Goal: Task Accomplishment & Management: Use online tool/utility

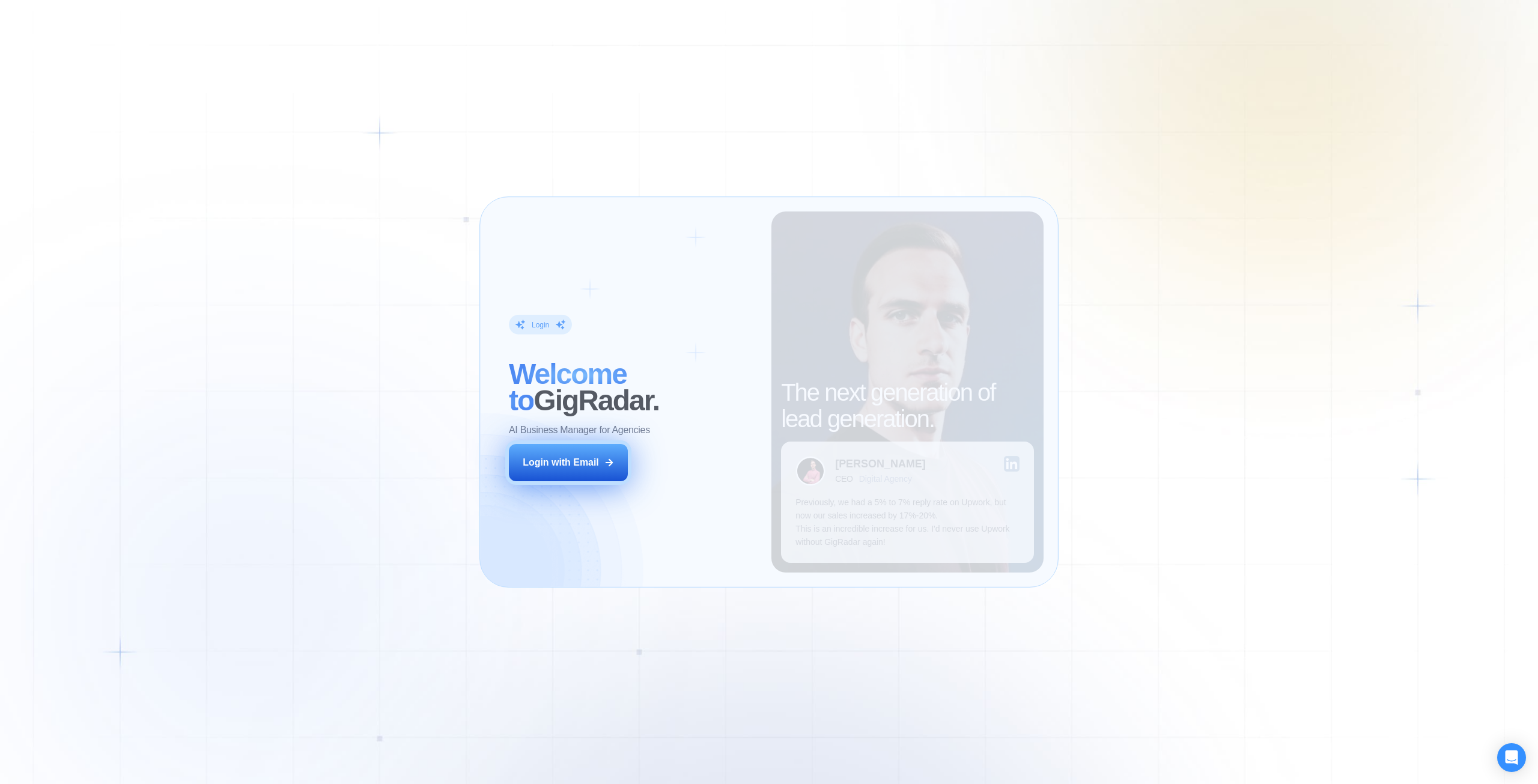
click at [543, 451] on button "Login with Email" at bounding box center [569, 462] width 119 height 37
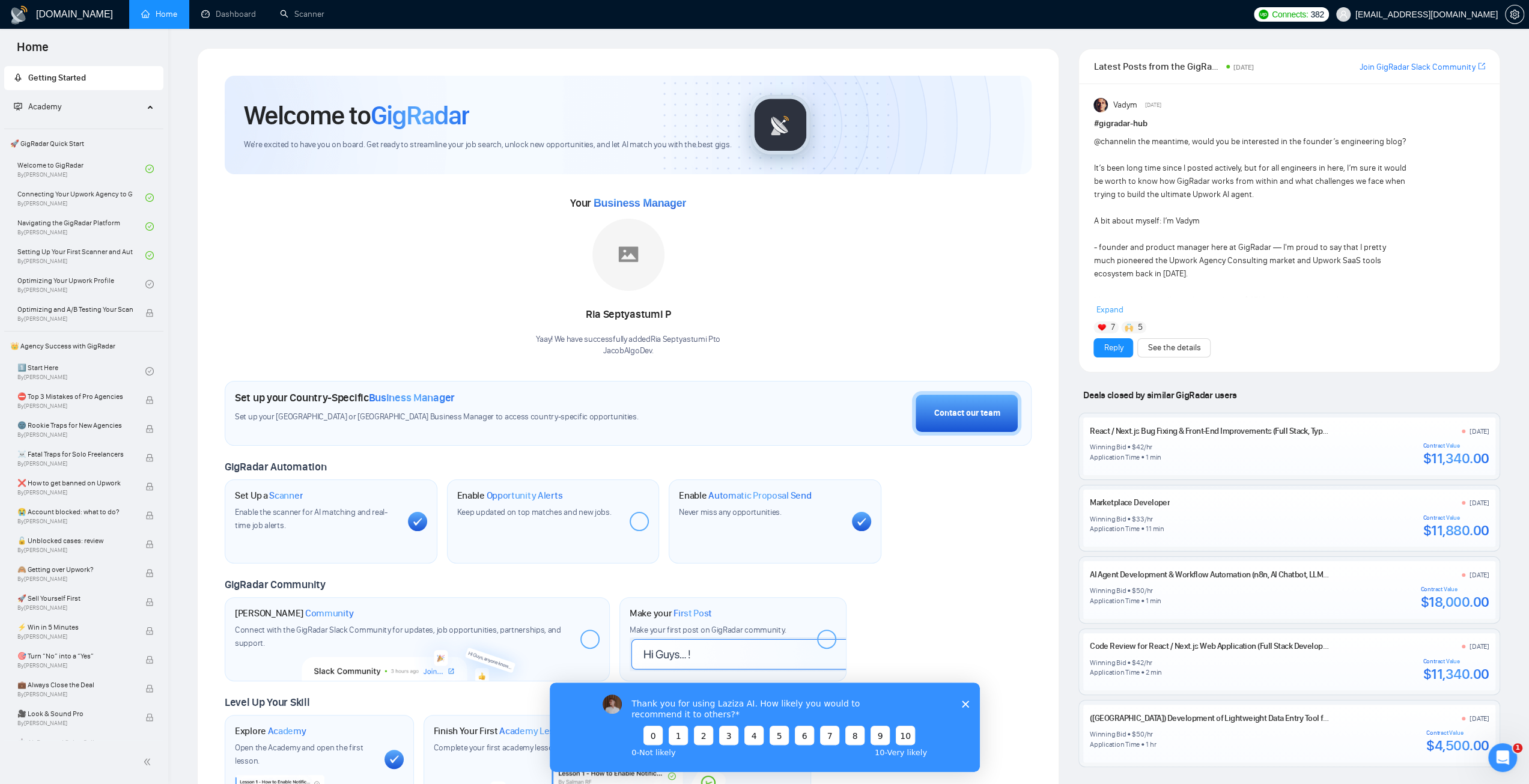
click at [964, 704] on polygon "Close survey" at bounding box center [965, 703] width 7 height 7
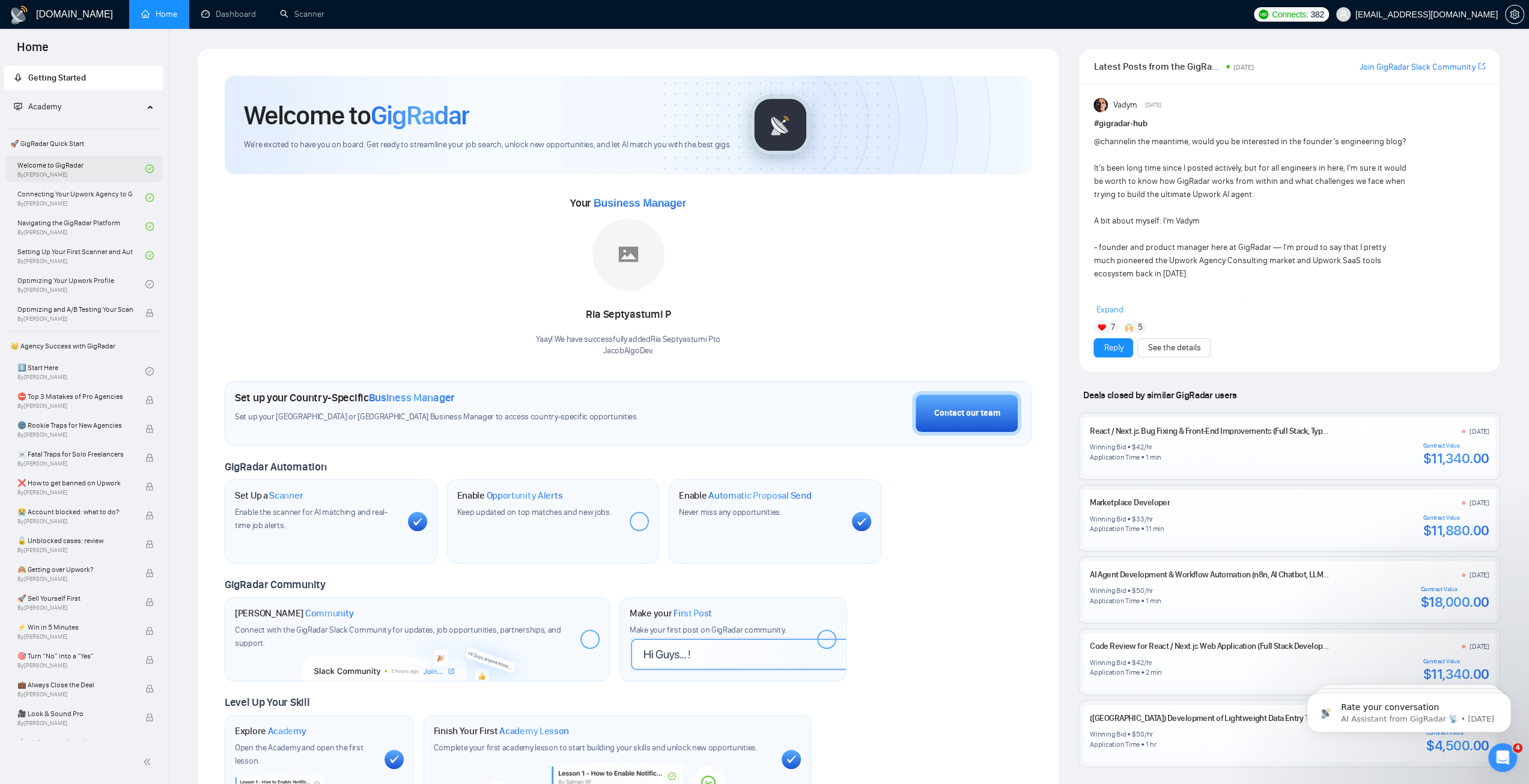
click at [69, 163] on link "Welcome to GigRadar By Vlad Timinsky" at bounding box center [81, 168] width 128 height 26
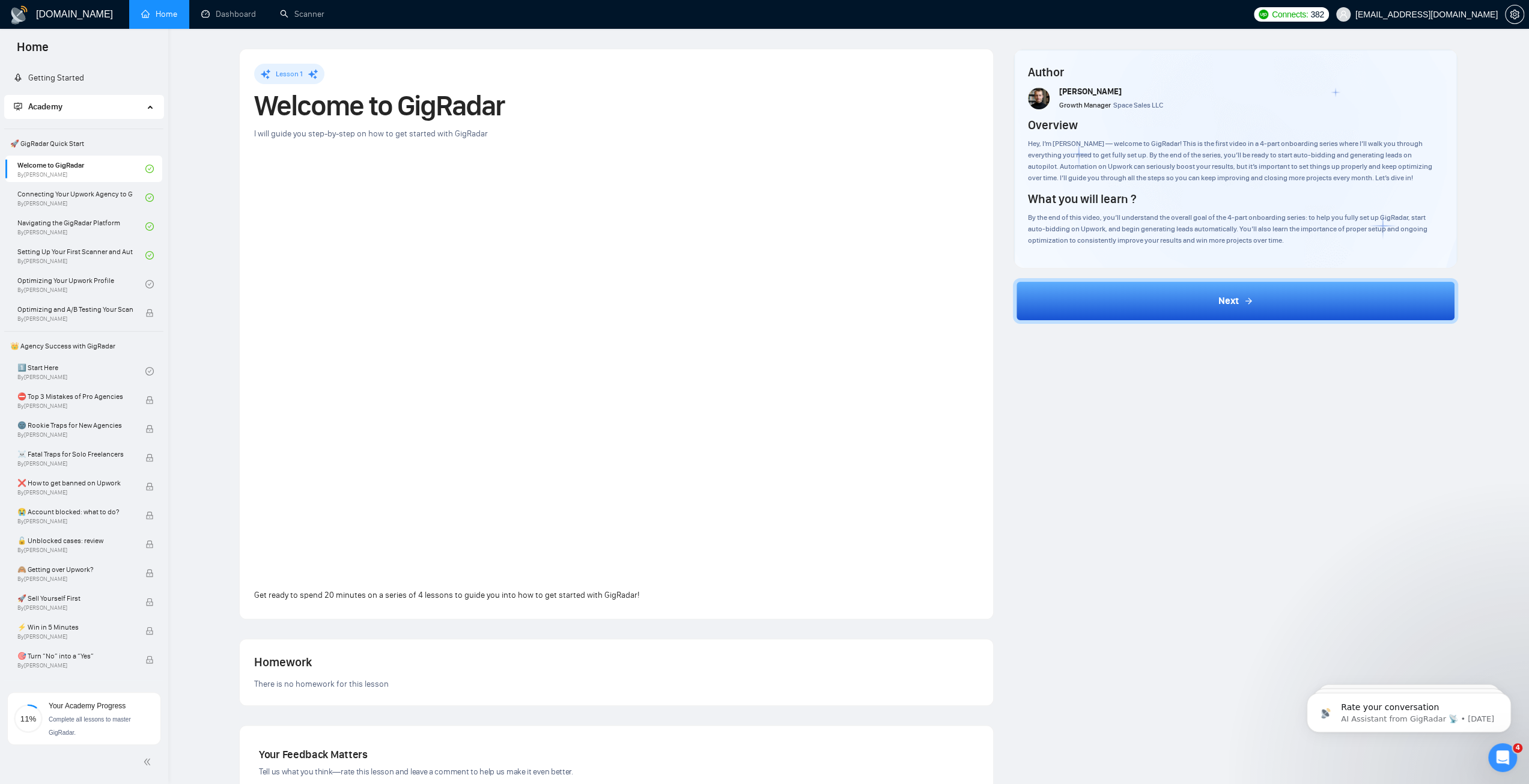
click at [65, 145] on span "🚀 GigRadar Quick Start" at bounding box center [83, 144] width 157 height 24
click at [301, 13] on link "Scanner" at bounding box center [303, 14] width 45 height 10
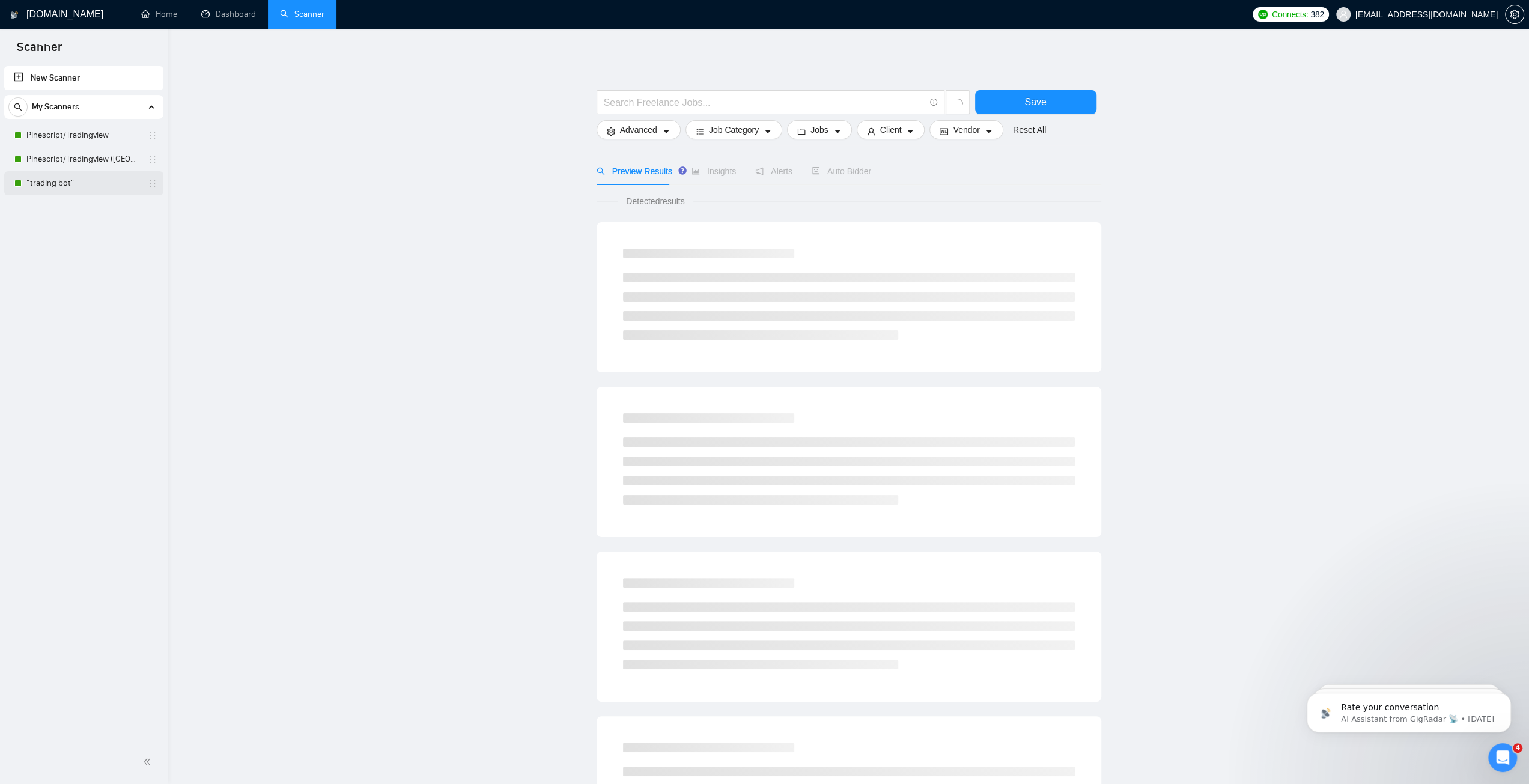
click at [74, 182] on body "Scanner New Scanner My Scanners Pinescript/Tradingview Pinescript/Tradingview (…" at bounding box center [764, 392] width 1529 height 784
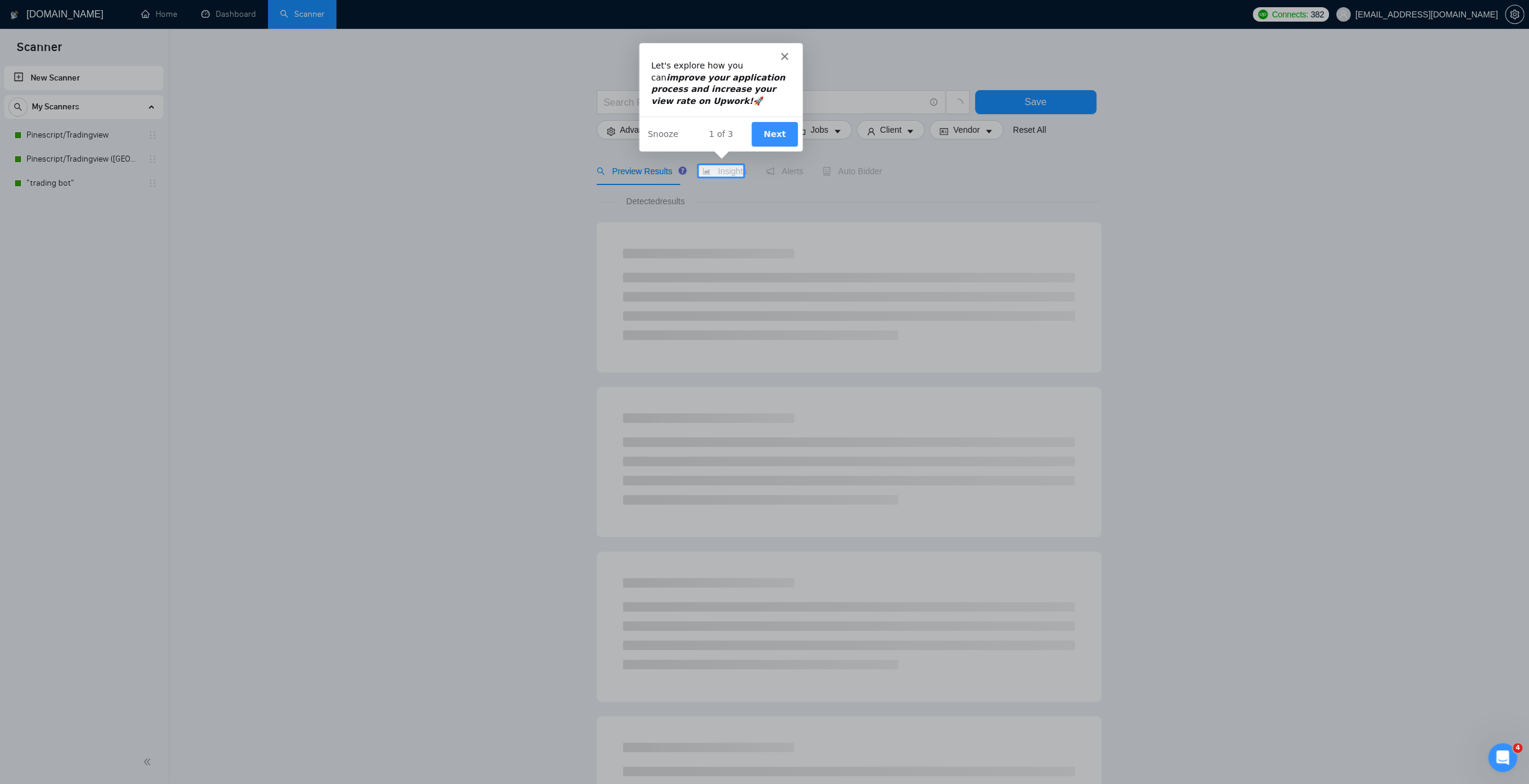
click at [777, 58] on div "Intercom messenger" at bounding box center [720, 51] width 163 height 17
click at [783, 54] on polygon "Close" at bounding box center [784, 55] width 7 height 7
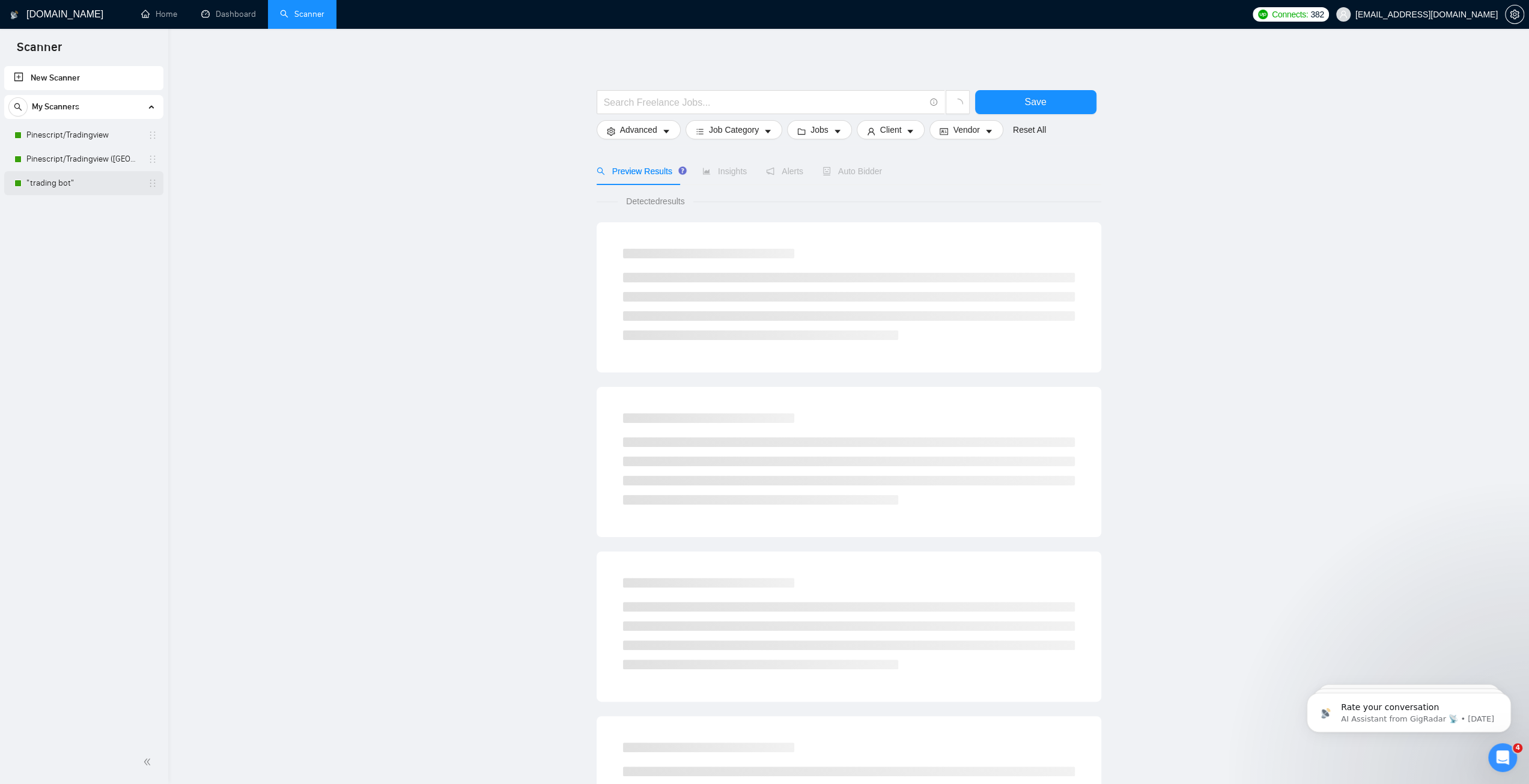
click at [56, 176] on link ""trading bot"" at bounding box center [83, 184] width 114 height 24
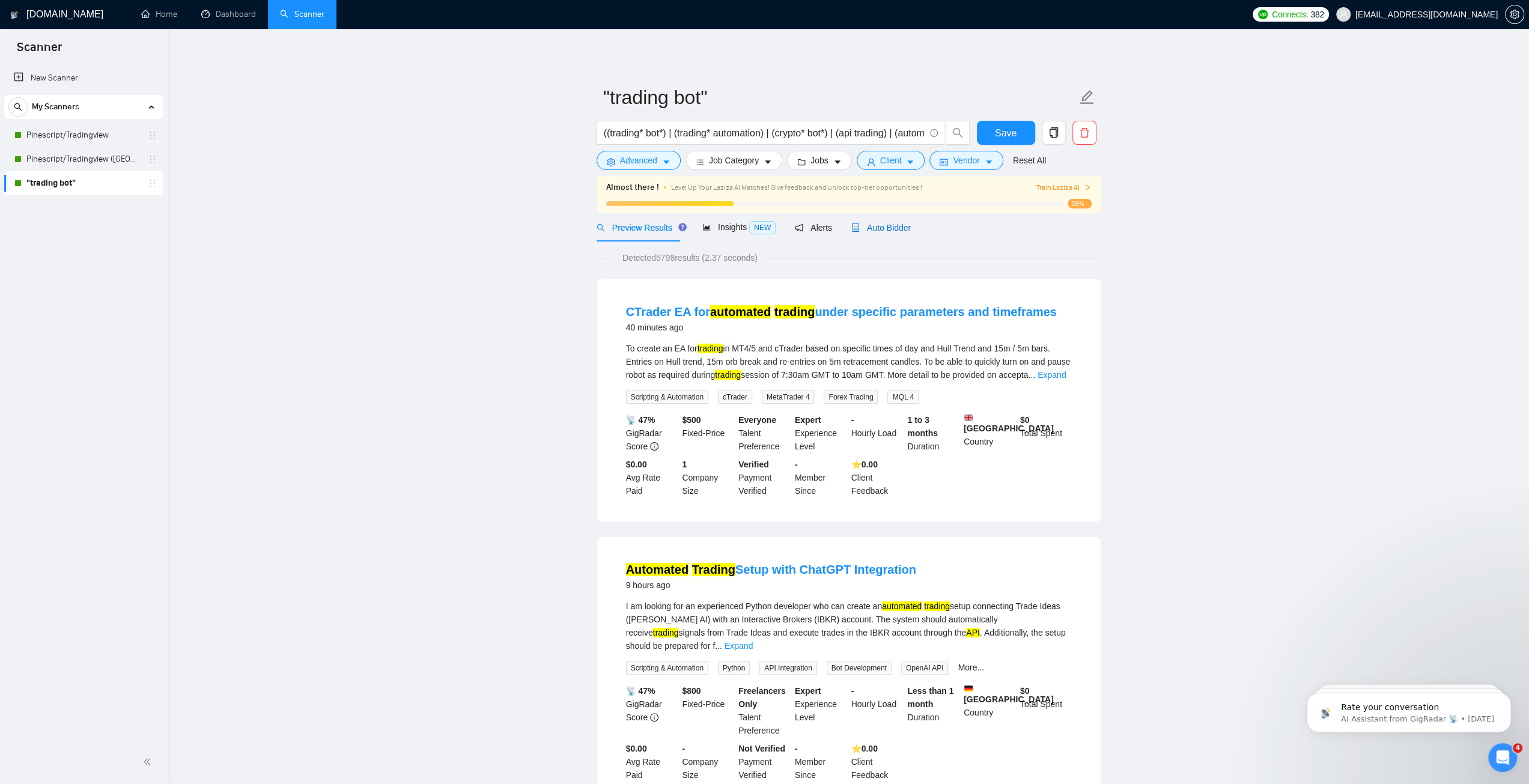
click at [899, 230] on span "Auto Bidder" at bounding box center [881, 227] width 59 height 10
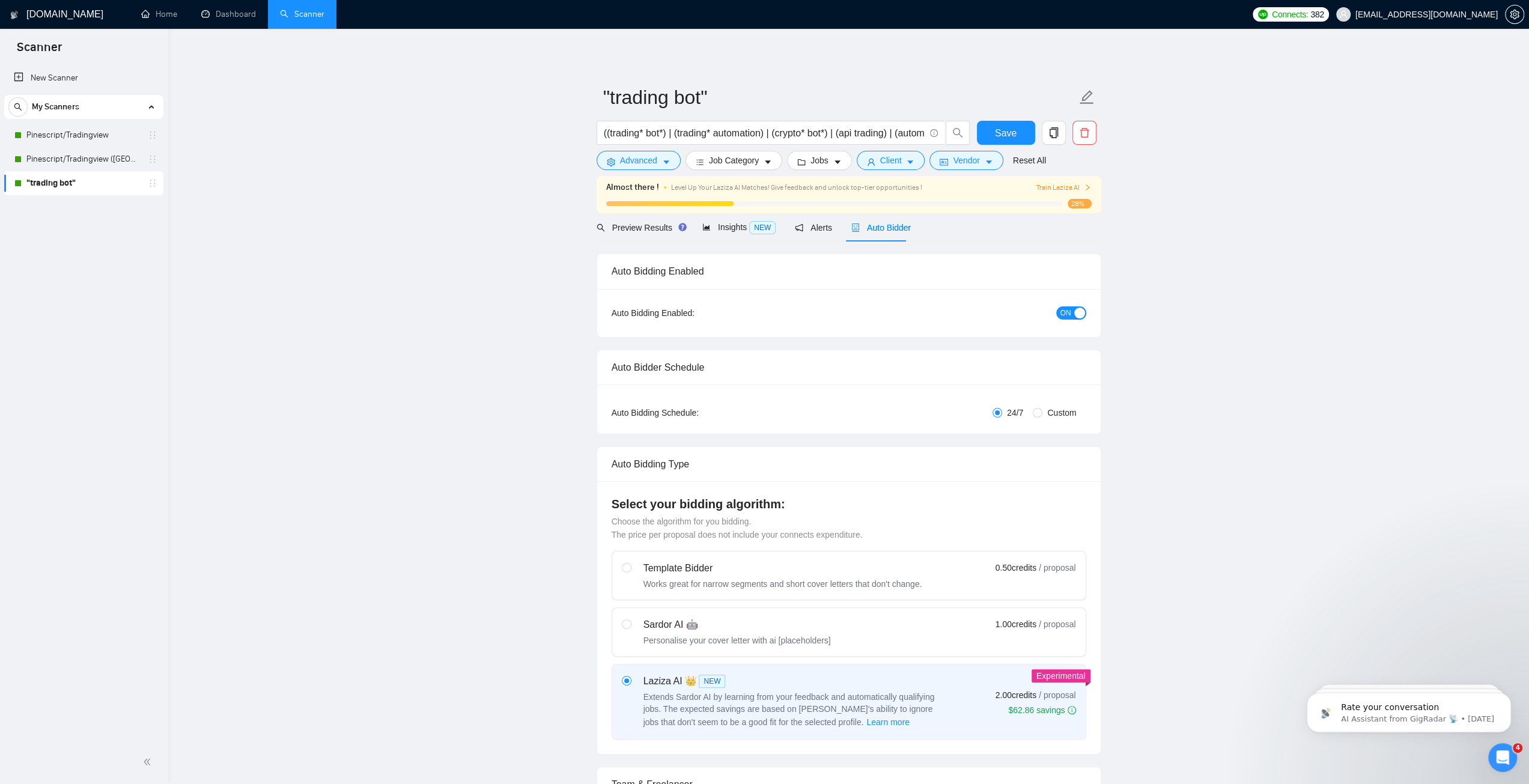
checkbox input "true"
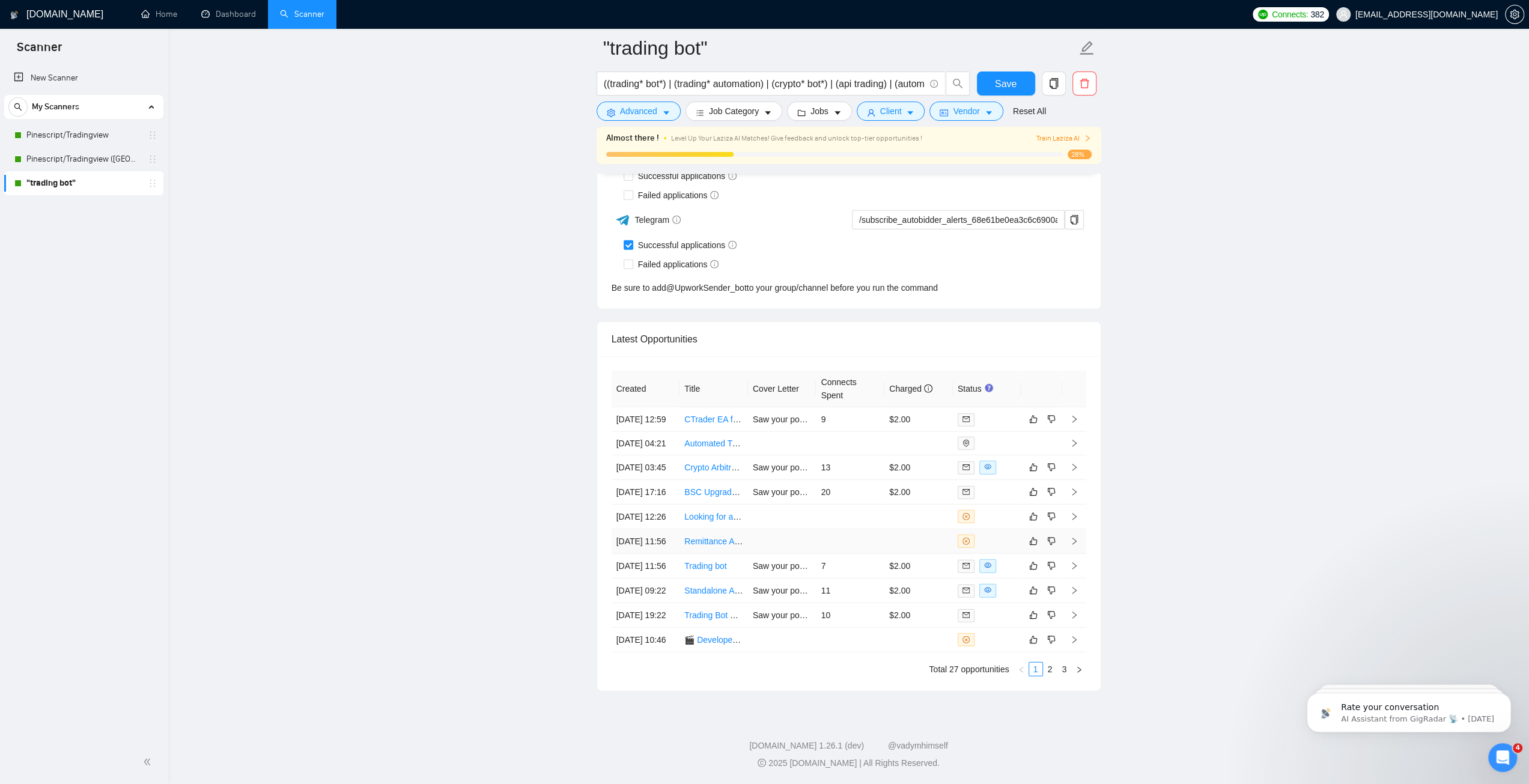
scroll to position [3178, 0]
click at [986, 464] on icon "eye" at bounding box center [987, 467] width 7 height 5
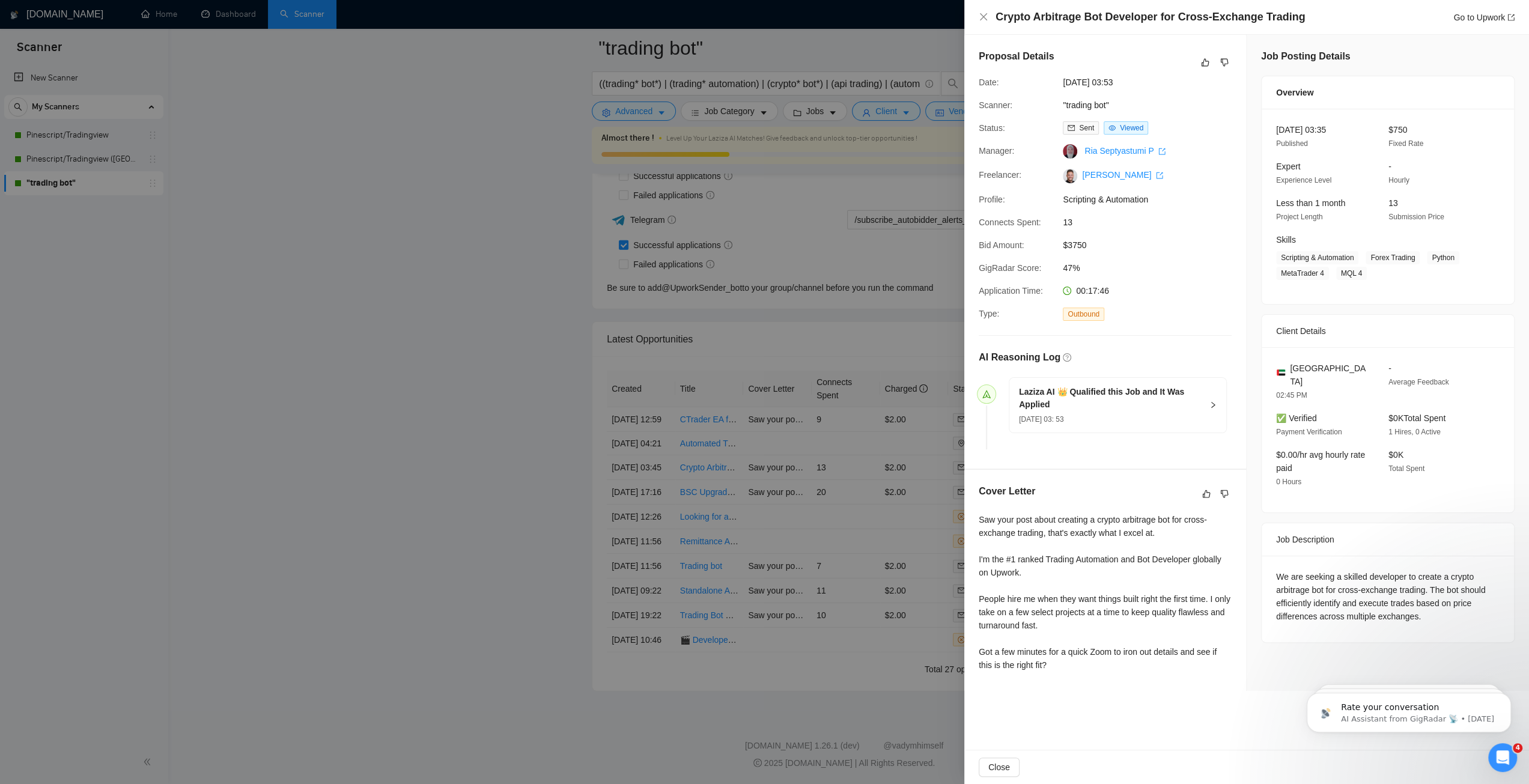
click at [856, 392] on div at bounding box center [764, 392] width 1529 height 784
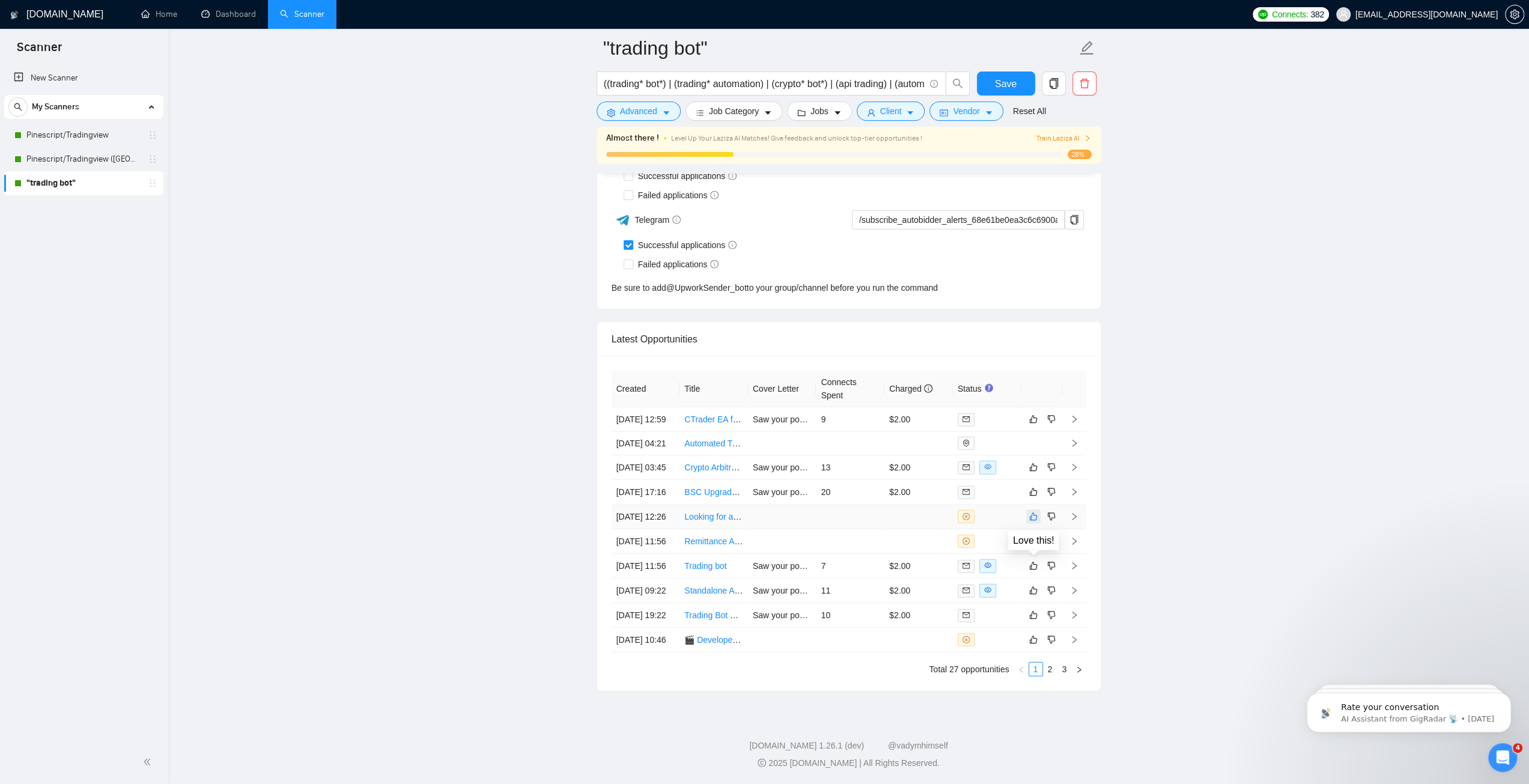
click at [1034, 512] on icon "like" at bounding box center [1033, 516] width 8 height 10
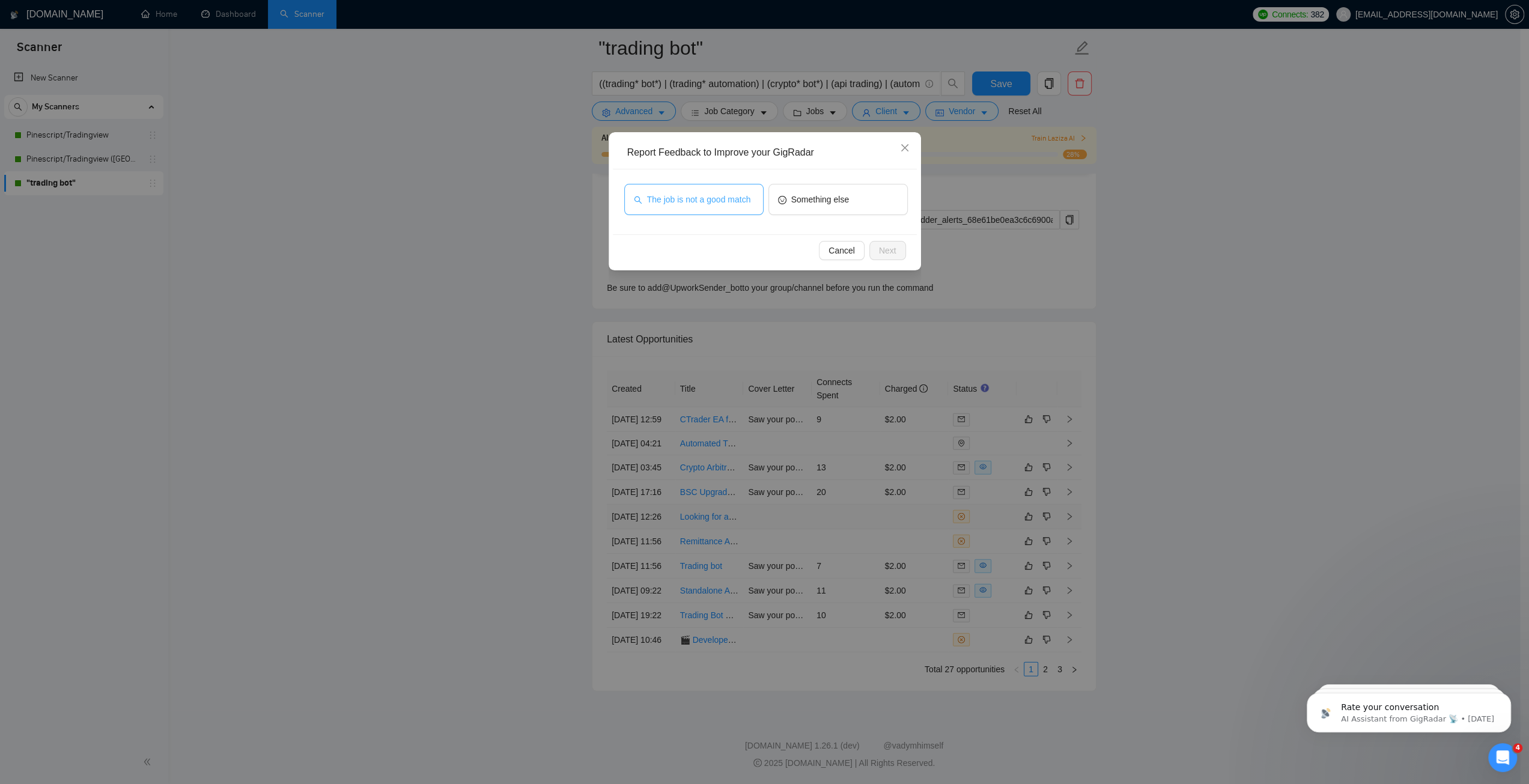
click at [724, 195] on span "The job is not a good match" at bounding box center [699, 199] width 104 height 13
click at [894, 244] on span "Next" at bounding box center [887, 250] width 17 height 13
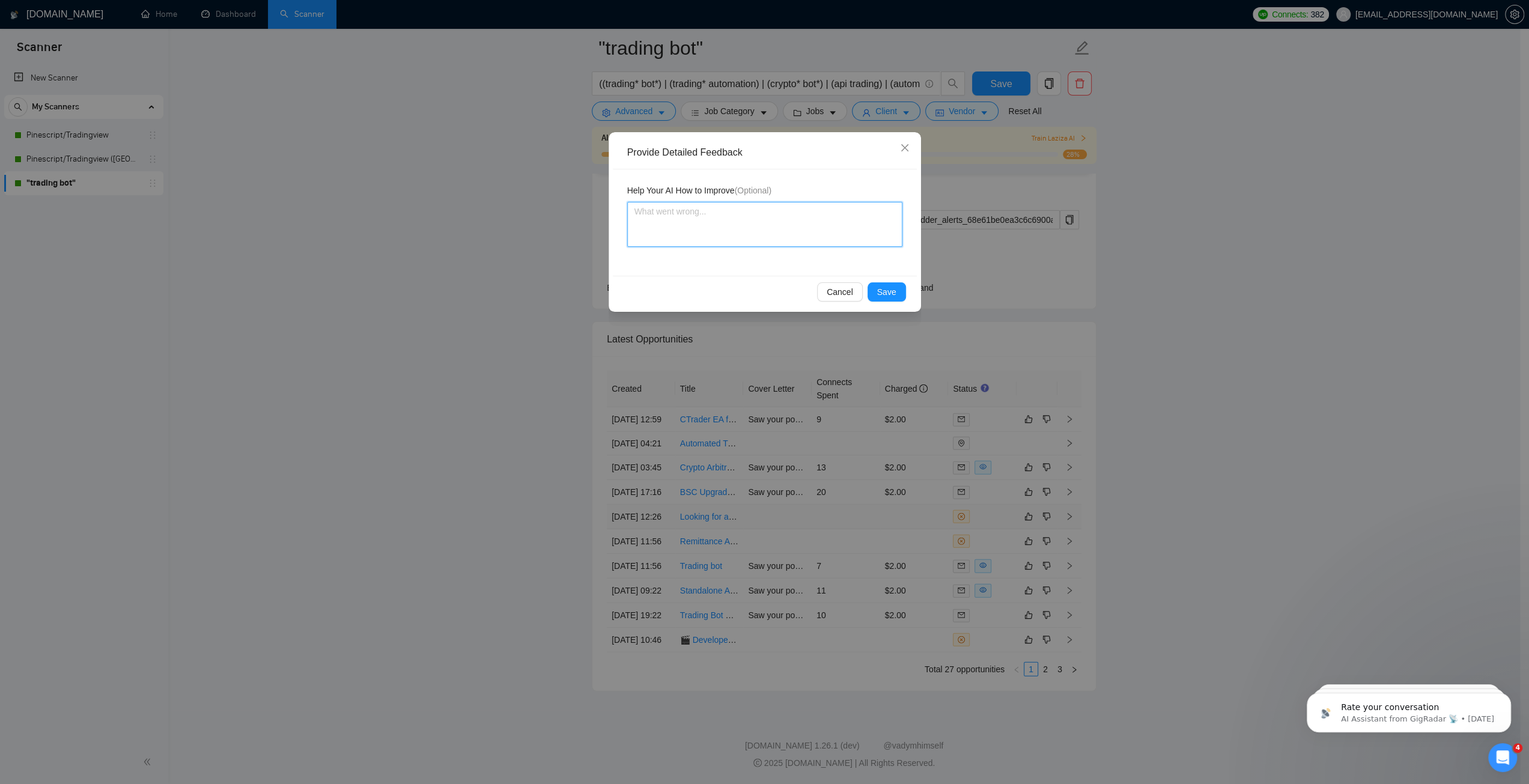
click at [834, 229] on textarea at bounding box center [765, 224] width 275 height 45
type textarea "I"
type textarea "It"
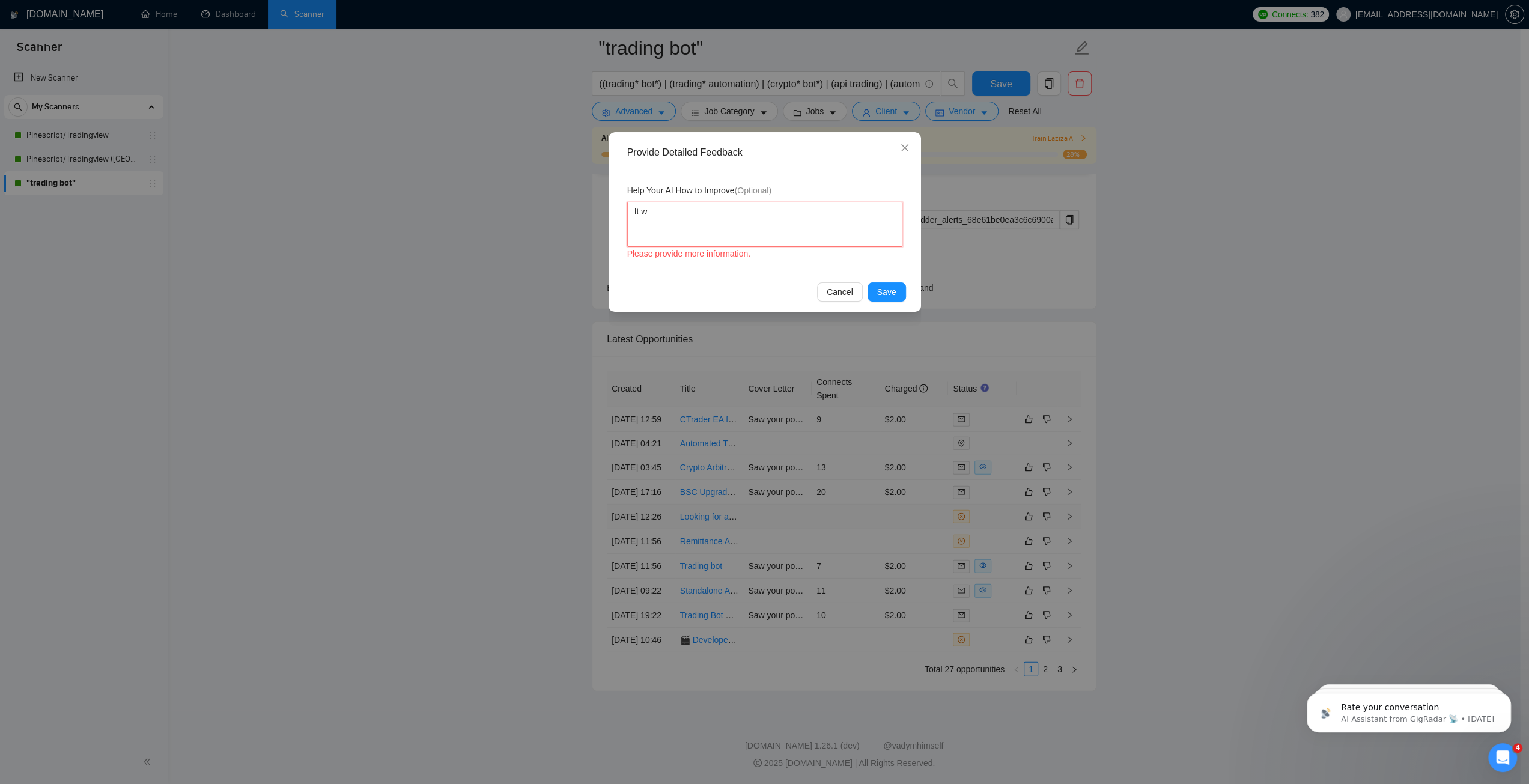
type textarea "It wa"
type textarea "It was"
type textarea "It was n"
type textarea "It was not"
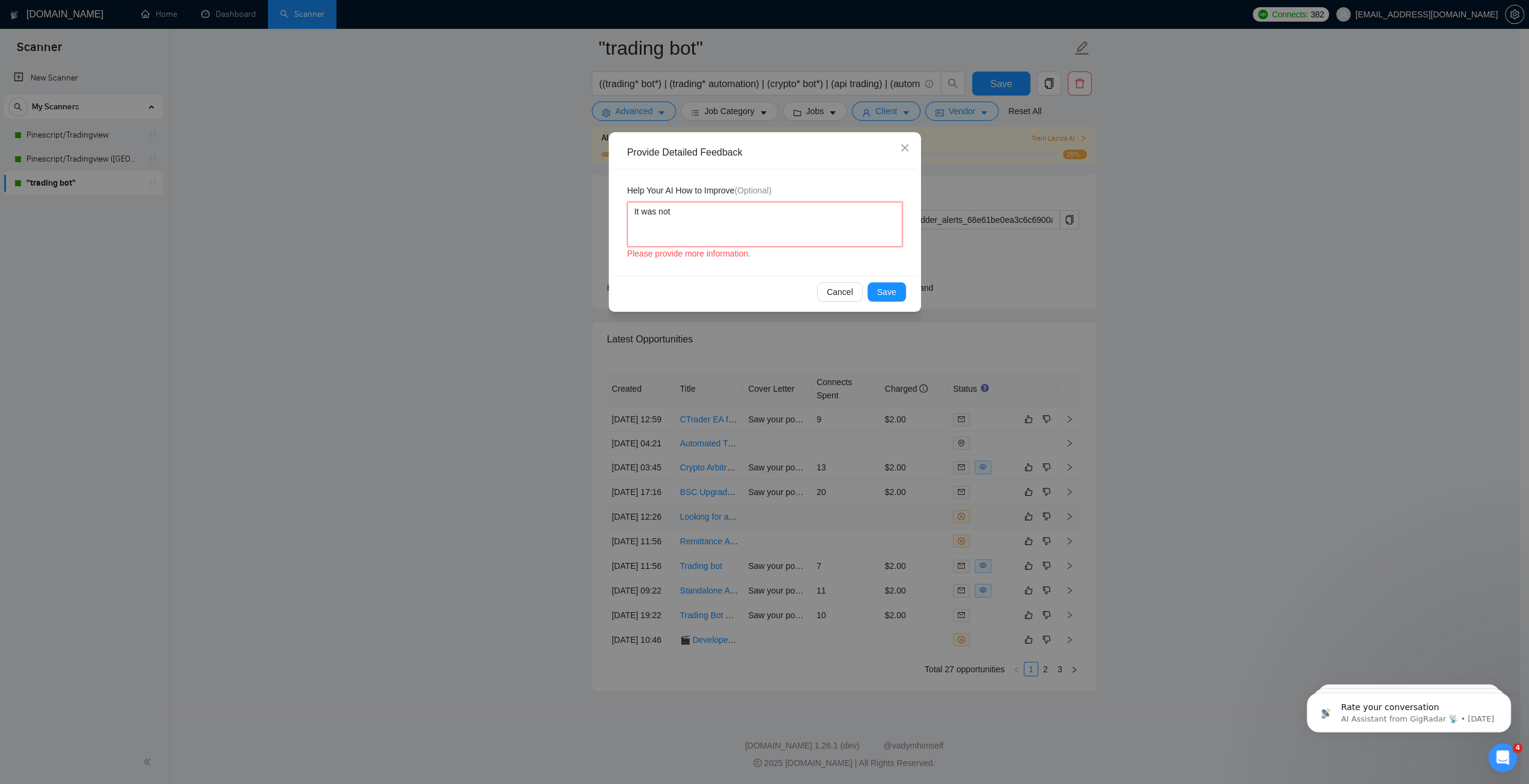
type textarea "It was not"
type textarea "It was not a"
type textarea "It was not a t"
type textarea "It was not a tr"
type textarea "It was not a tra"
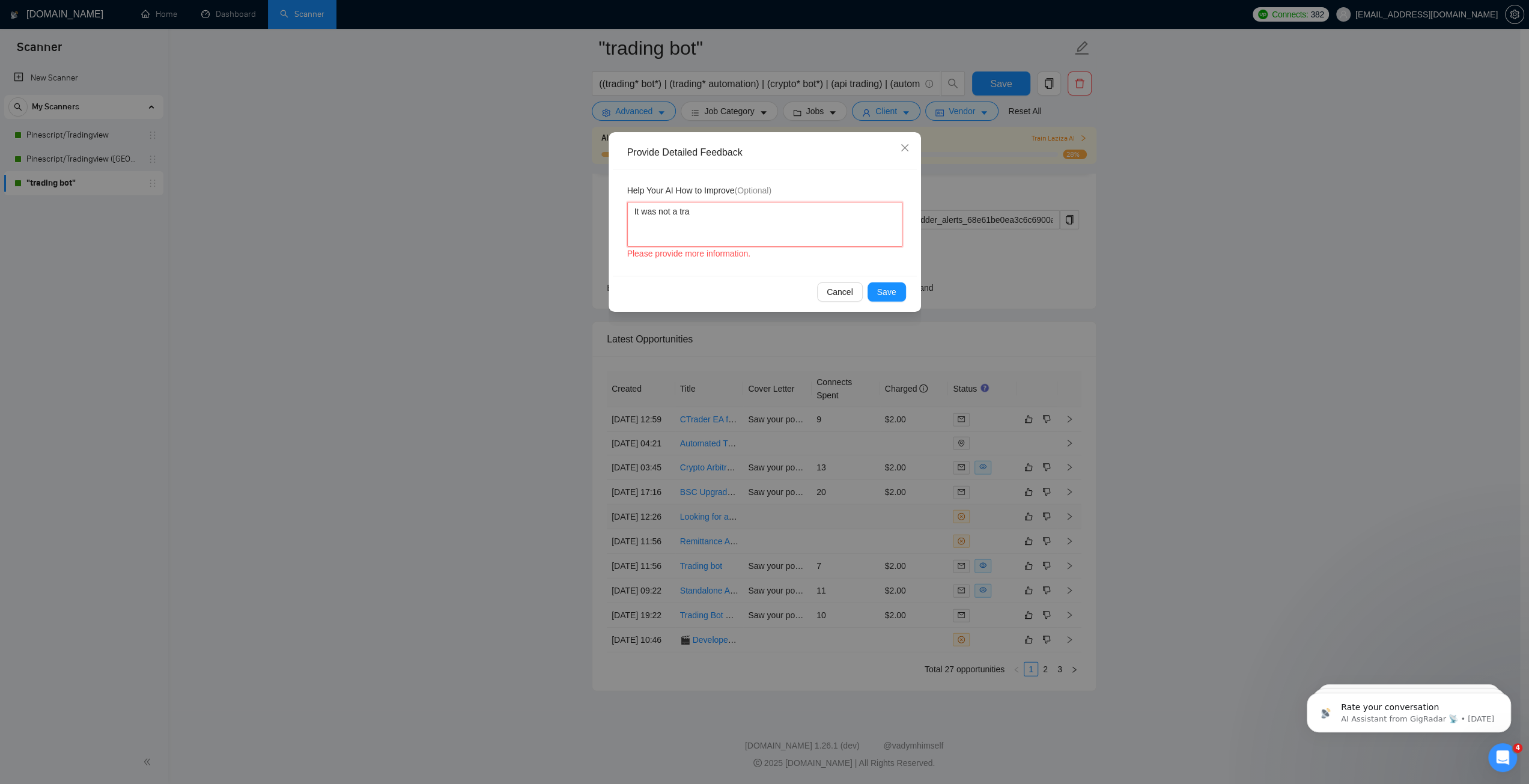
type textarea "It was not a trad"
type textarea "It was not a tradi"
type textarea "It was not a tradin"
type textarea "It was not a trading"
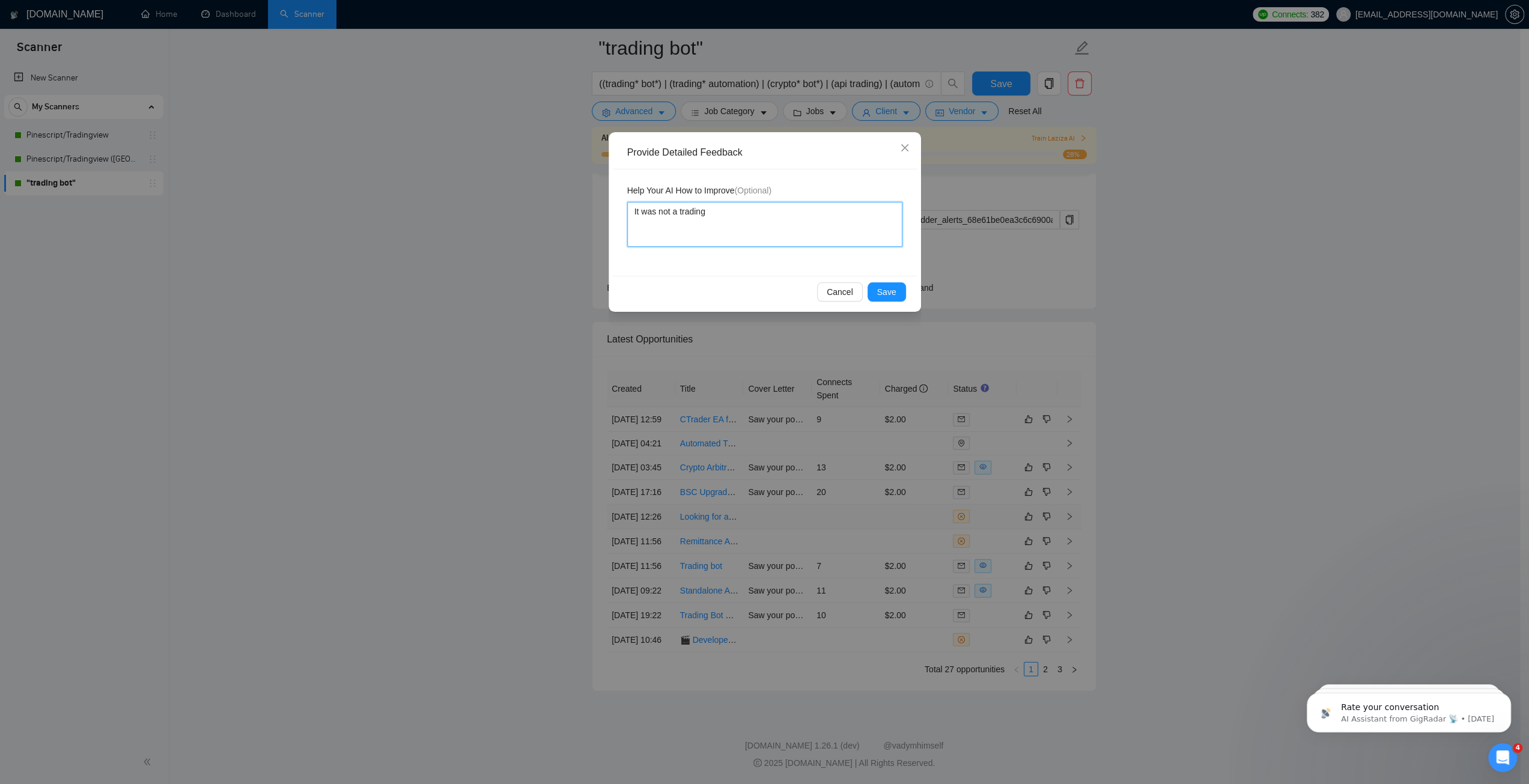
type textarea "It was not a trading b"
type textarea "It was not a trading bo"
type textarea "It was not a trading bot"
type textarea "It was not a trading bot j"
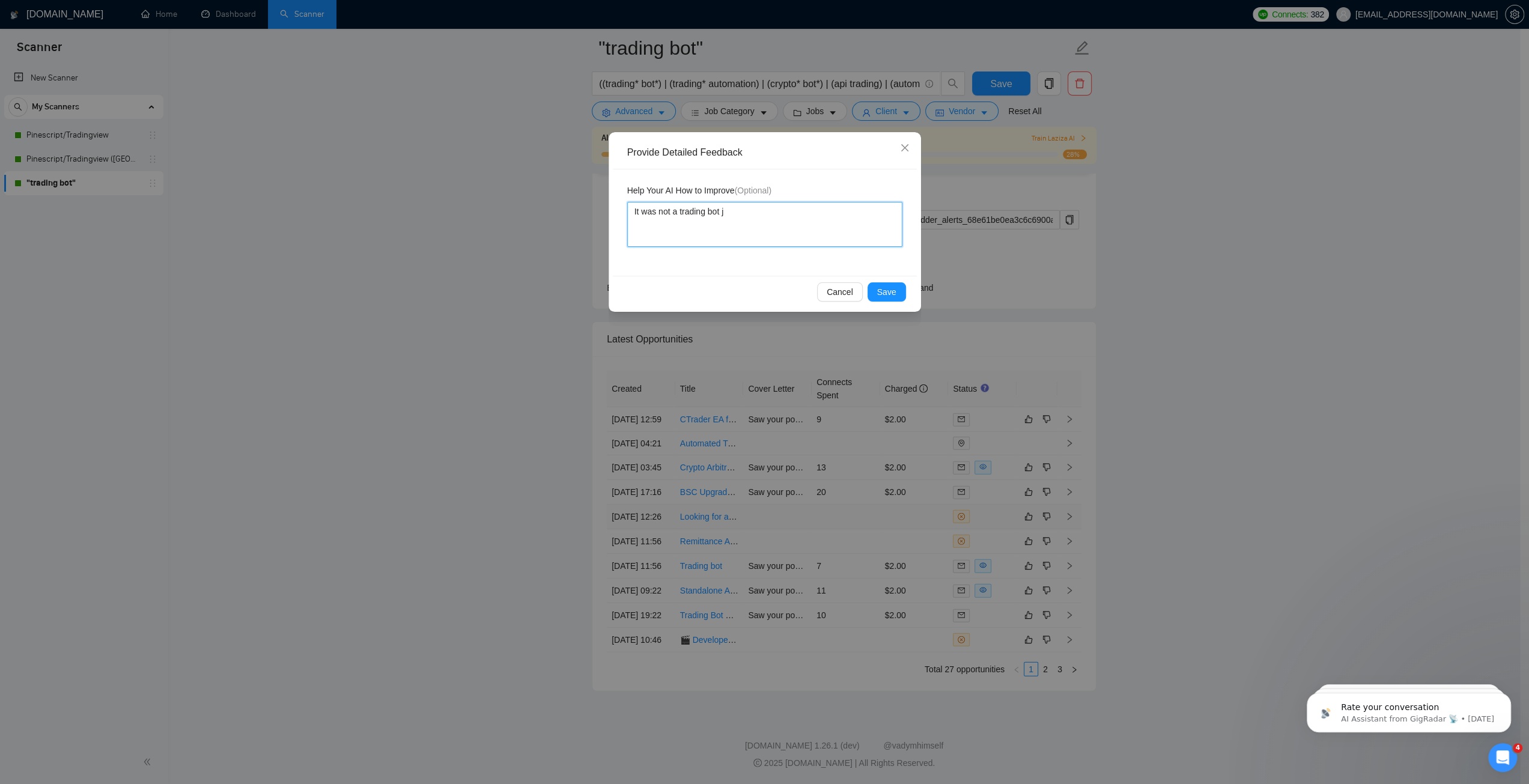
type textarea "It was not a trading bot jo"
type textarea "It was not a trading bot job"
type textarea "It was not a trading bot job,"
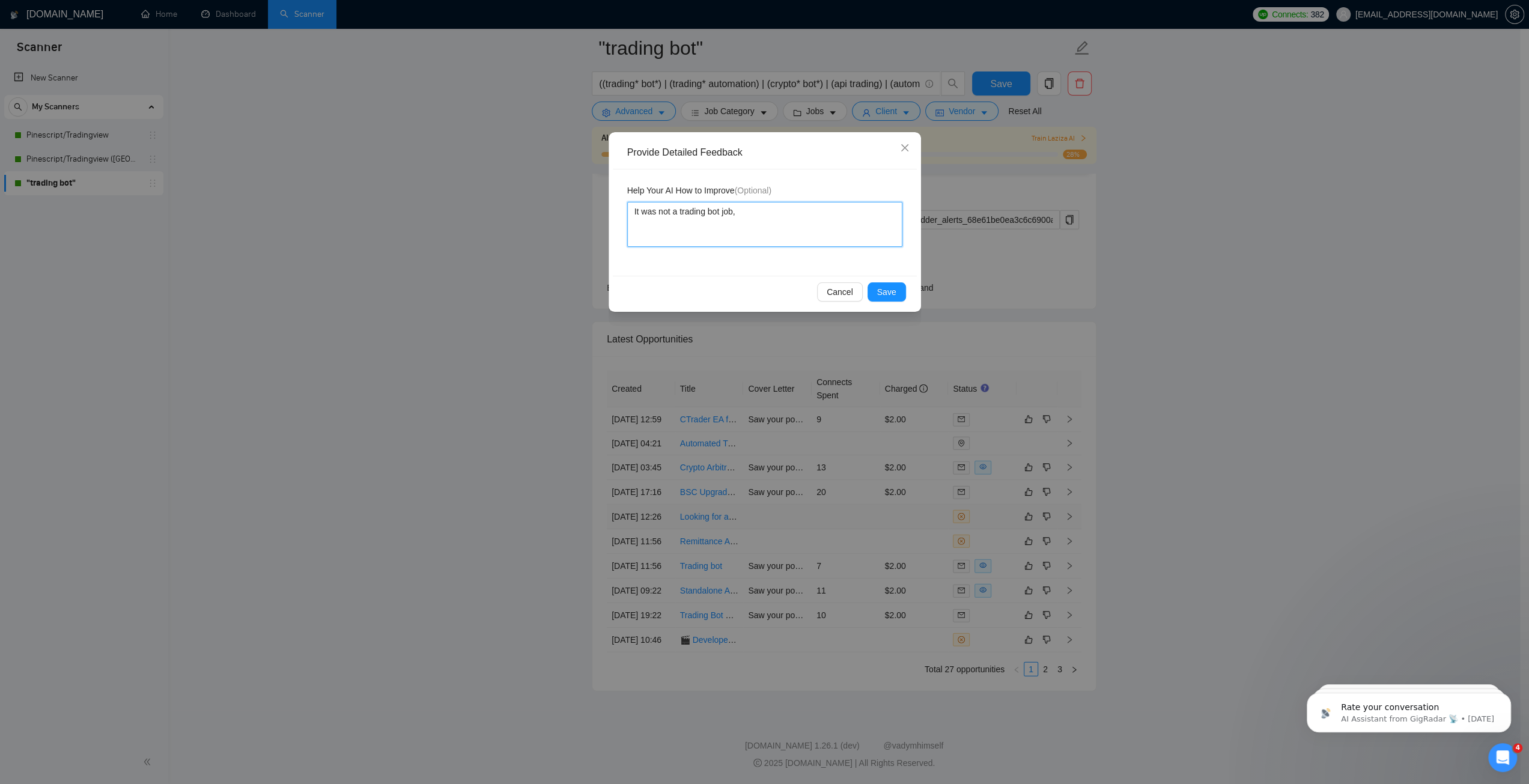
type textarea "It was not a trading bot job"
type textarea "It was not a trading bot job t"
type textarea "It was not a trading bot job th"
type textarea "It was not a trading bot job that"
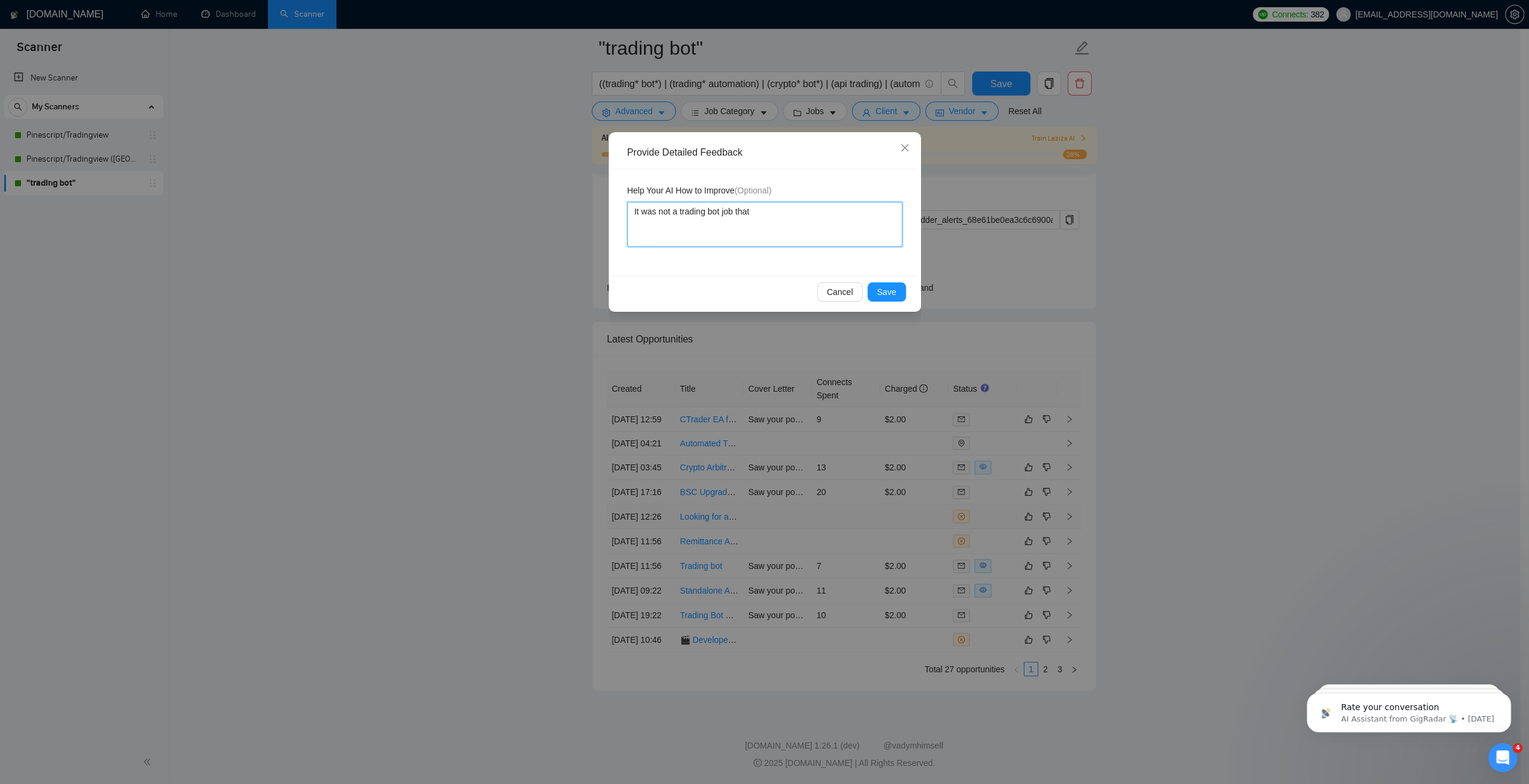
type textarea "It was not a trading bot job that"
type textarea "It was not a trading bot job that i"
type textarea "It was not a trading bot job that in"
type textarea "It was not a trading bot job that inv"
type textarea "It was not a trading bot job that invo"
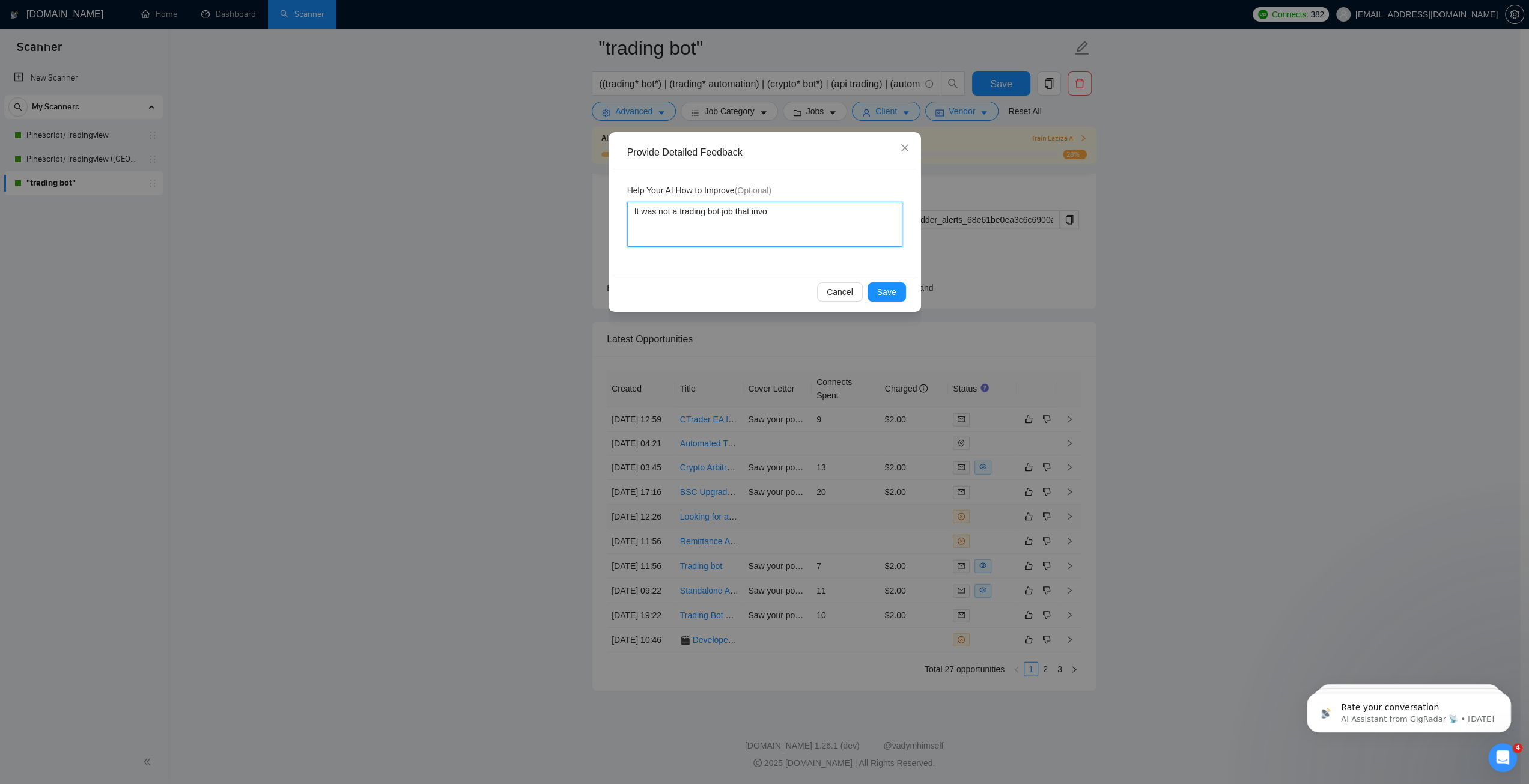
type textarea "It was not a trading bot job that invol"
type textarea "It was not a trading bot job that involve"
type textarea "It was not a trading bot job that involves"
type textarea "It was not a trading bot job that involves u"
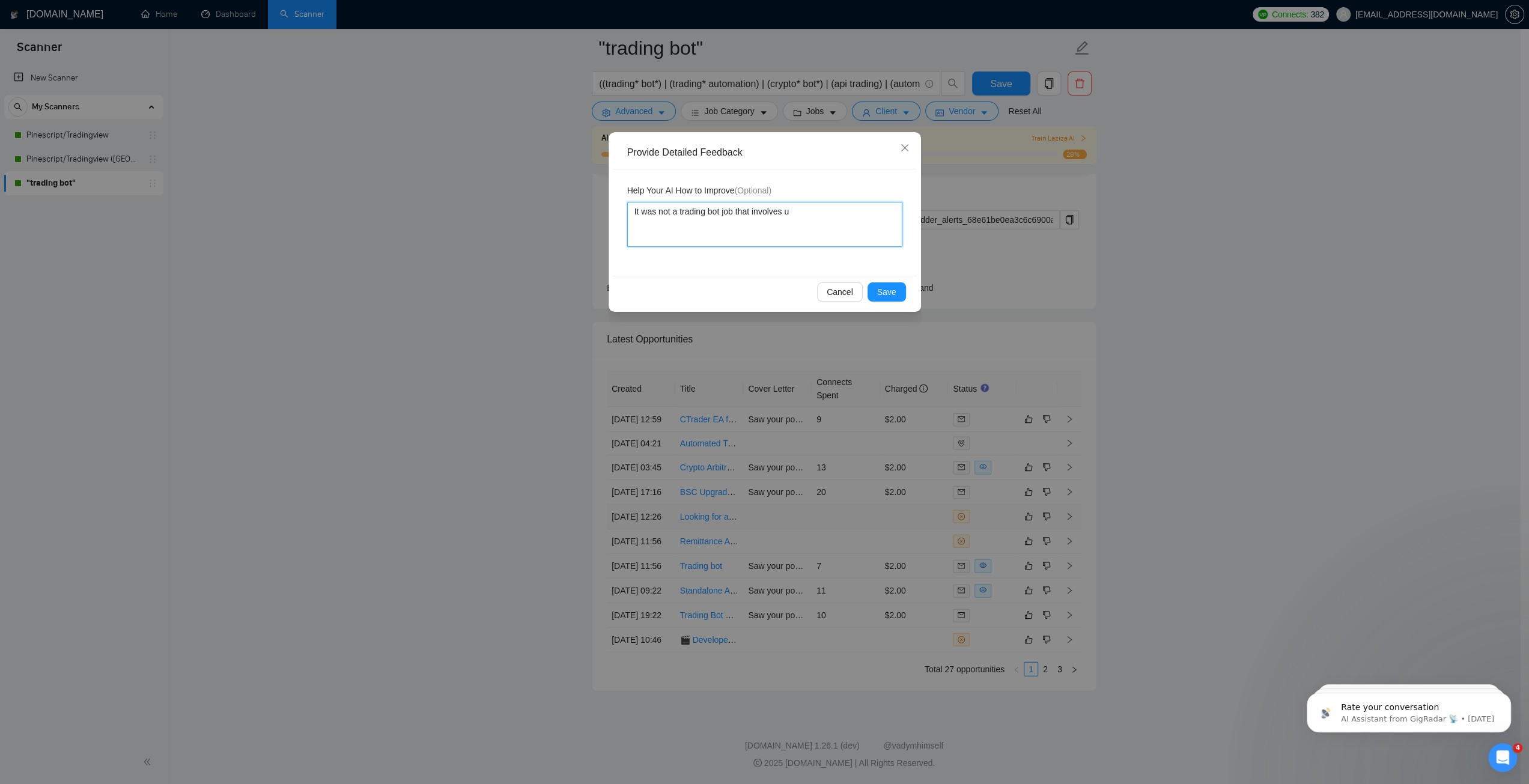
type textarea "It was not a trading bot job that involves us"
type textarea "It was not a trading bot job that involves usi"
type textarea "It was not a trading bot job that involves using"
type textarea "It was not a trading bot job that involves using B"
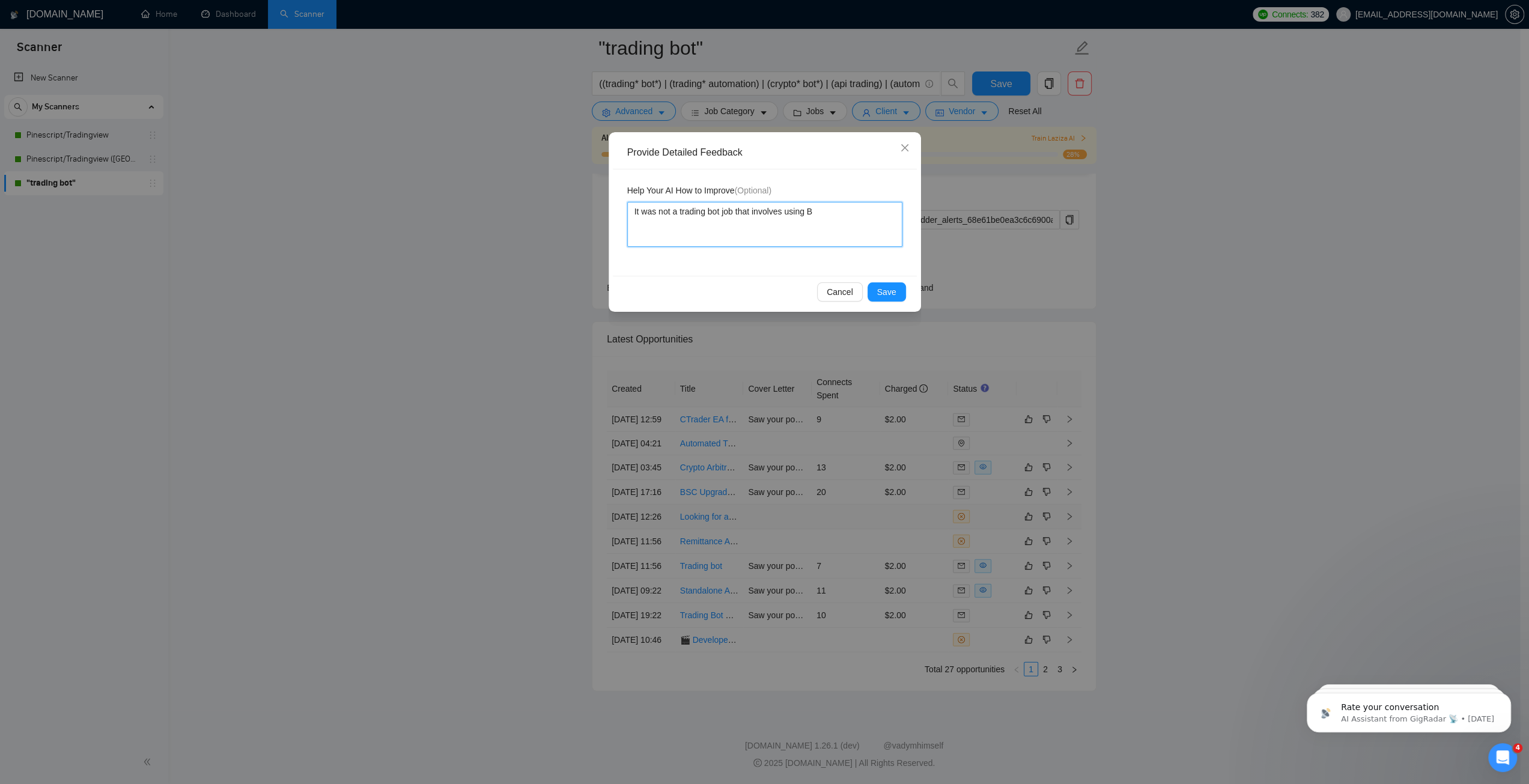
type textarea "It was not a trading bot job that involves using Br"
type textarea "It was not a trading bot job that involves using Bro"
type textarea "It was not a trading bot job that involves using Brok"
type textarea "It was not a trading bot job that involves using Broke"
type textarea "It was not a trading bot job that involves using Broker"
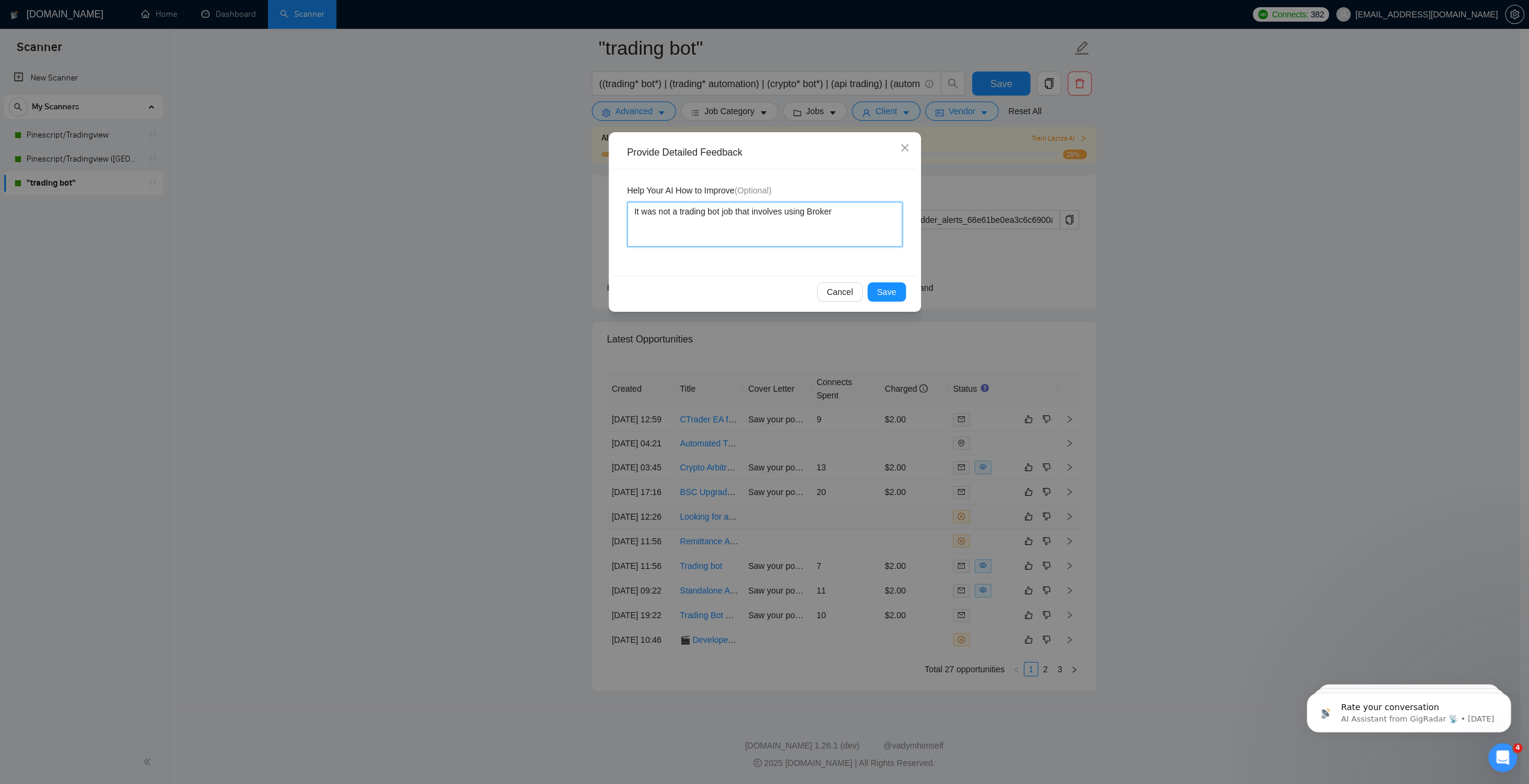
type textarea "It was not a trading bot job that involves using Broker"
type textarea "It was not a trading bot job that involves using Broker A"
type textarea "It was not a trading bot job that involves using Broker AP"
type textarea "It was not a trading bot job that involves using Broker API"
type textarea "It was not a trading bot job that involves using Broker APIs"
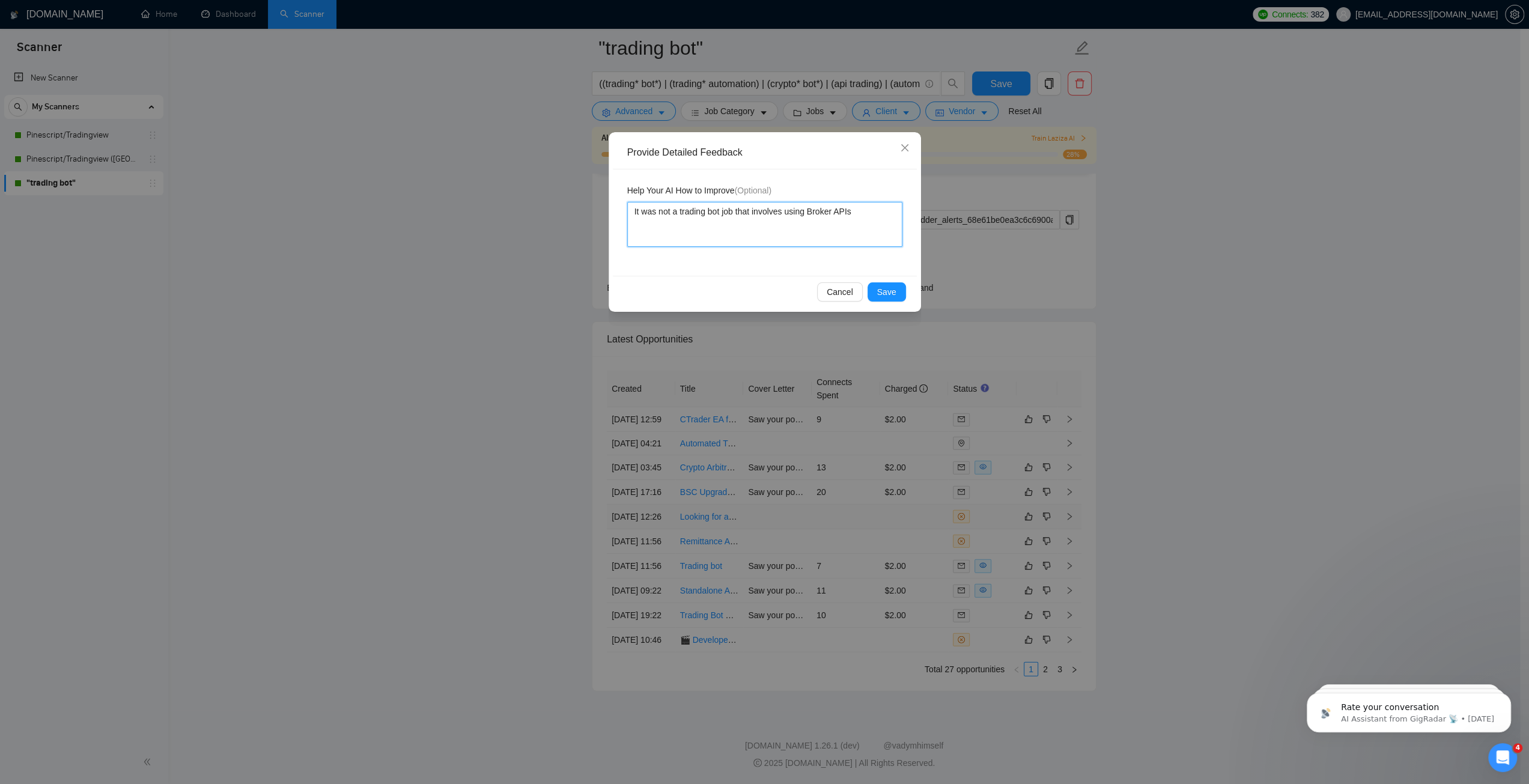
type textarea "It was not a trading bot job that involves using Broker APIs,"
type textarea "It was not a trading bot job that involves using Broker APIs, s"
type textarea "It was not a trading bot job that involves using Broker APIs, so"
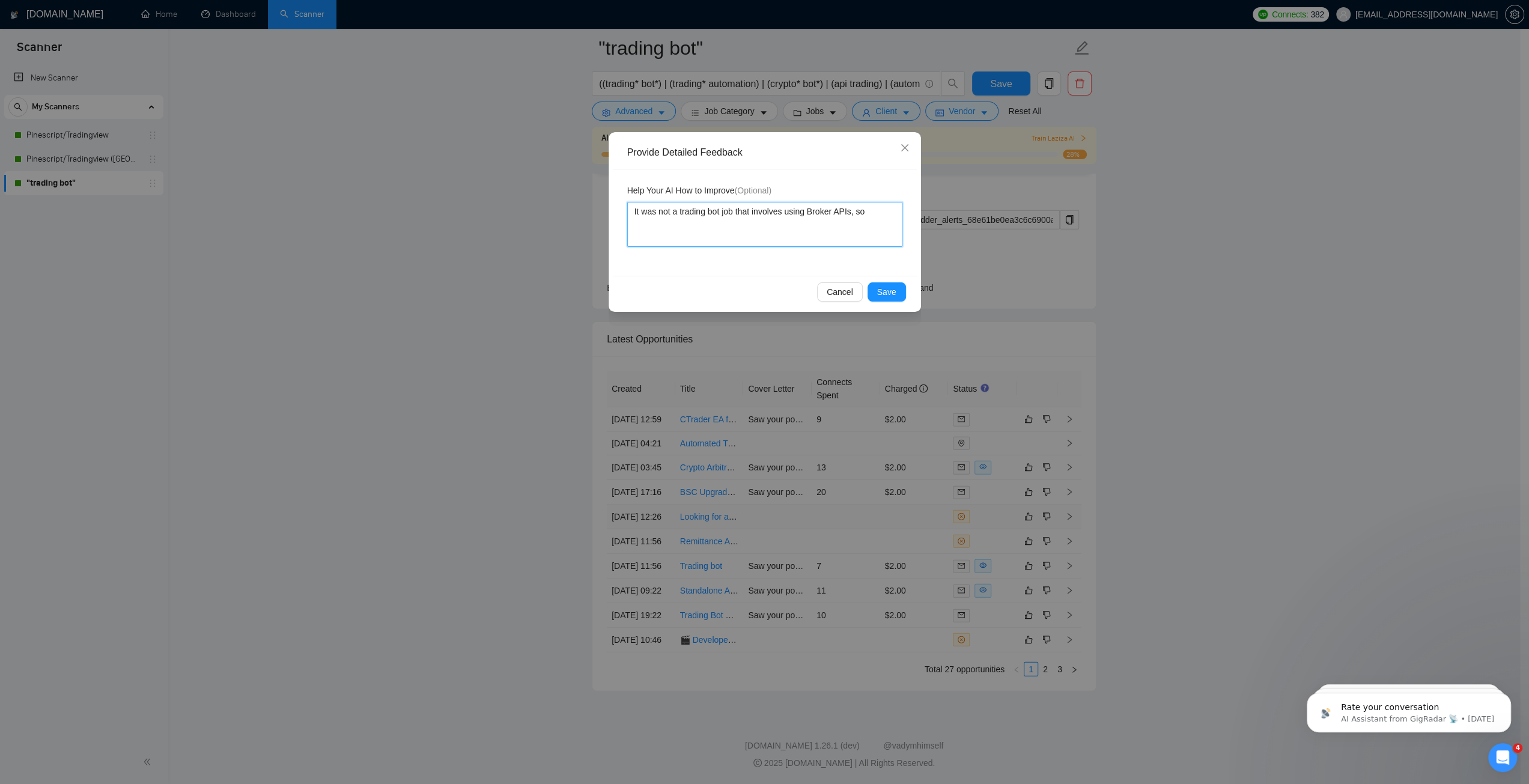
type textarea "It was not a trading bot job that involves using Broker APIs, so g"
type textarea "It was not a trading bot job that involves using Broker APIs, so go"
type textarea "It was not a trading bot job that involves using Broker APIs, so goo"
type textarea "It was not a trading bot job that involves using Broker APIs, so good"
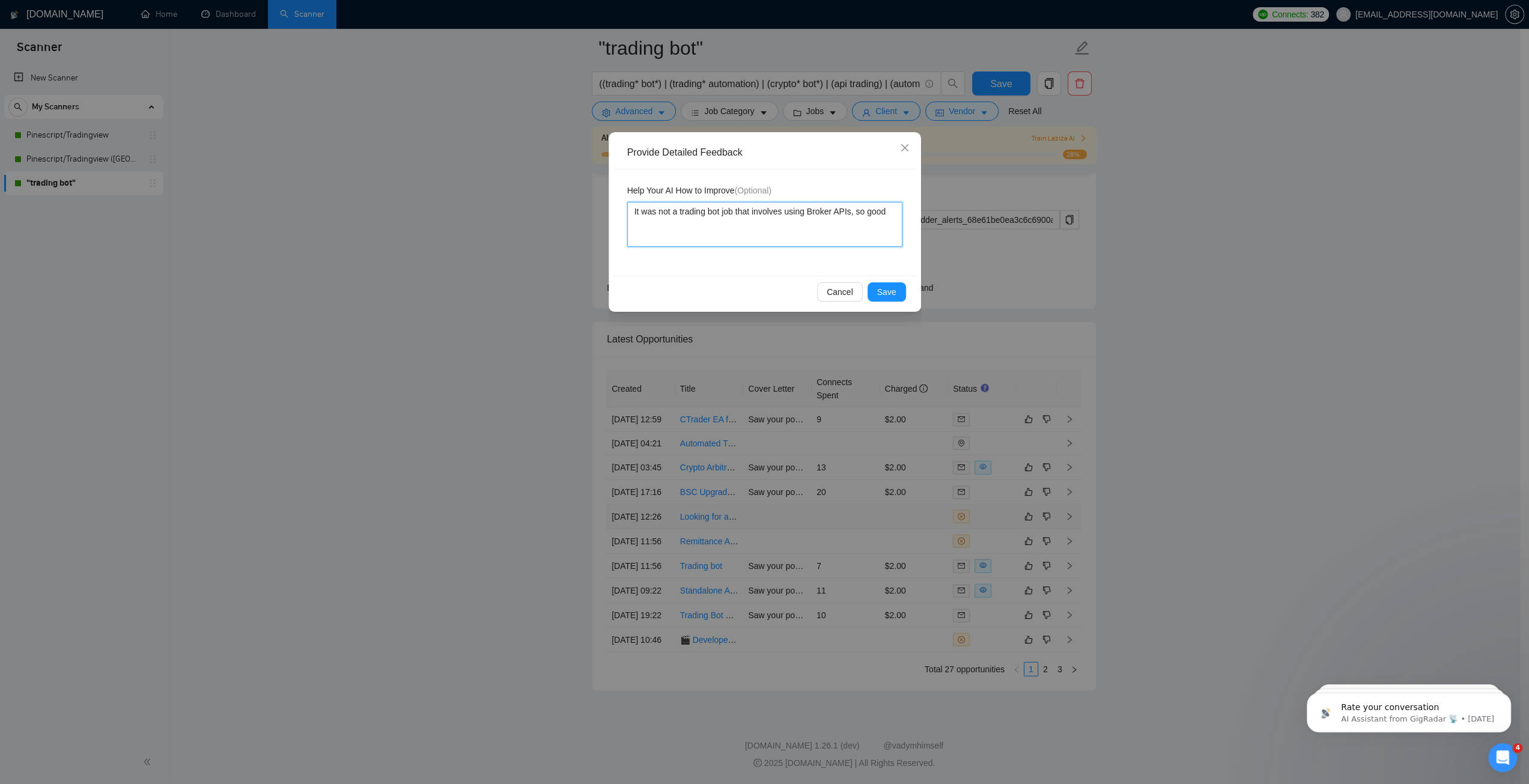
type textarea "It was not a trading bot job that involves using Broker APIs, so good j"
type textarea "It was not a trading bot job that involves using Broker APIs, so good jo"
type textarea "It was not a trading bot job that involves using Broker APIs, so good job"
type textarea "It was not a trading bot job that involves using Broker APIs, so good job."
click at [890, 286] on span "Save" at bounding box center [887, 292] width 19 height 13
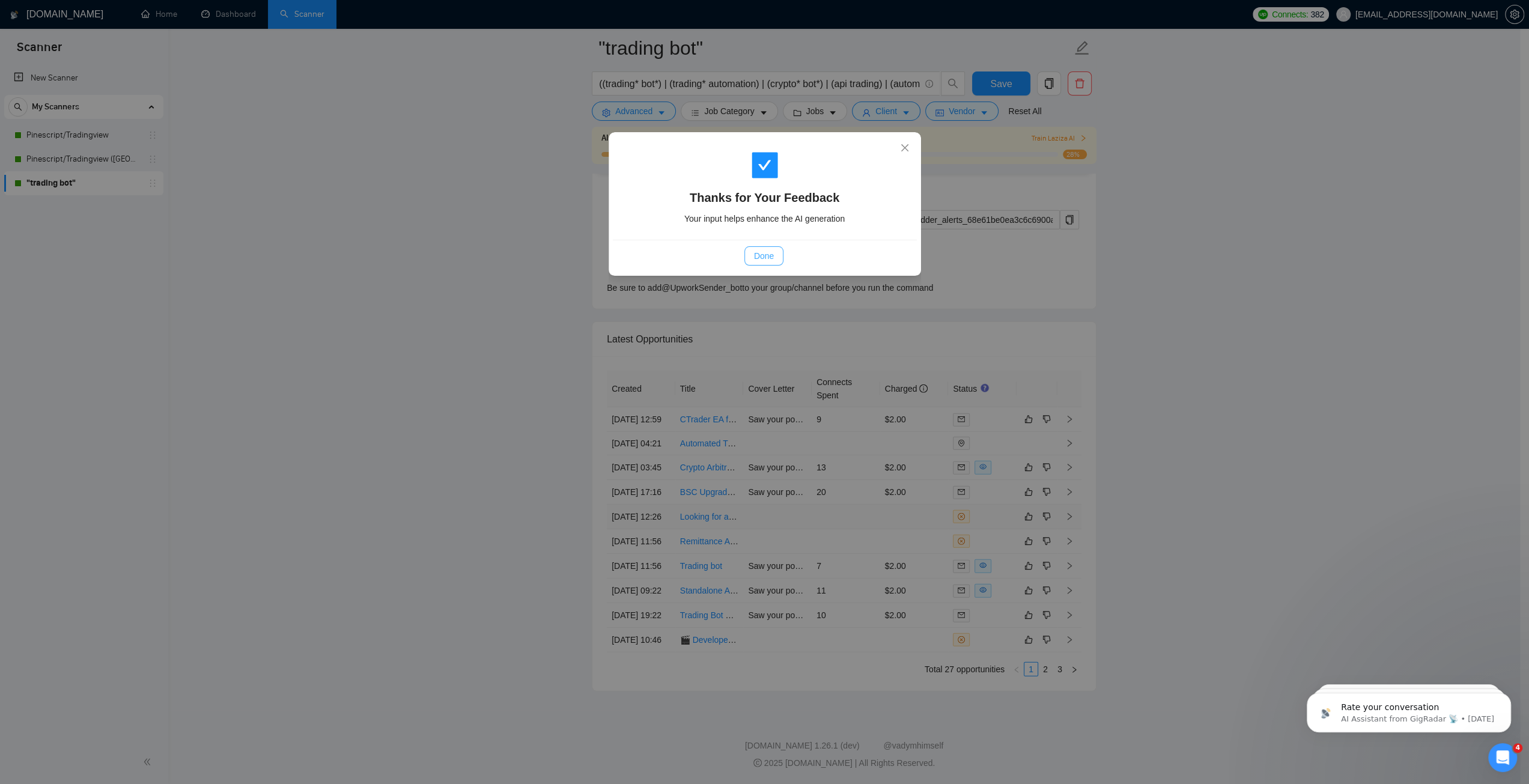
click at [769, 256] on span "Done" at bounding box center [764, 256] width 20 height 13
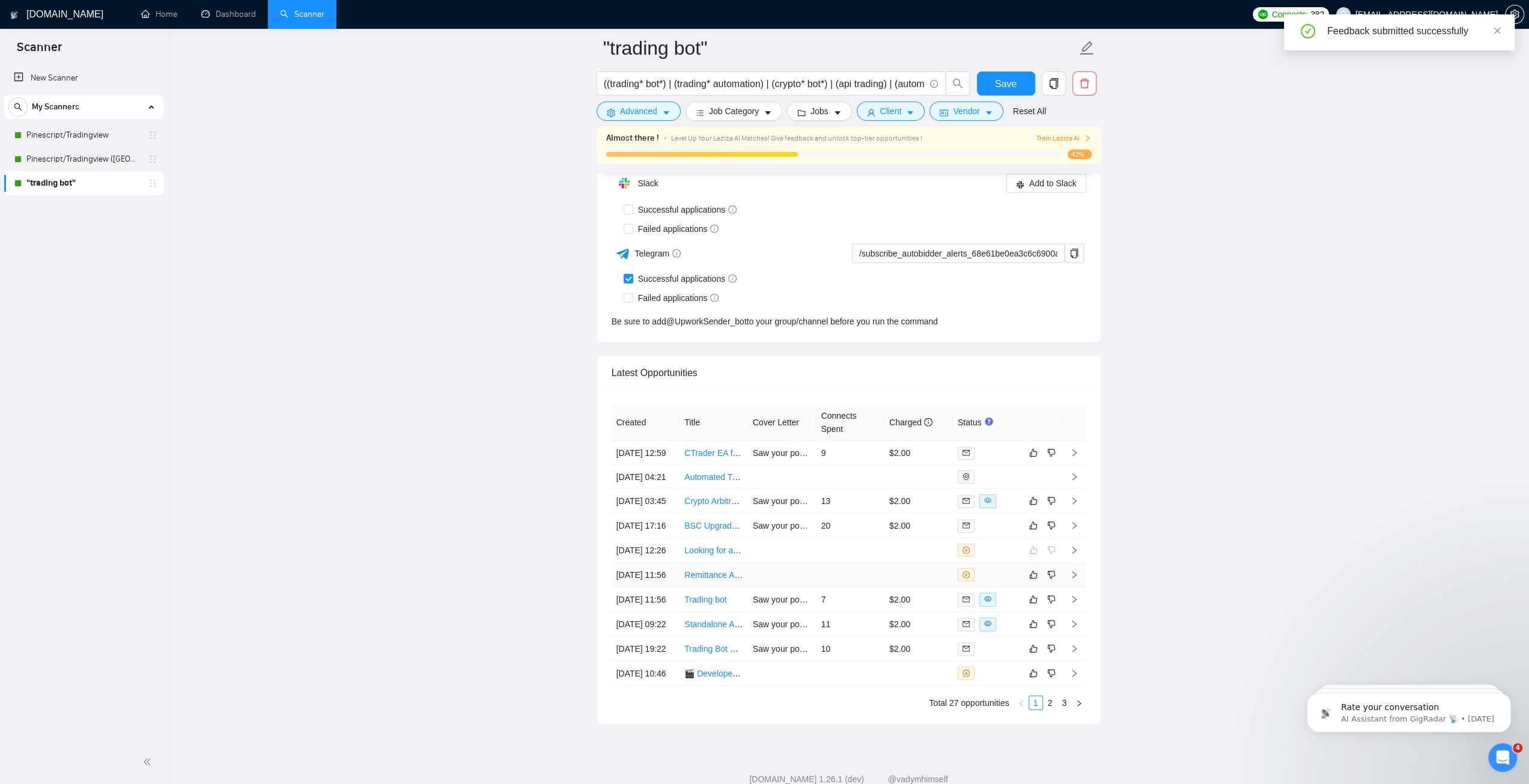
scroll to position [3178, 0]
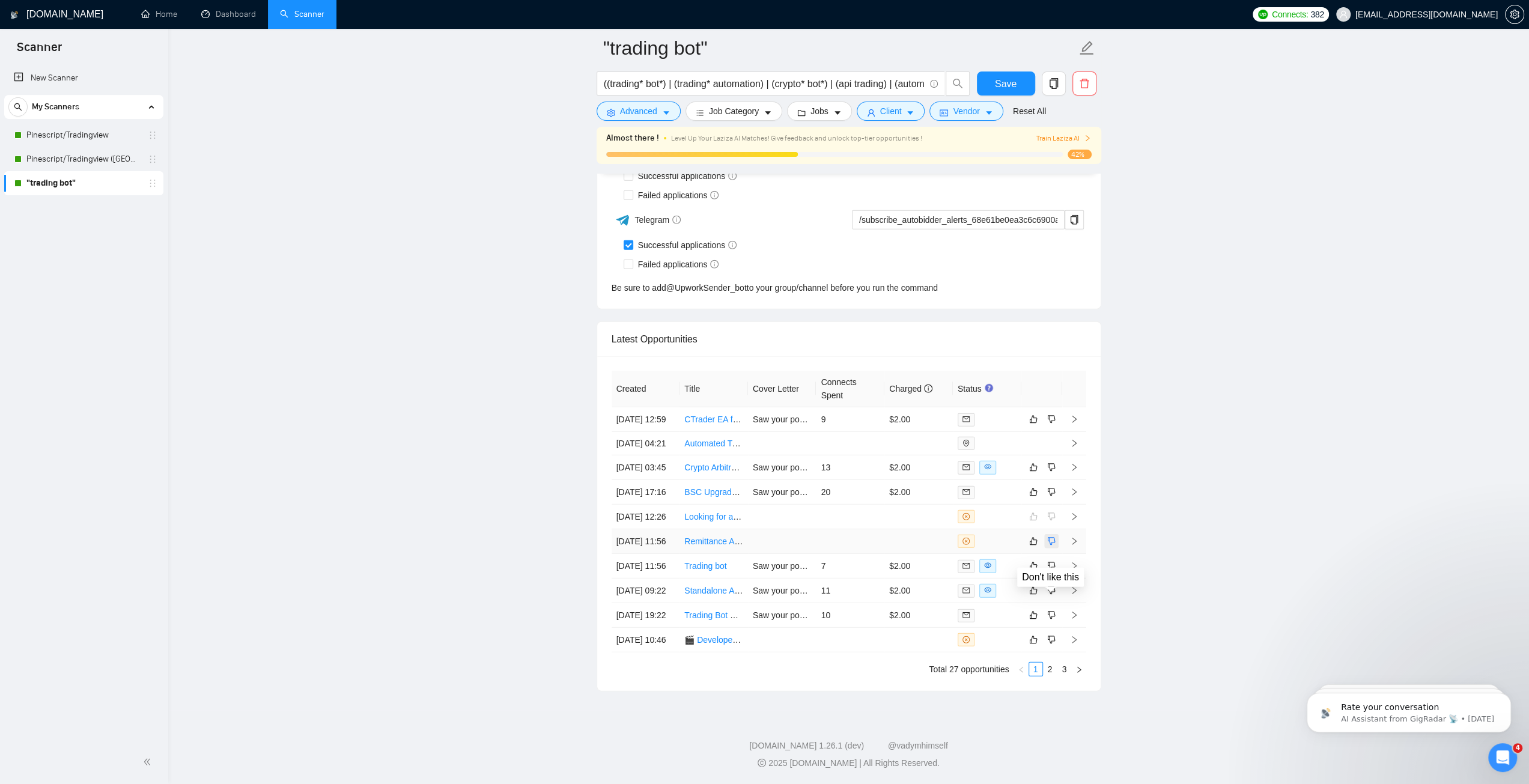
click at [1047, 538] on icon "dislike" at bounding box center [1051, 542] width 8 height 8
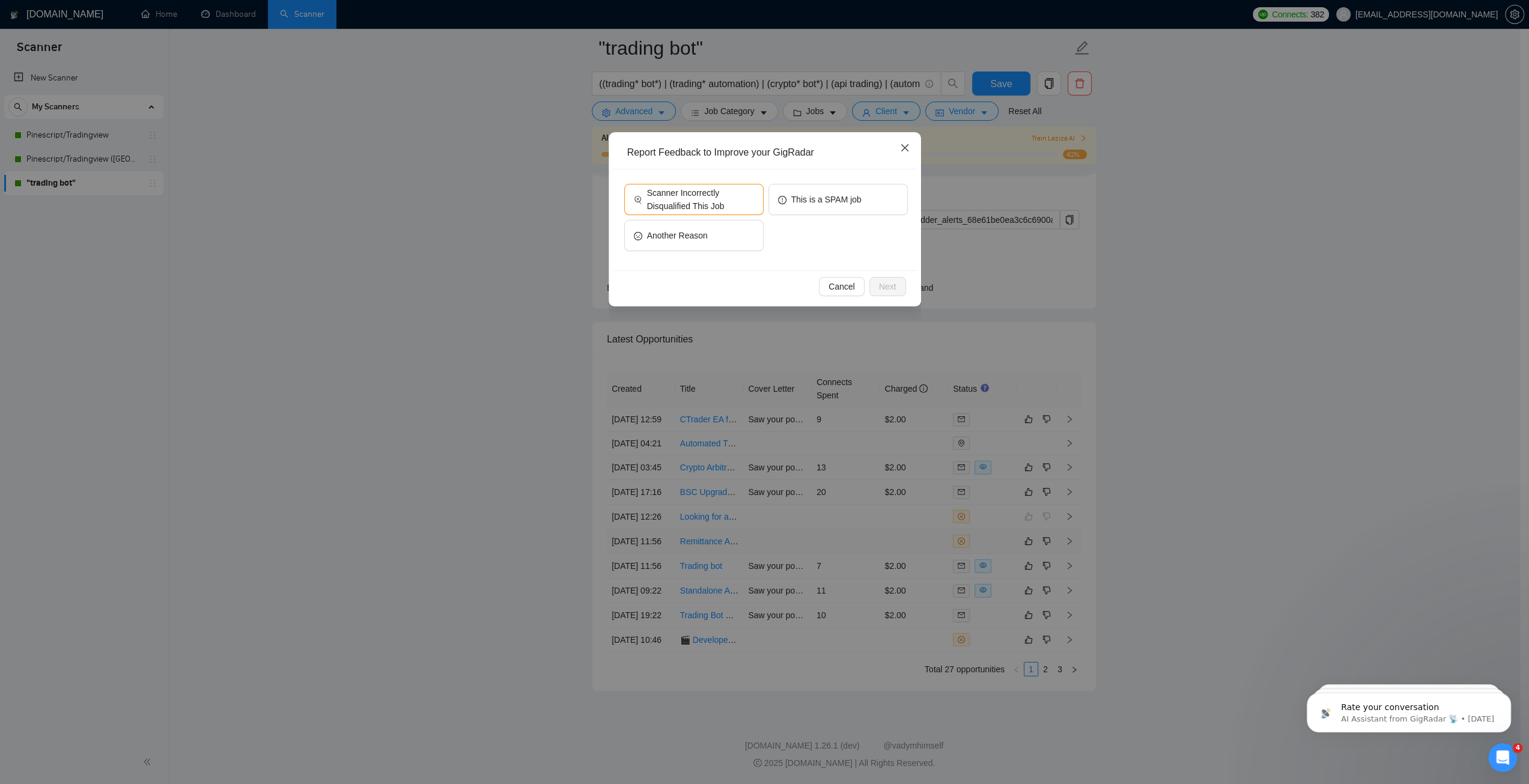
click at [903, 145] on icon "close" at bounding box center [905, 148] width 10 height 10
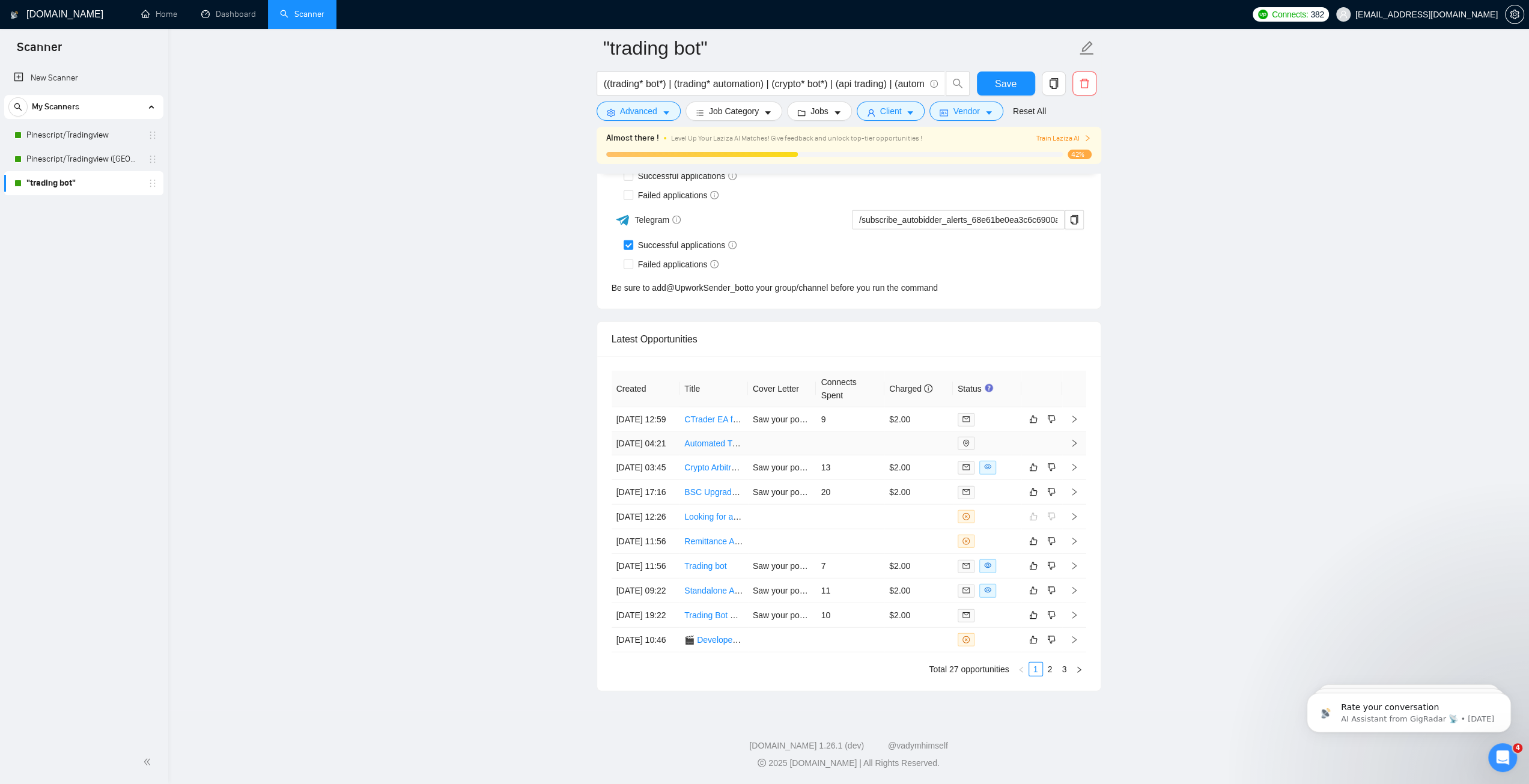
click at [760, 432] on td at bounding box center [782, 443] width 68 height 24
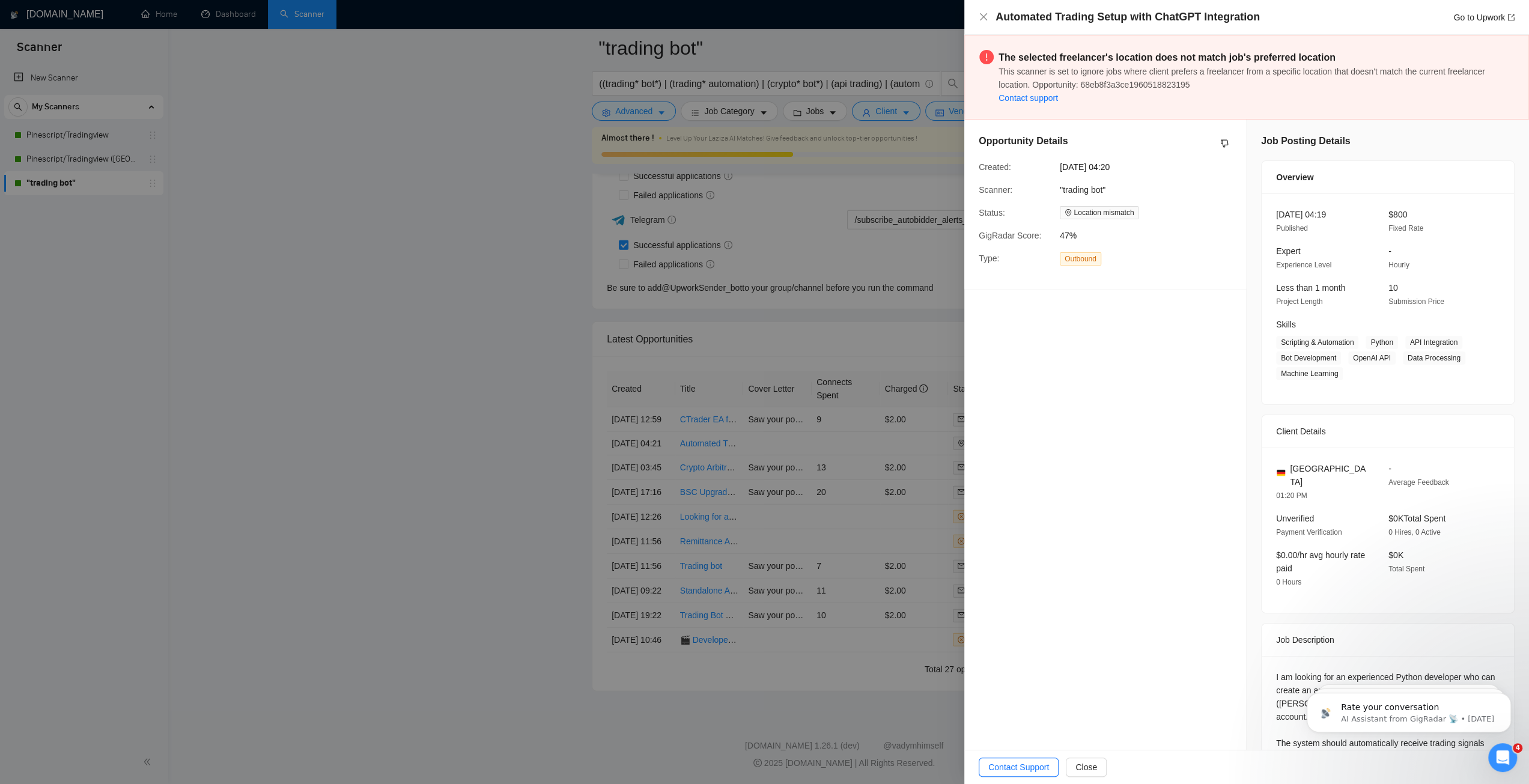
click at [915, 388] on div at bounding box center [764, 392] width 1529 height 784
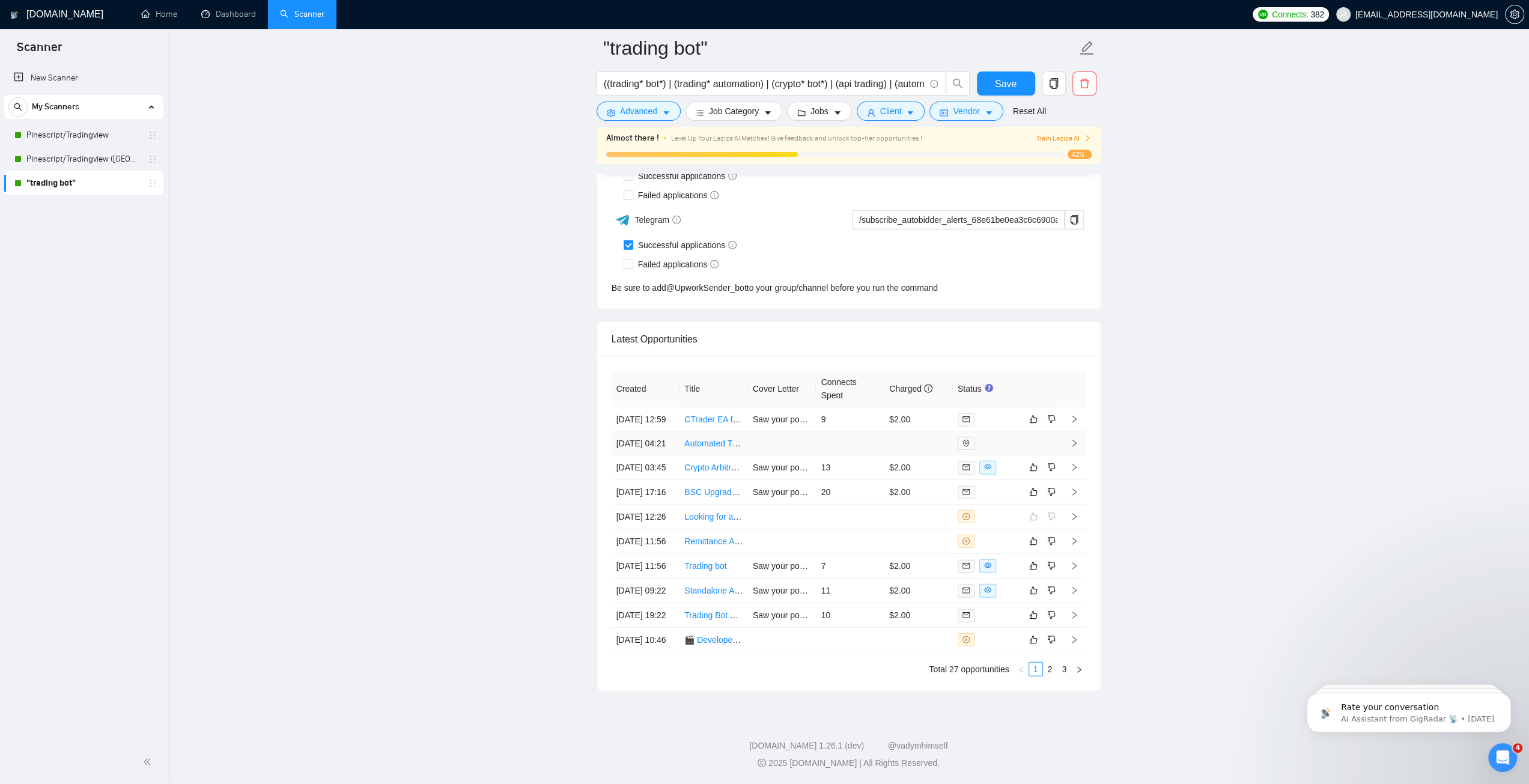
click at [994, 437] on div at bounding box center [987, 443] width 59 height 13
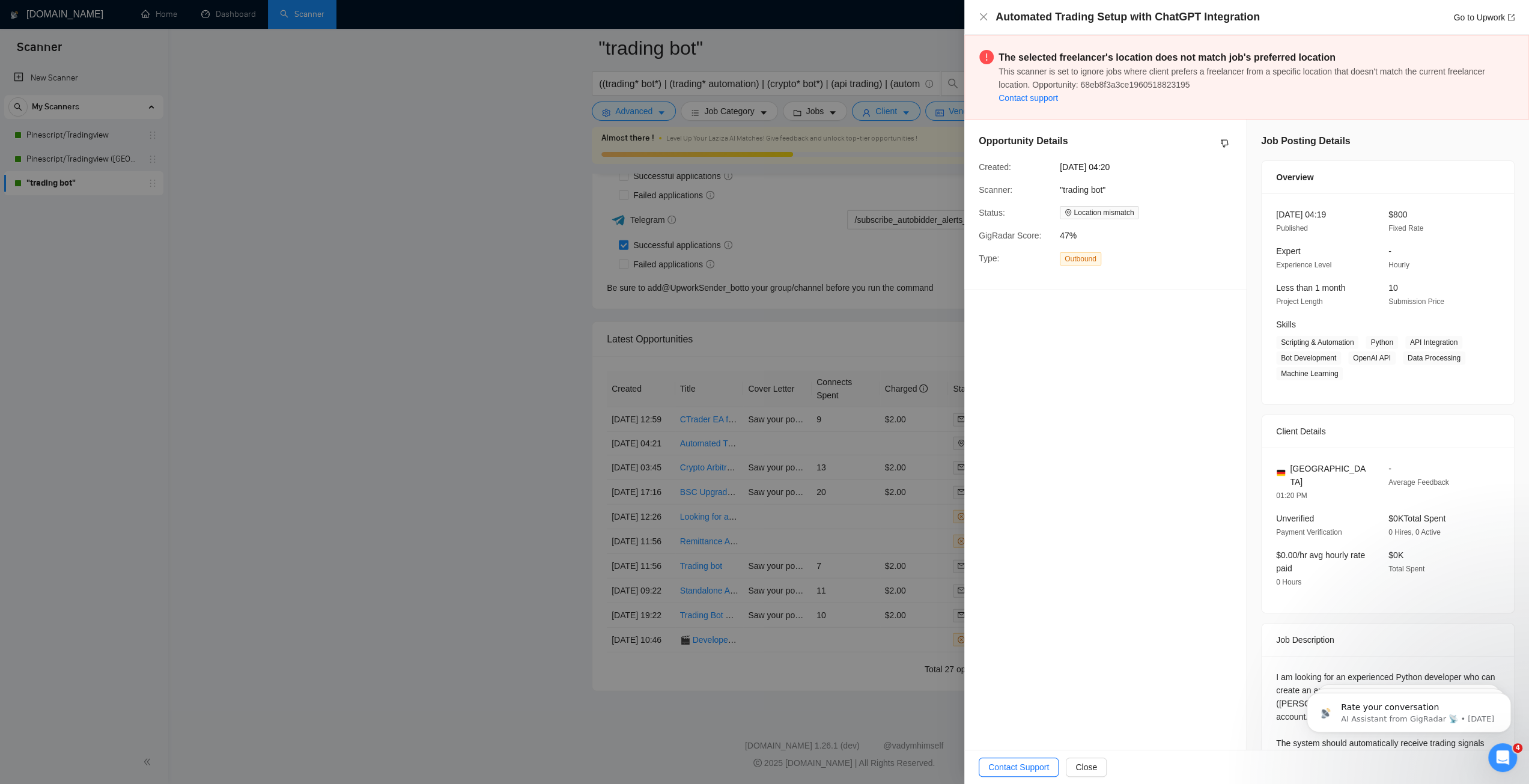
click at [882, 430] on div at bounding box center [764, 392] width 1529 height 784
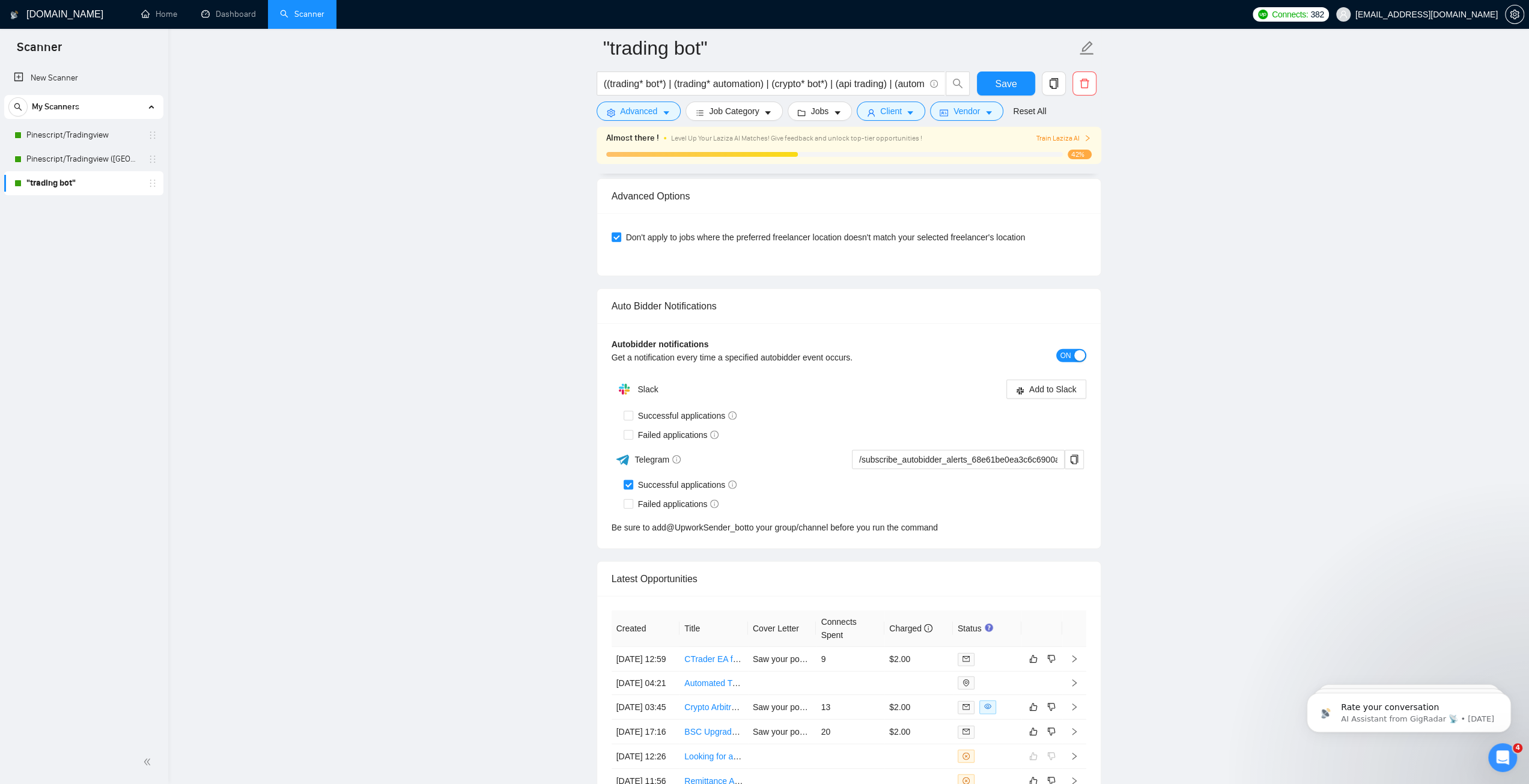
scroll to position [2817, 0]
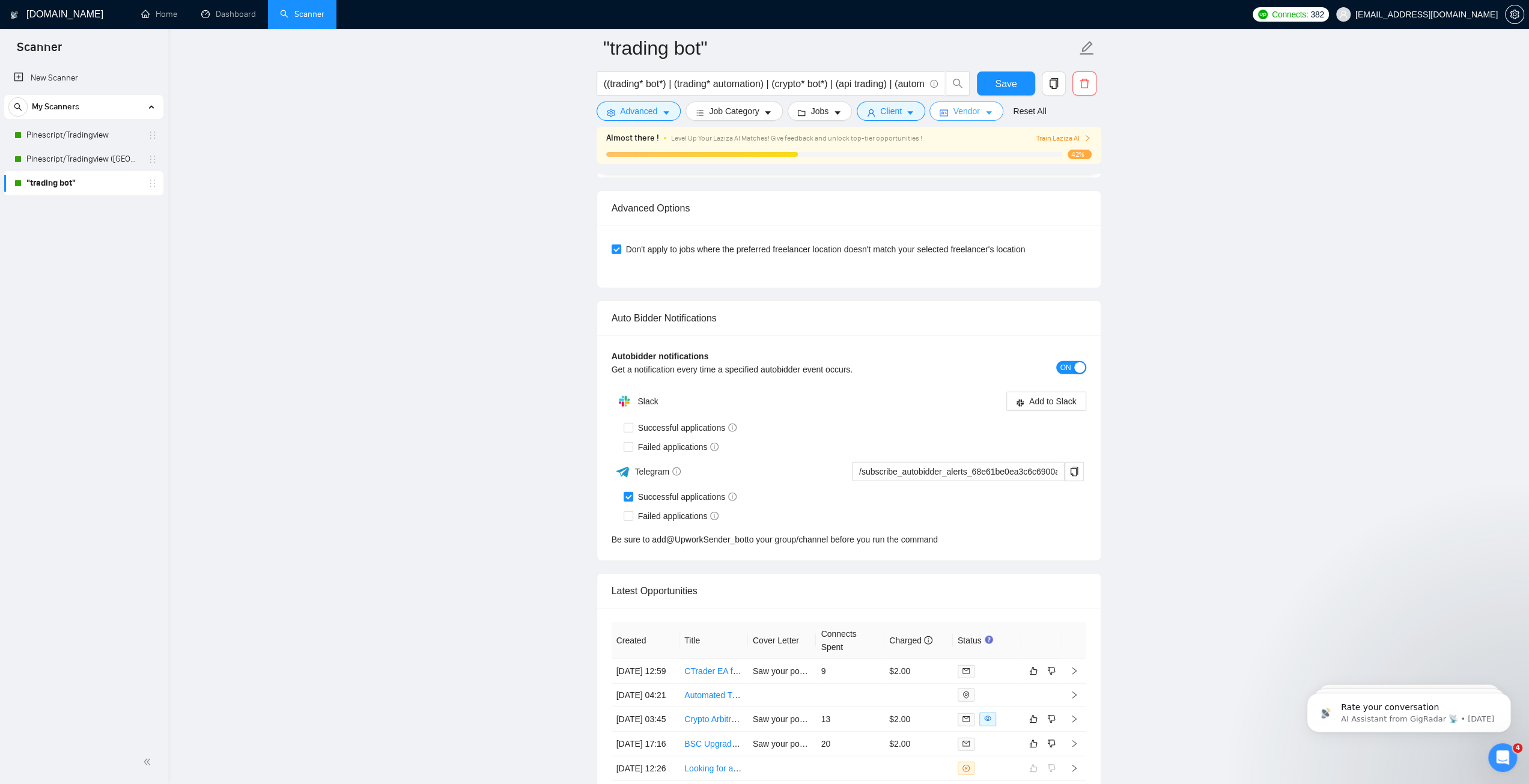
click at [946, 113] on button "Vendor" at bounding box center [966, 111] width 74 height 19
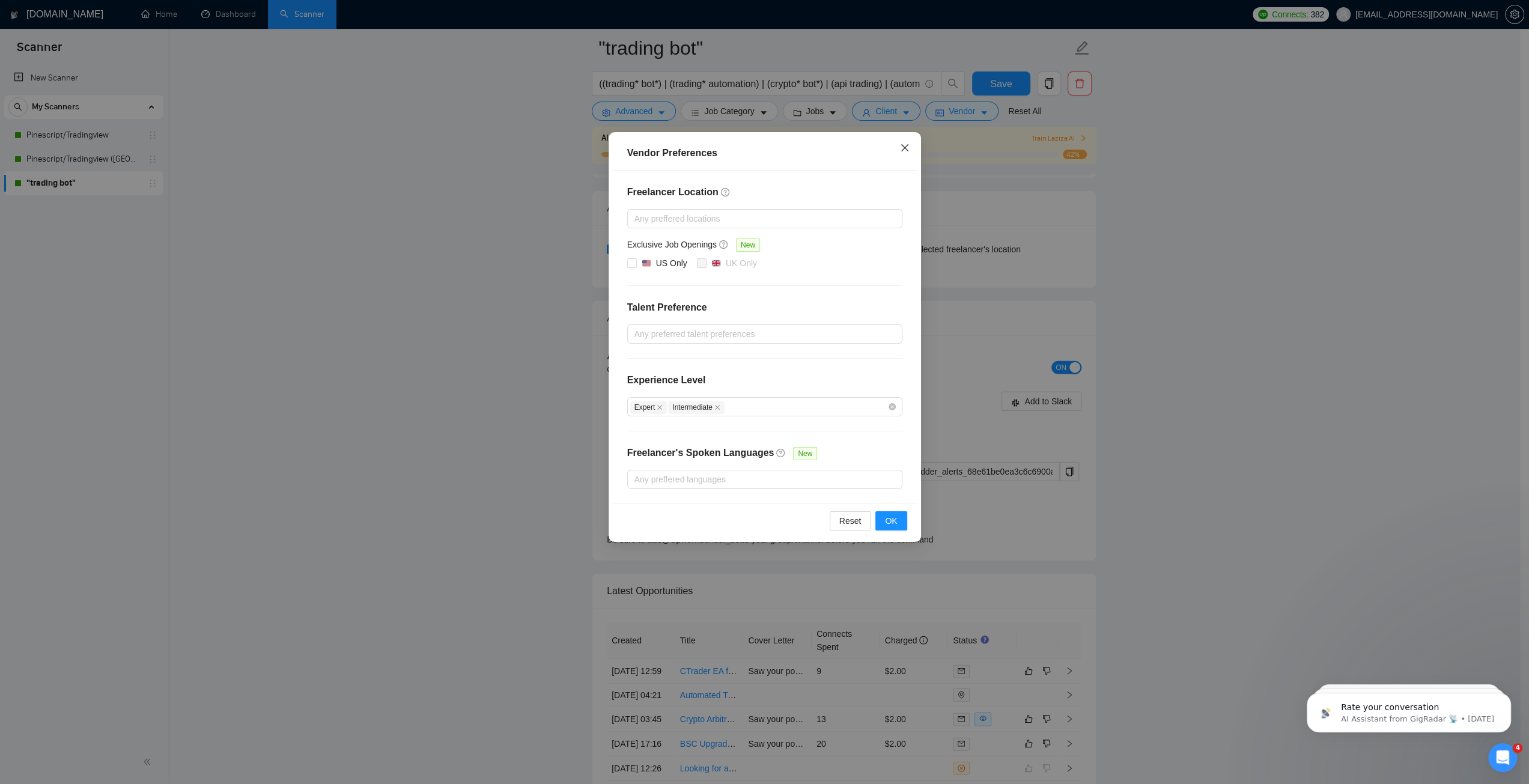
drag, startPoint x: 906, startPoint y: 158, endPoint x: 900, endPoint y: 157, distance: 6.1
click at [900, 157] on span "Close" at bounding box center [905, 148] width 33 height 33
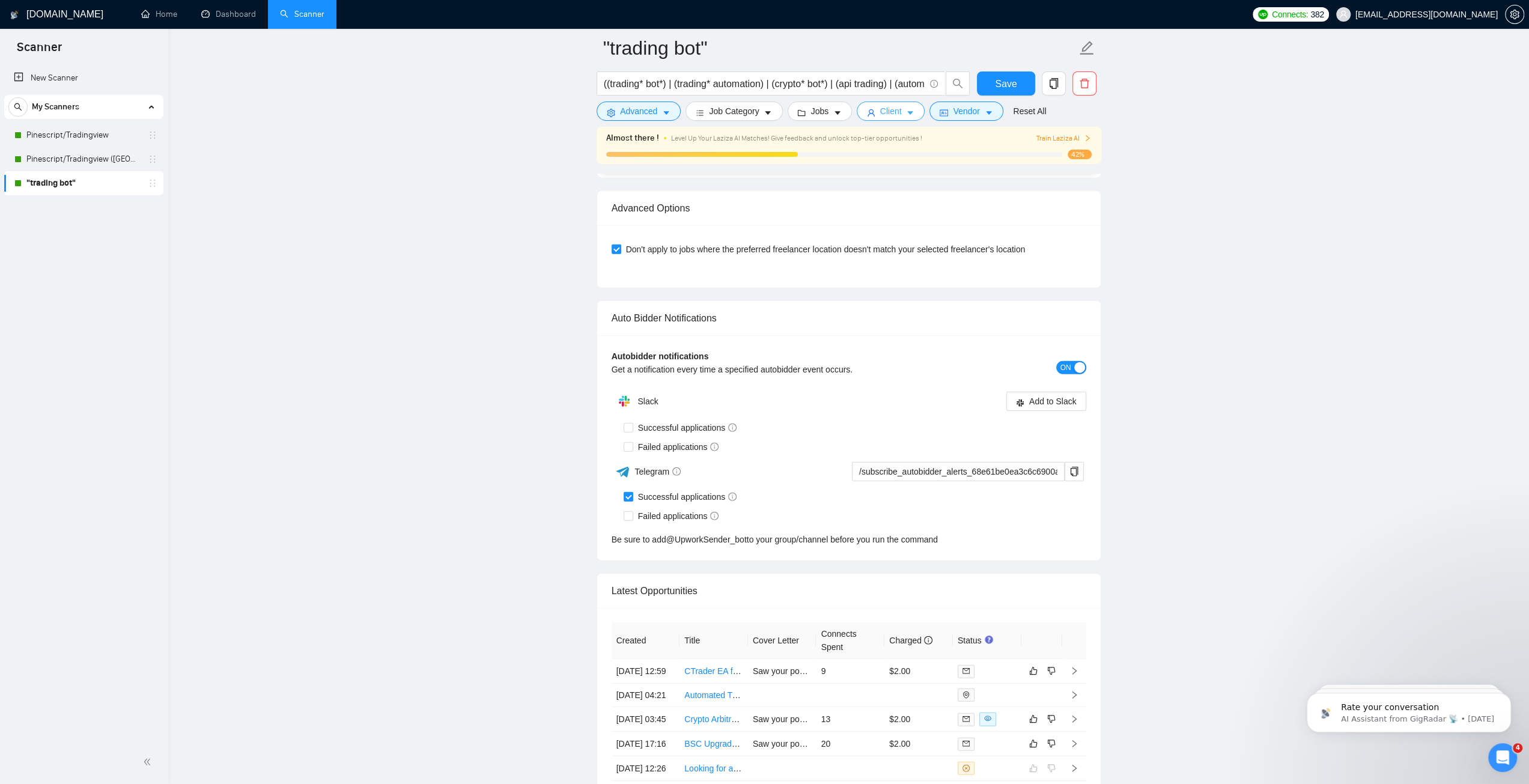
click at [896, 108] on span "Client" at bounding box center [891, 111] width 22 height 13
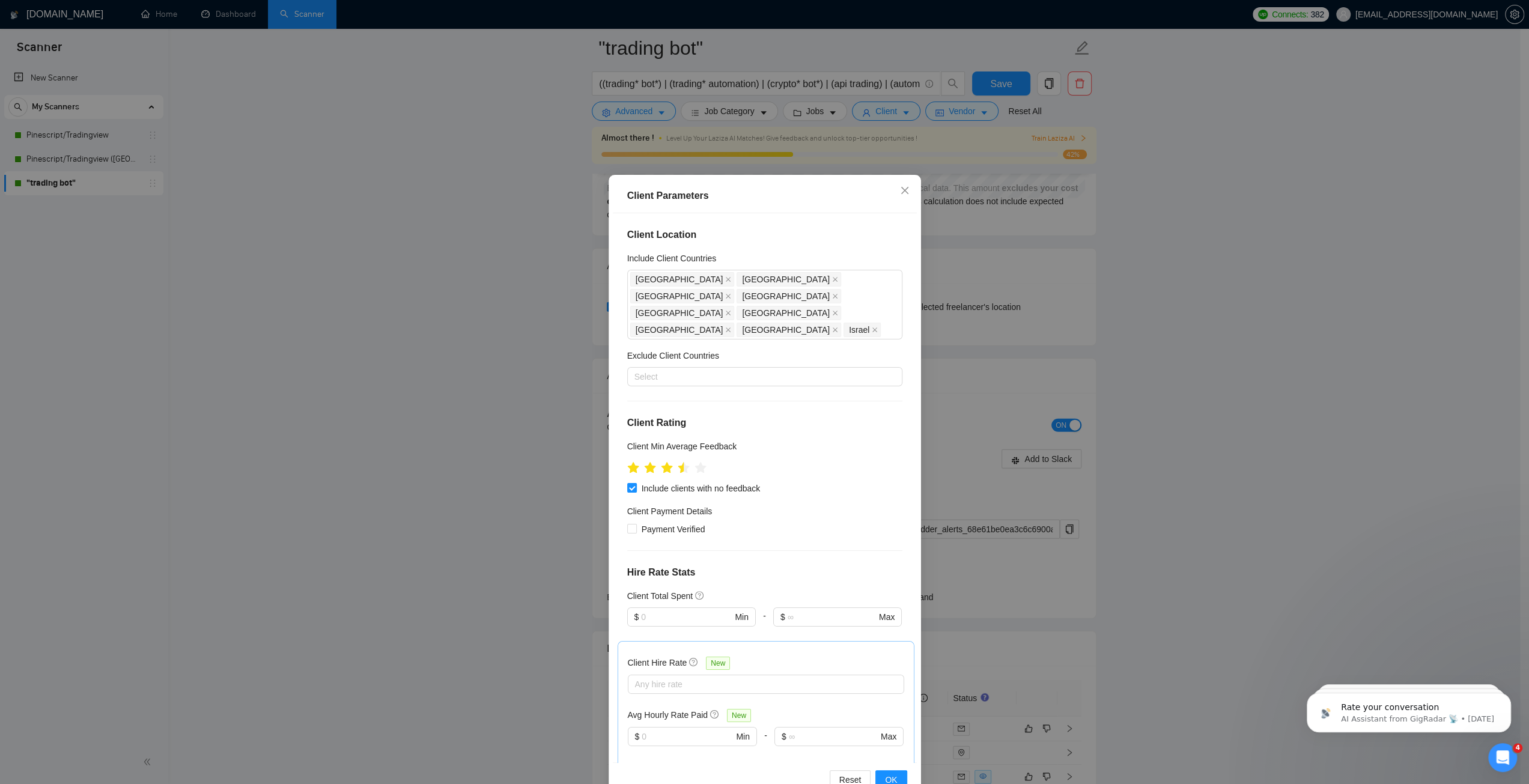
scroll to position [2757, 0]
click at [900, 189] on icon "close" at bounding box center [905, 190] width 10 height 10
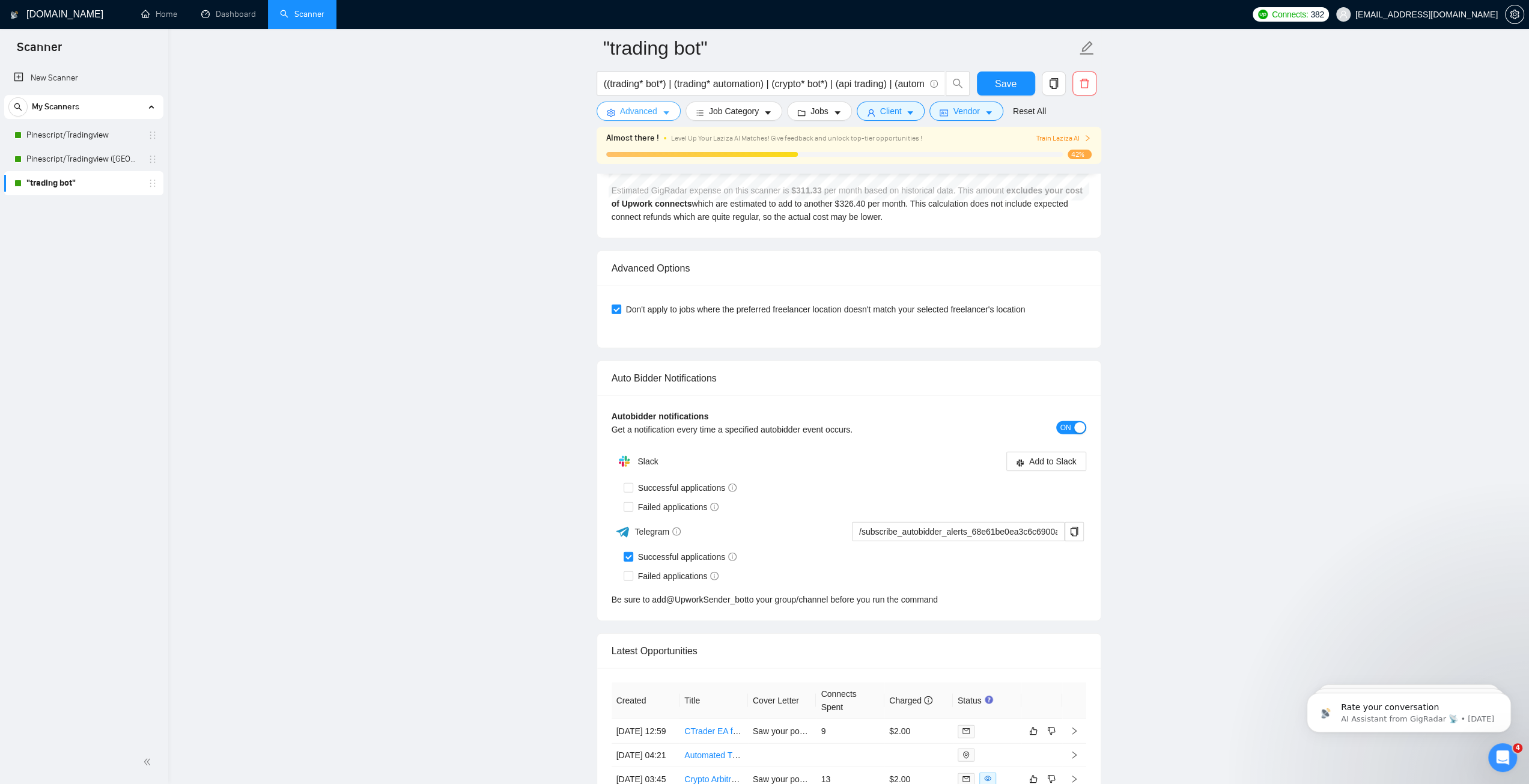
click at [663, 113] on icon "caret-down" at bounding box center [666, 114] width 6 height 4
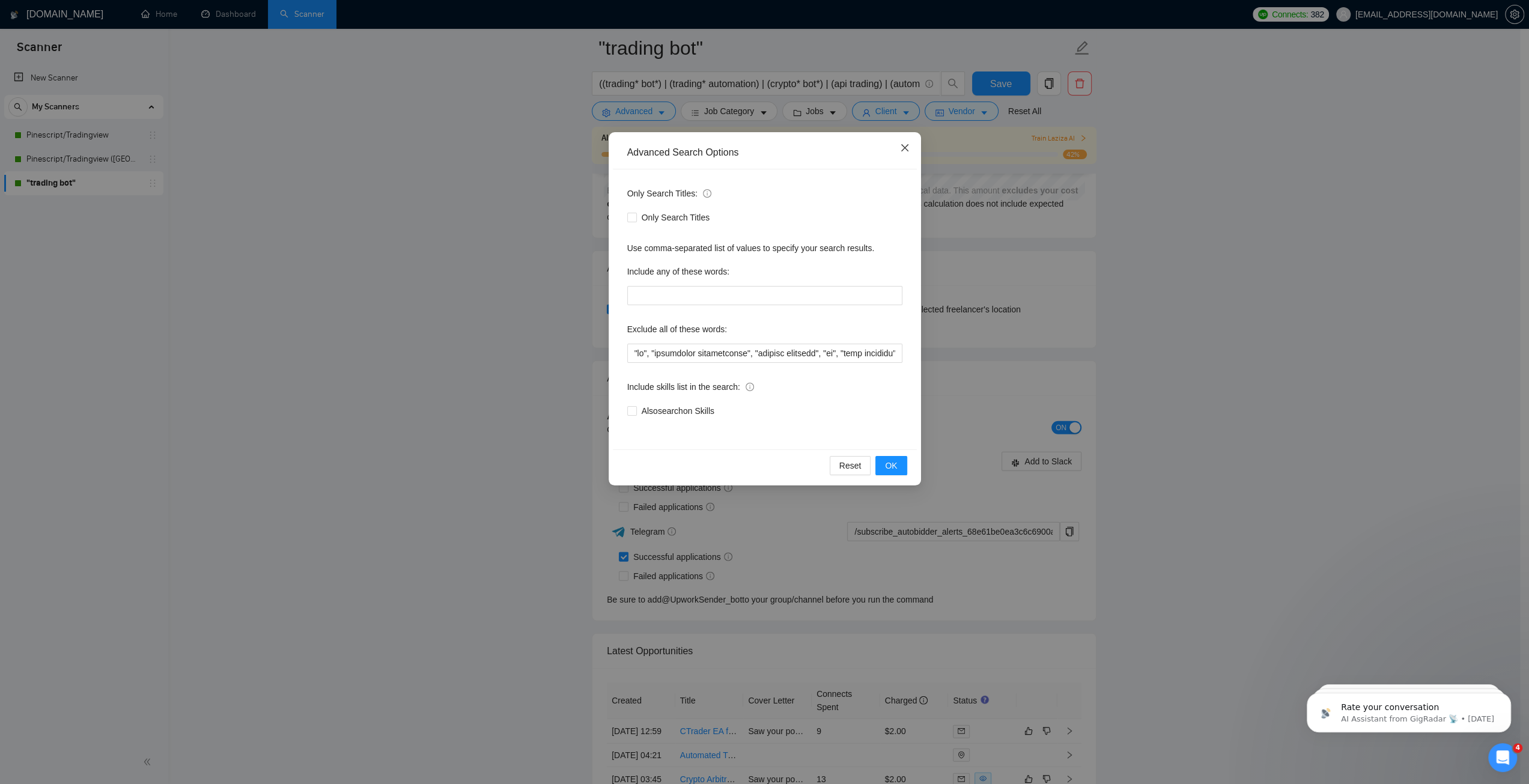
click at [902, 147] on icon "close" at bounding box center [905, 148] width 10 height 10
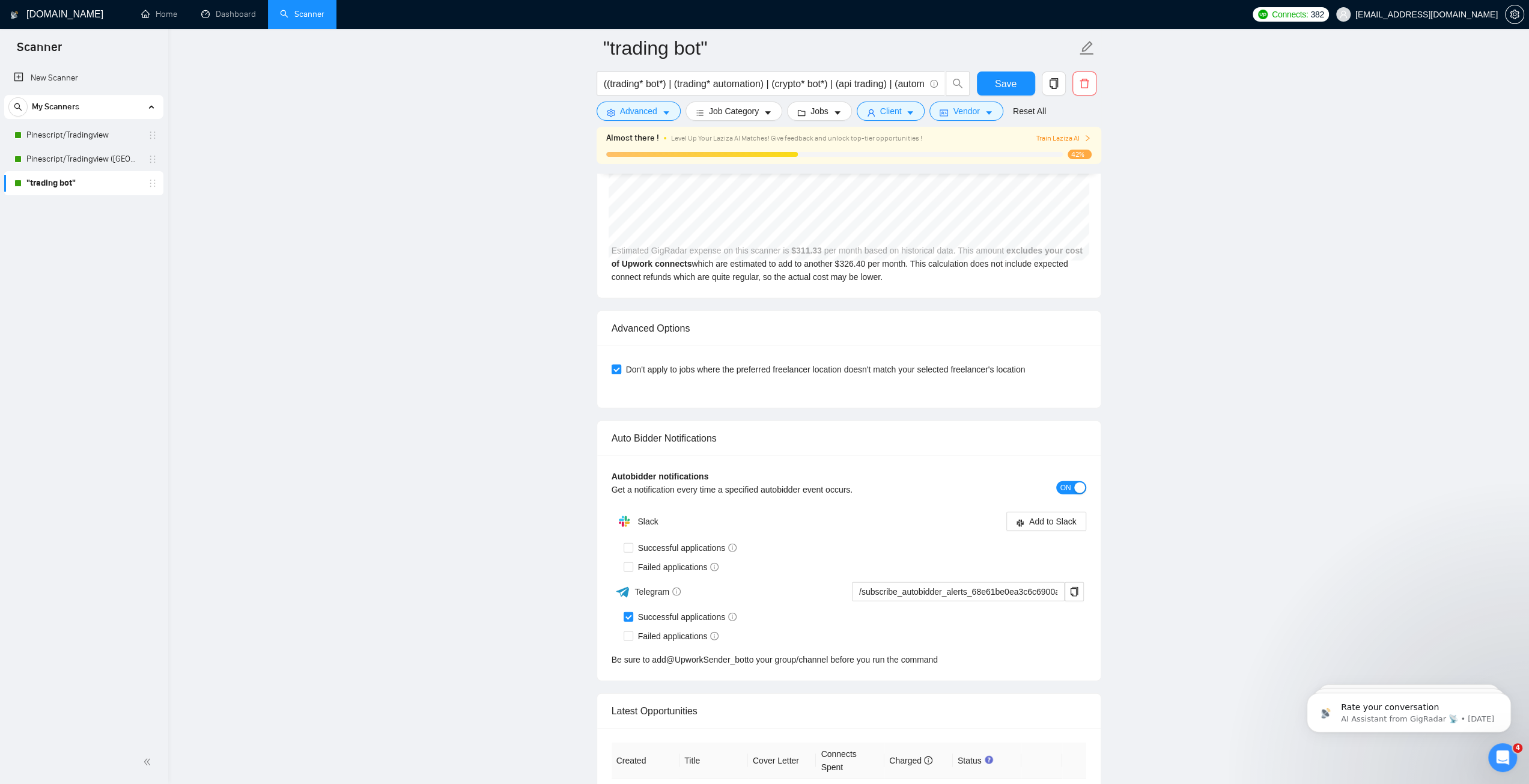
click at [614, 365] on input "Don't apply to jobs where the preferred freelancer location doesn't match your …" at bounding box center [615, 368] width 8 height 8
checkbox input "false"
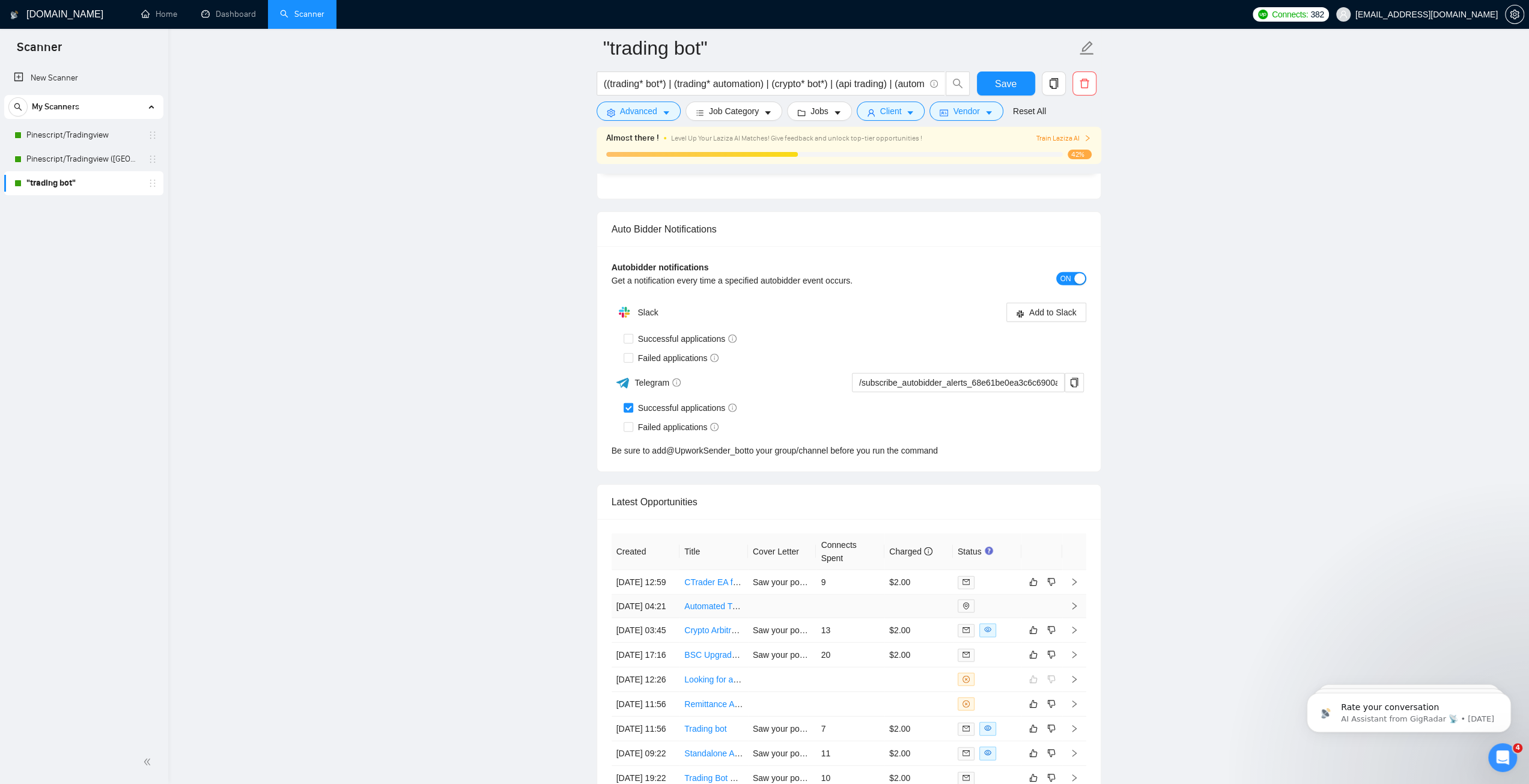
scroll to position [2937, 0]
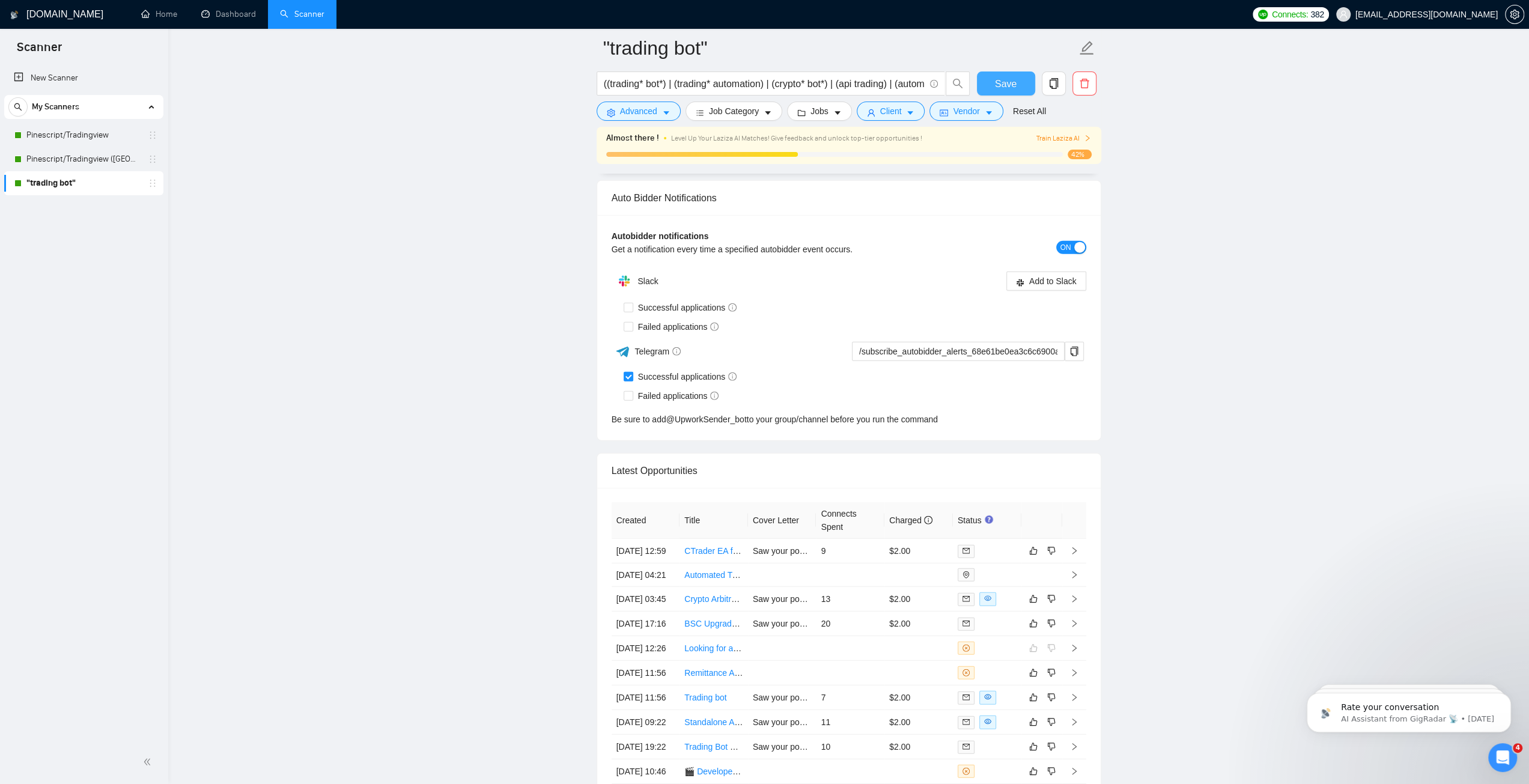
click at [1013, 74] on button "Save" at bounding box center [1006, 84] width 58 height 24
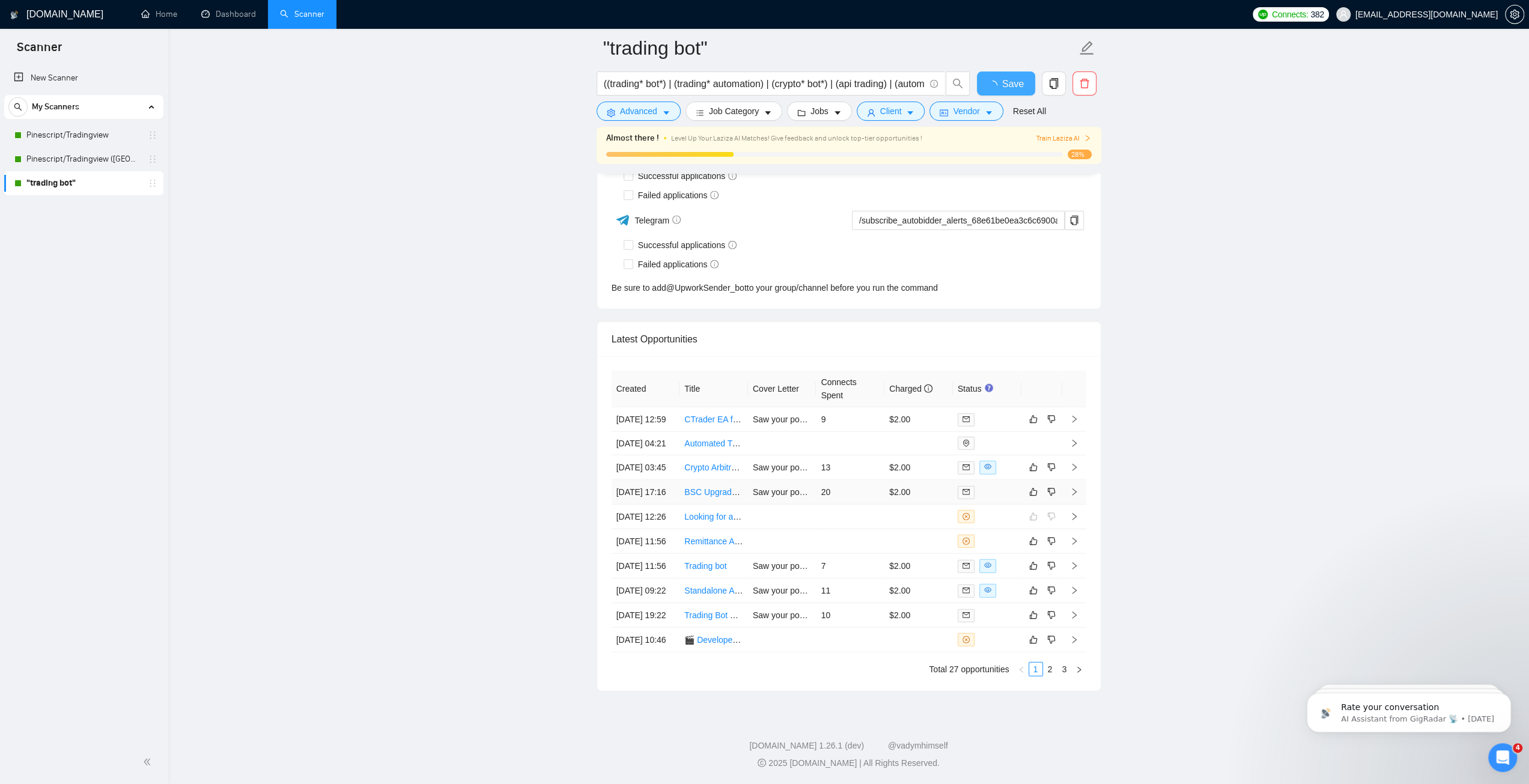
checkbox input "true"
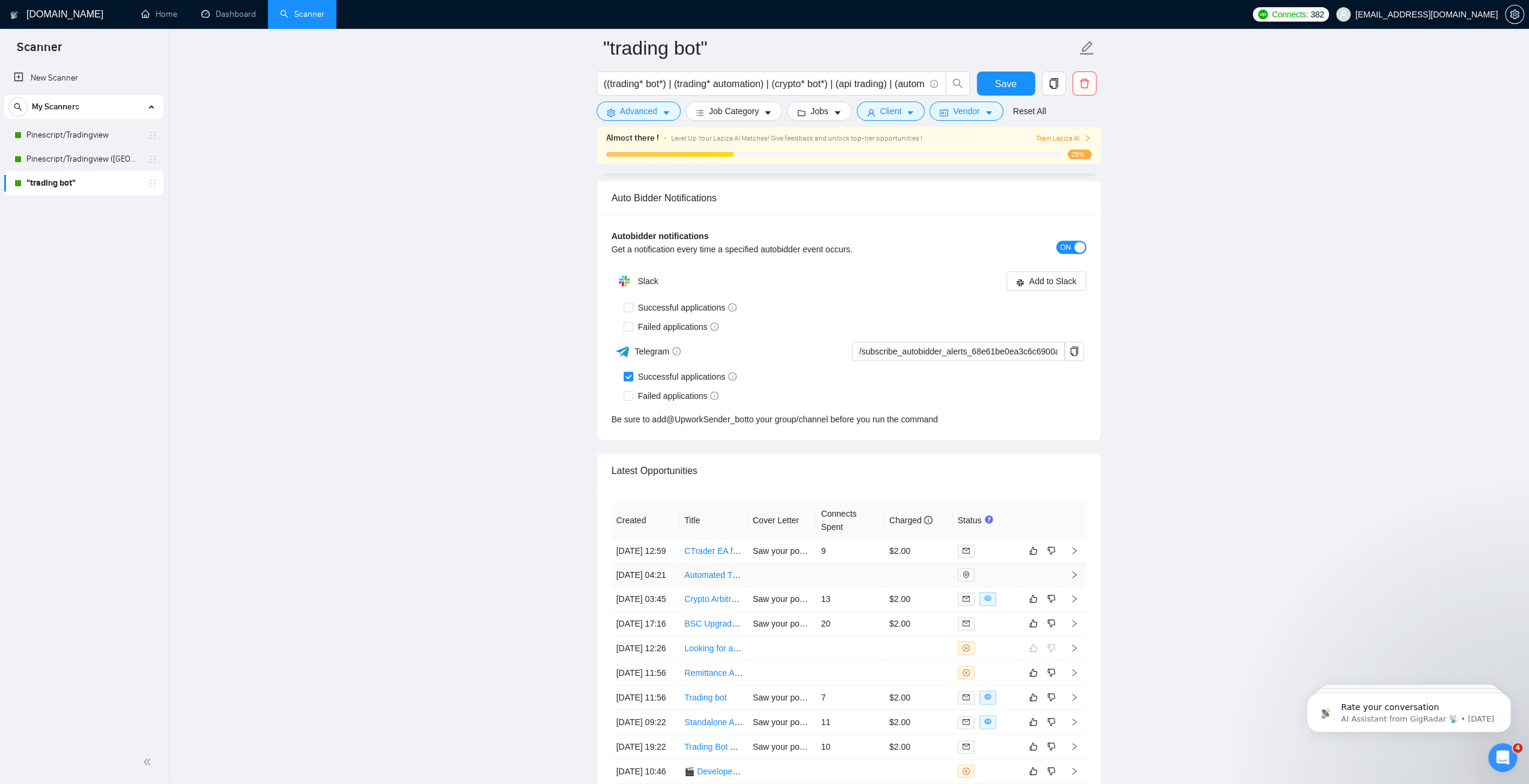
click at [1013, 581] on div at bounding box center [987, 575] width 59 height 13
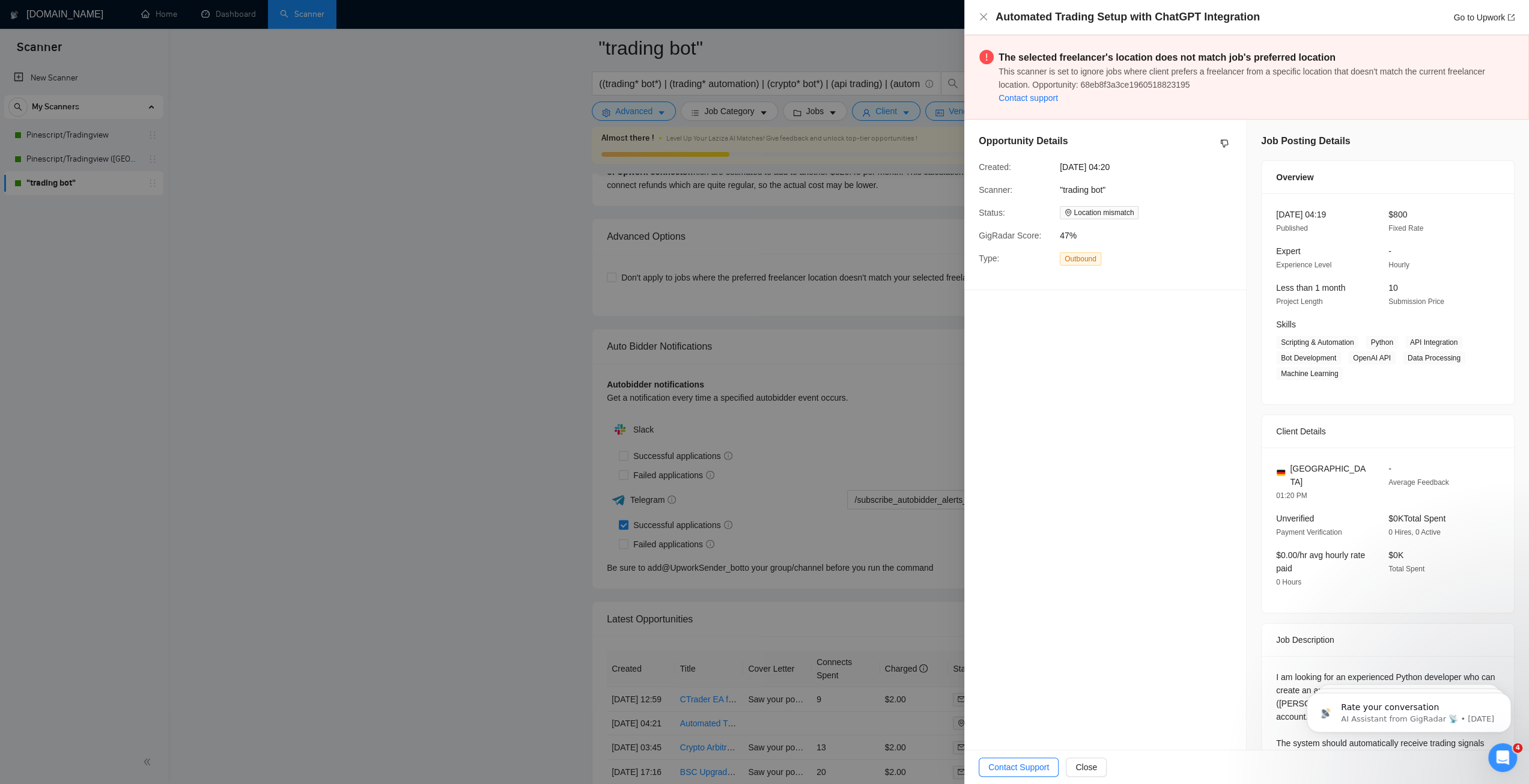
scroll to position [2576, 0]
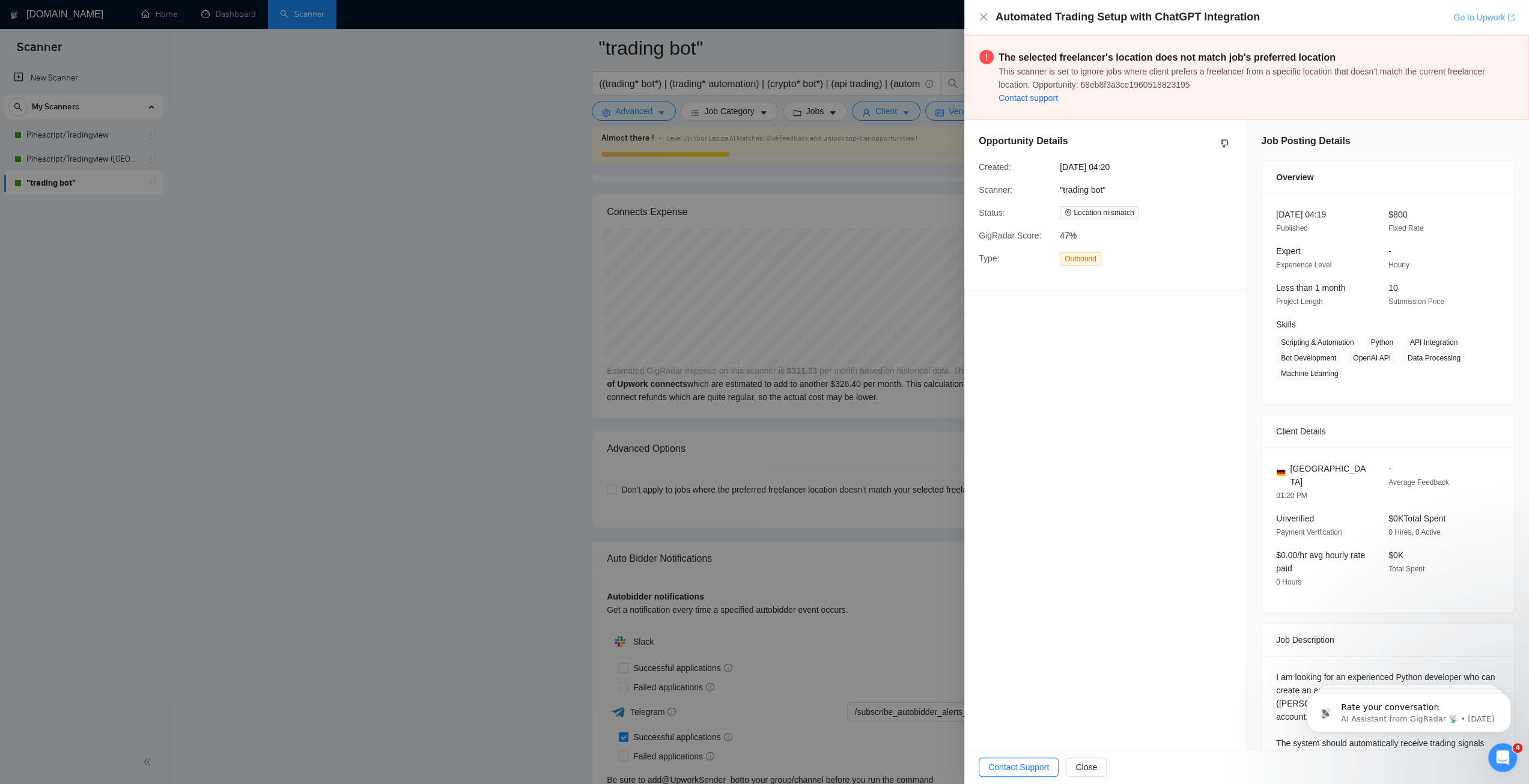
click at [1491, 17] on link "Go to Upwork" at bounding box center [1484, 17] width 61 height 10
click at [781, 155] on div at bounding box center [764, 392] width 1529 height 784
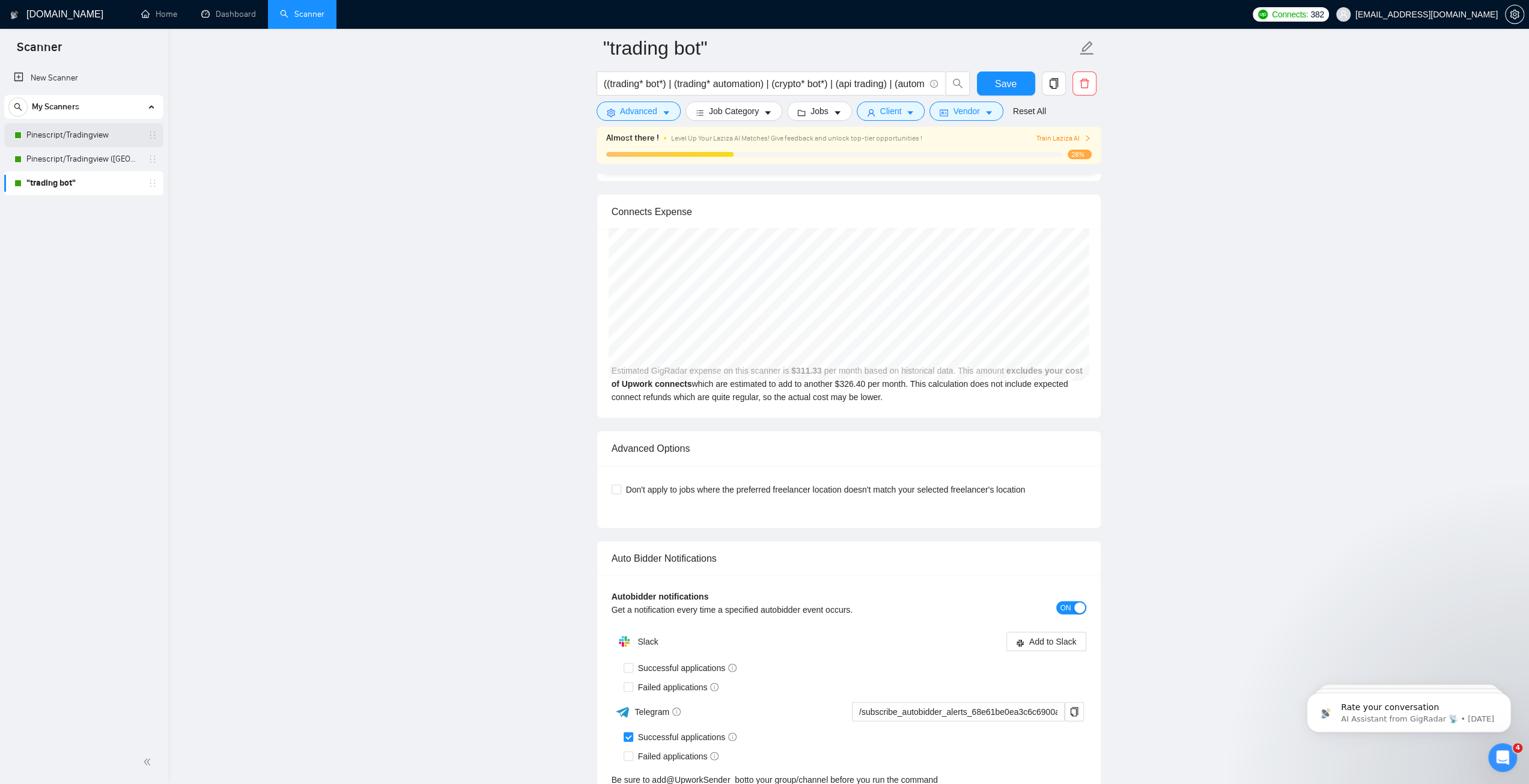
drag, startPoint x: 84, startPoint y: 158, endPoint x: 84, endPoint y: 146, distance: 12.0
click at [84, 158] on link "Pinescript/Tradingview (US Only)" at bounding box center [83, 159] width 114 height 24
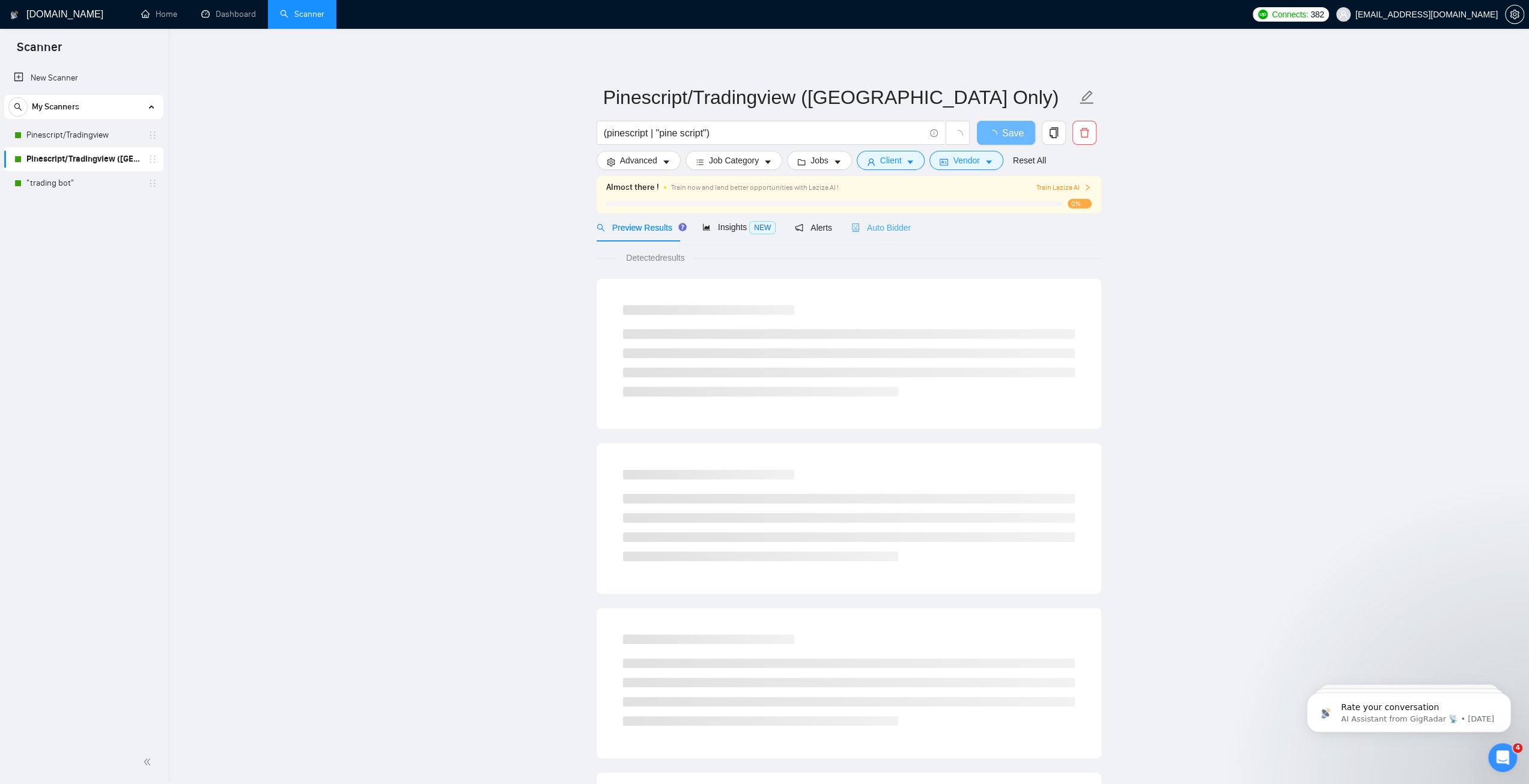
click at [881, 216] on div "Auto Bidder" at bounding box center [881, 227] width 59 height 28
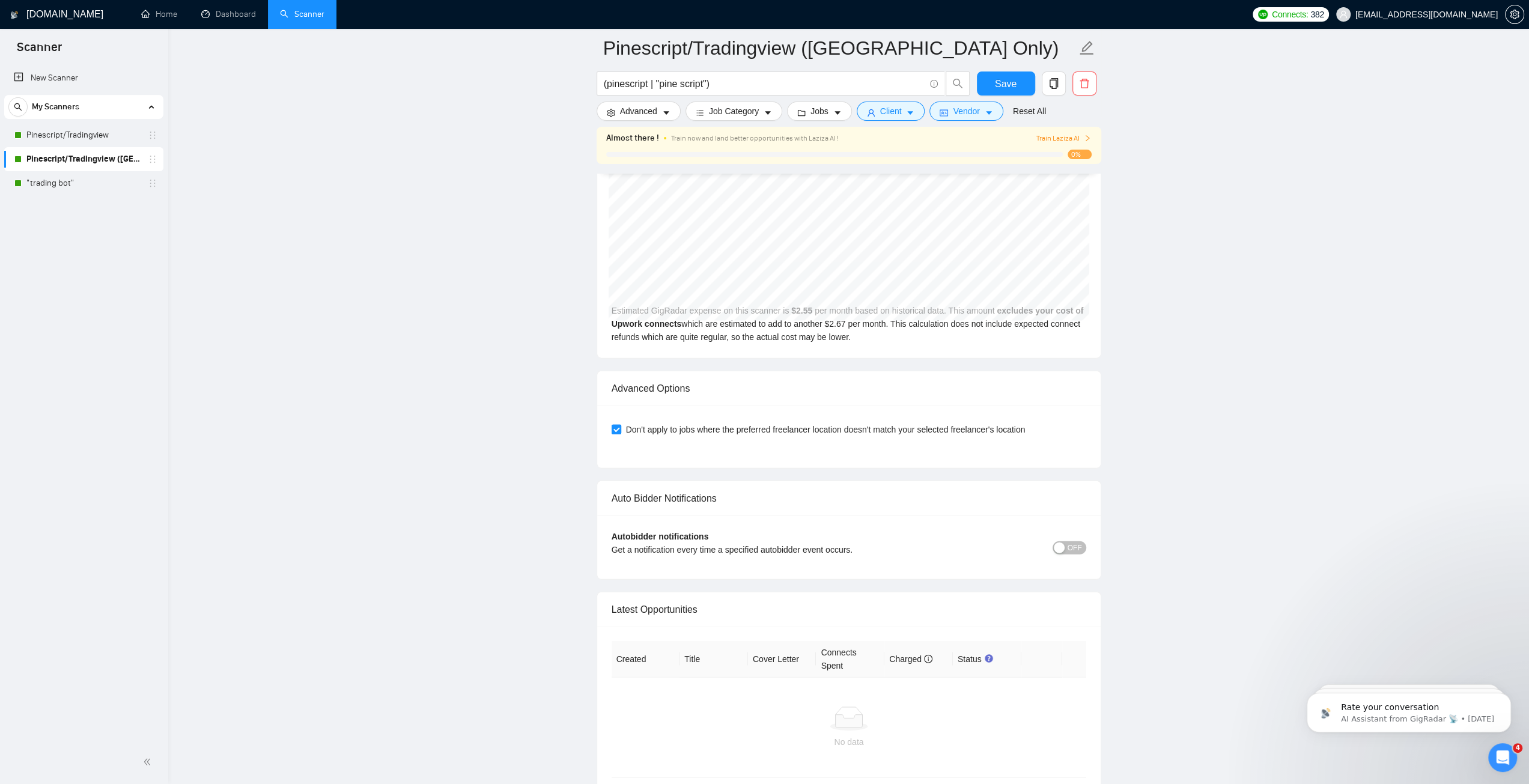
click at [612, 425] on input "Don't apply to jobs where the preferred freelancer location doesn't match your …" at bounding box center [615, 428] width 8 height 8
checkbox input "false"
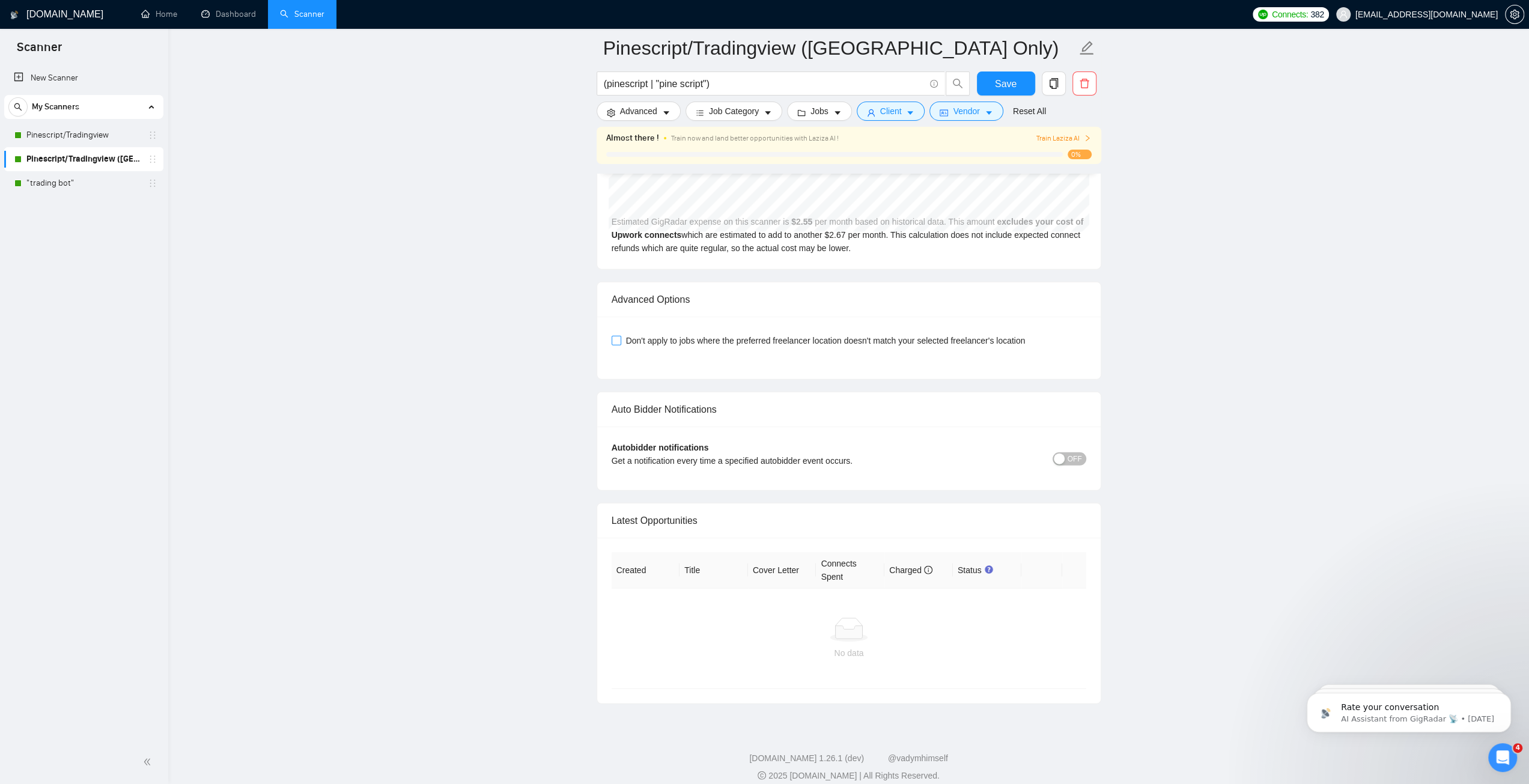
scroll to position [2736, 0]
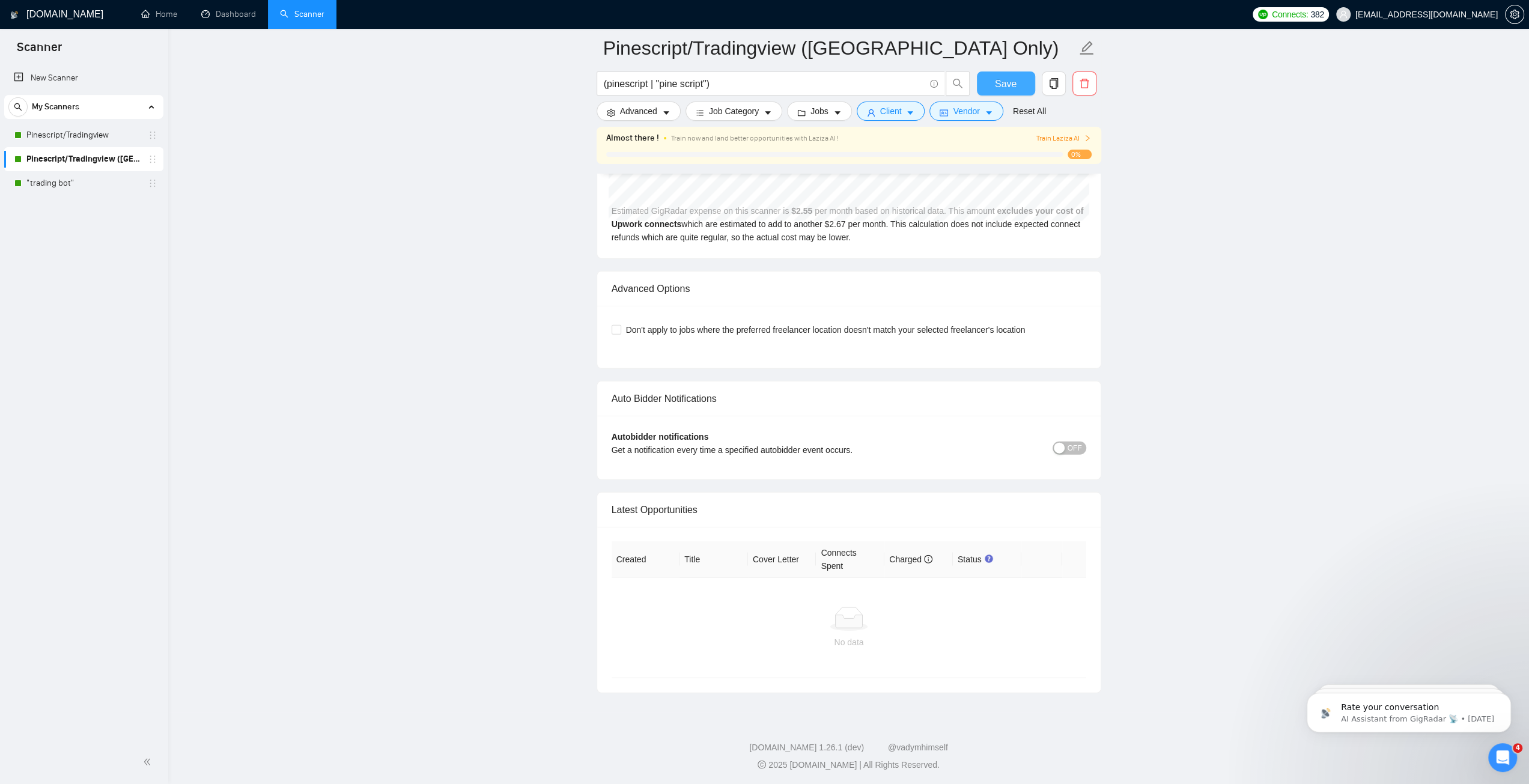
click at [1008, 79] on span "Save" at bounding box center [1006, 83] width 22 height 15
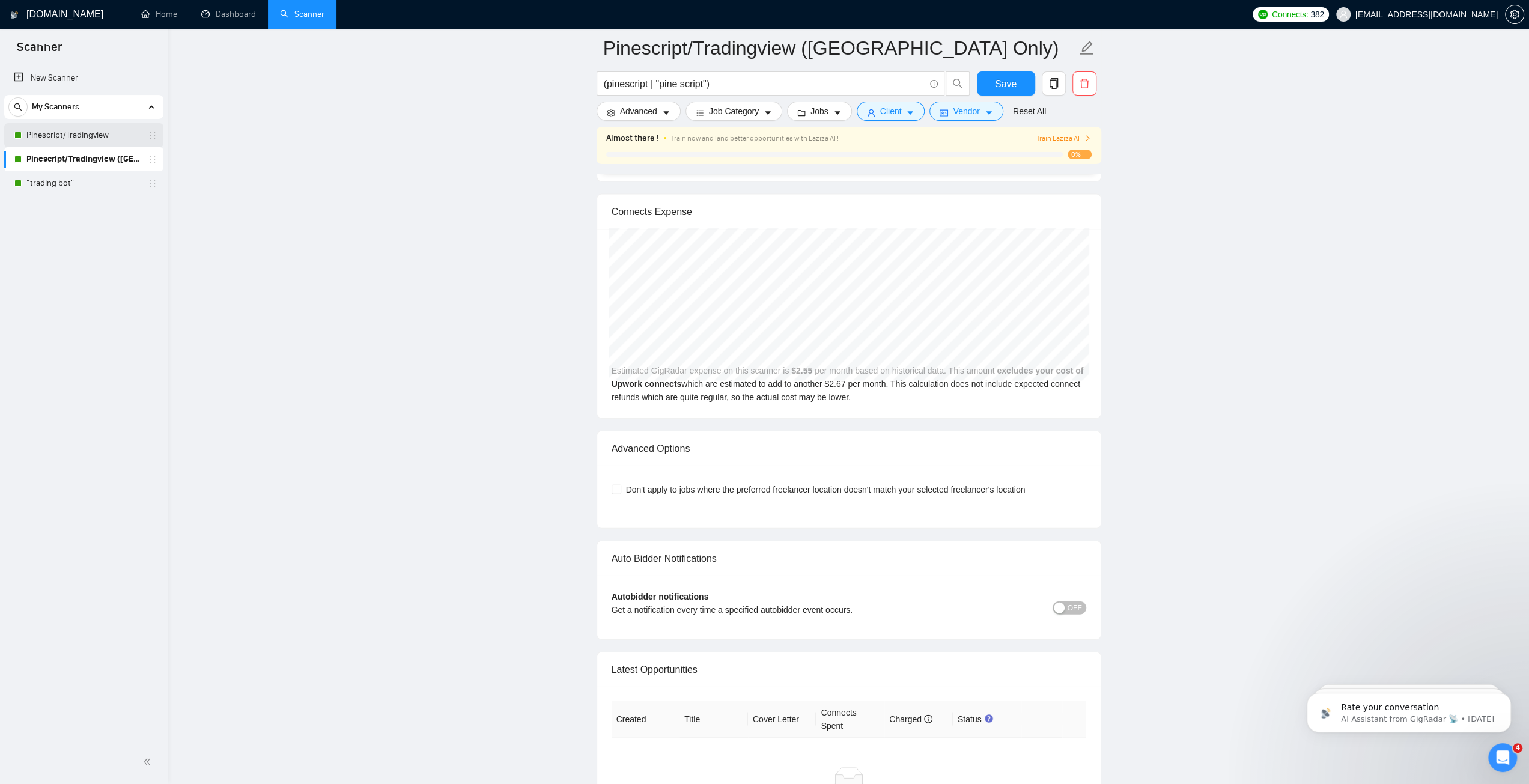
click at [77, 136] on link "Pinescript/Tradingview" at bounding box center [83, 136] width 114 height 24
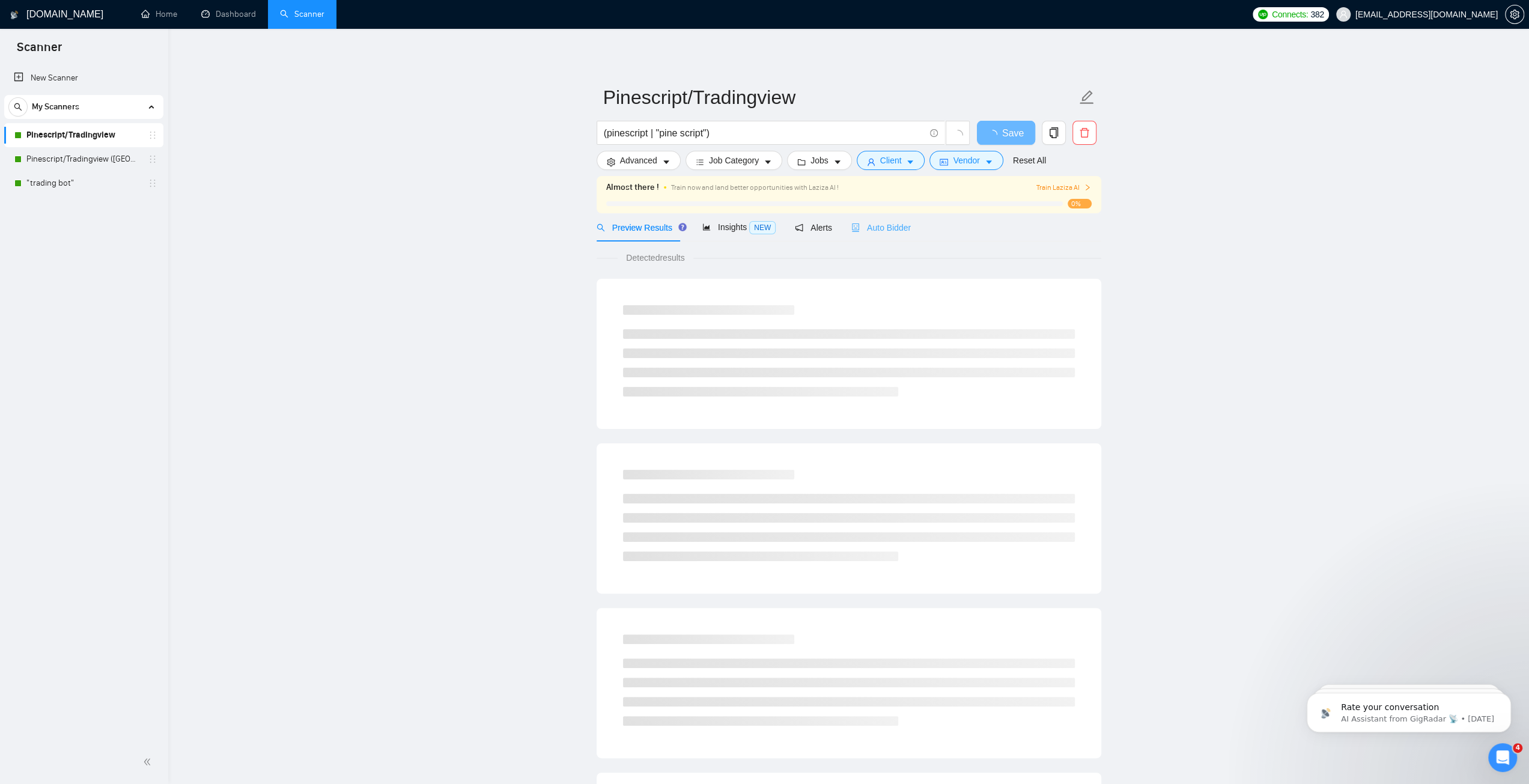
click at [888, 218] on div "Auto Bidder" at bounding box center [881, 227] width 59 height 28
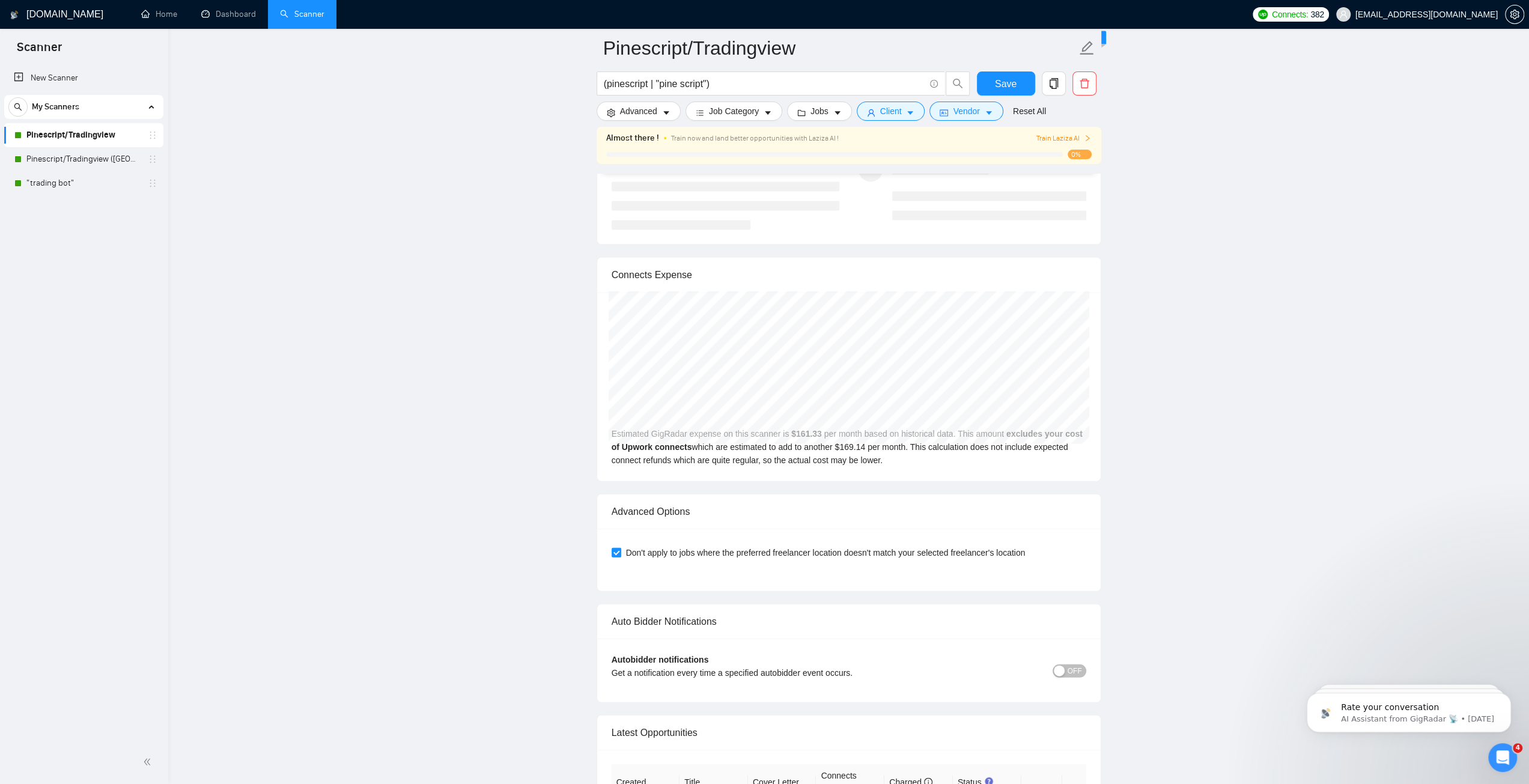
scroll to position [2523, 0]
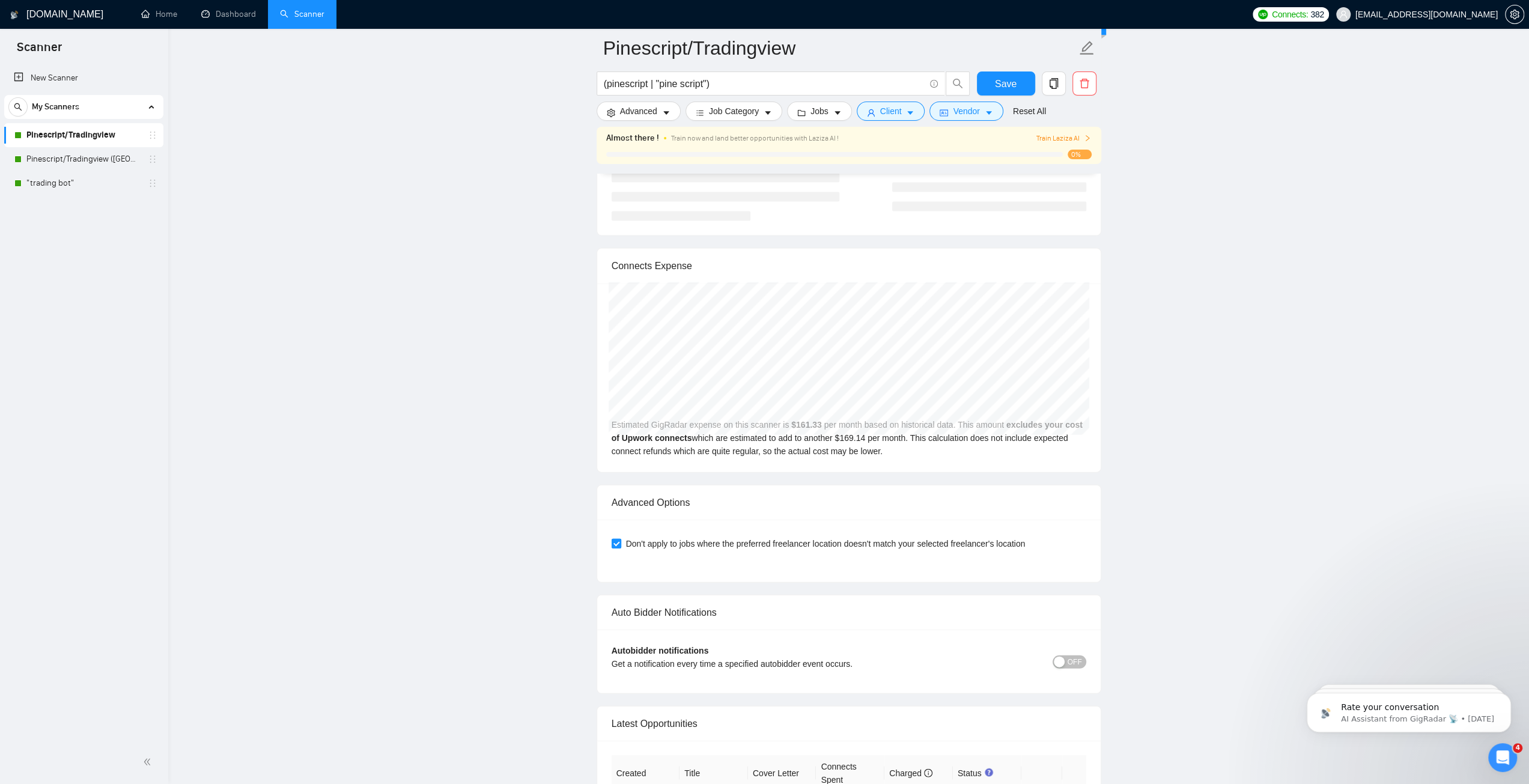
click at [614, 538] on input "Don't apply to jobs where the preferred freelancer location doesn't match your …" at bounding box center [615, 542] width 8 height 8
checkbox input "false"
click at [1019, 71] on form "Pinescript/Tradingview (pinescript | "pine script") Save Advanced Job Category …" at bounding box center [849, 77] width 505 height 98
click at [1020, 81] on button "Save" at bounding box center [1006, 84] width 58 height 24
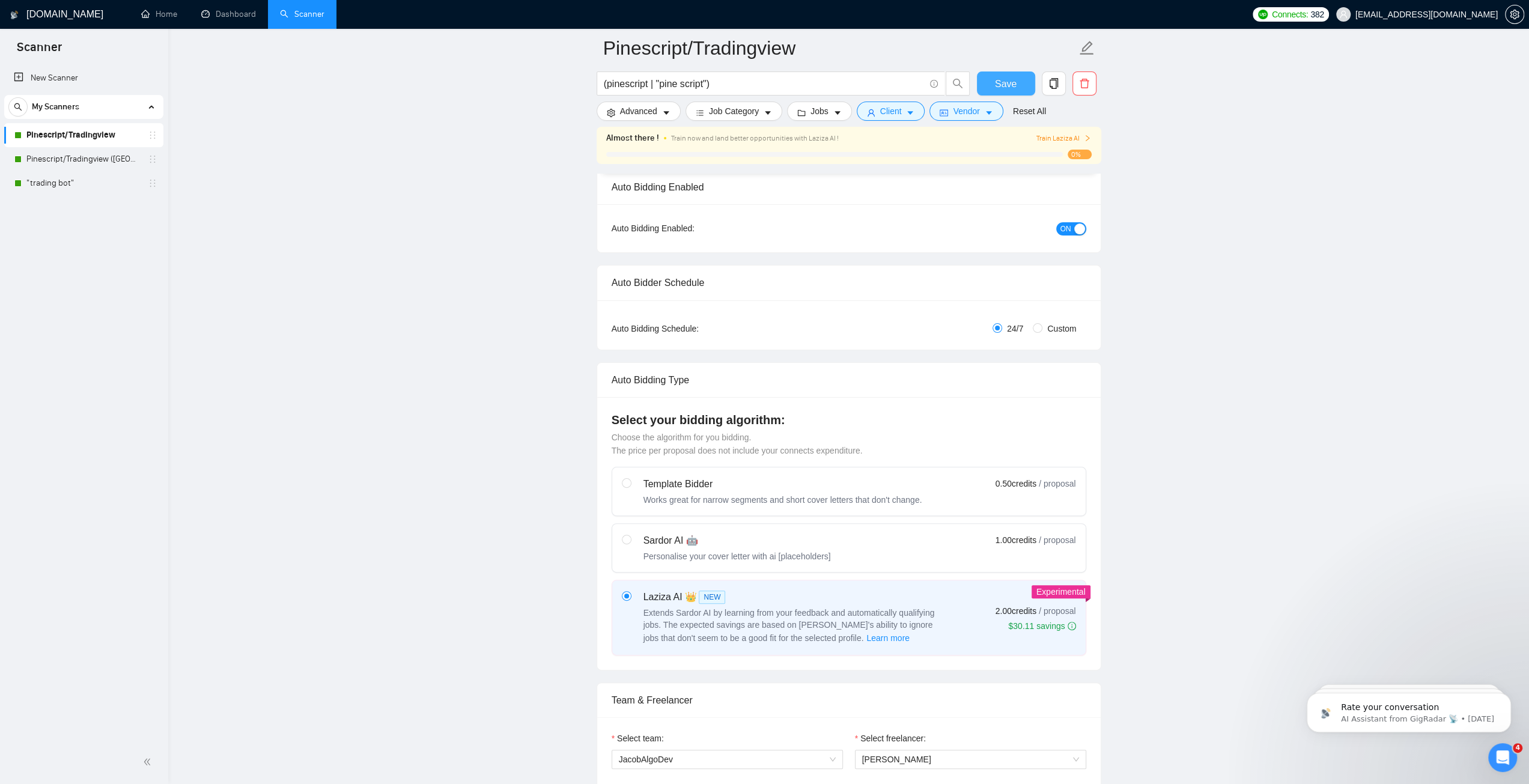
scroll to position [0, 0]
